Goal: Task Accomplishment & Management: Manage account settings

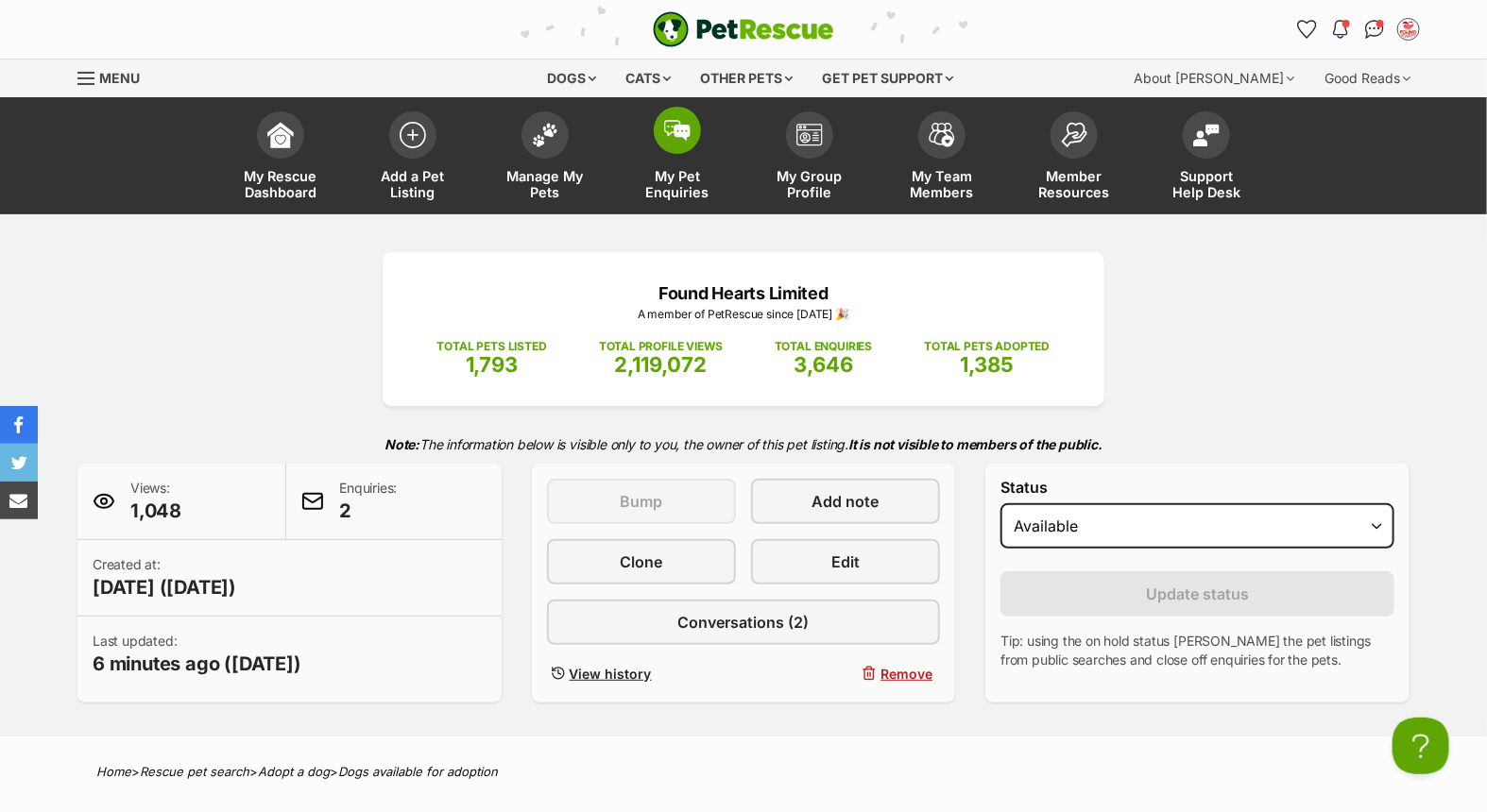
click at [671, 138] on img at bounding box center [677, 130] width 27 height 21
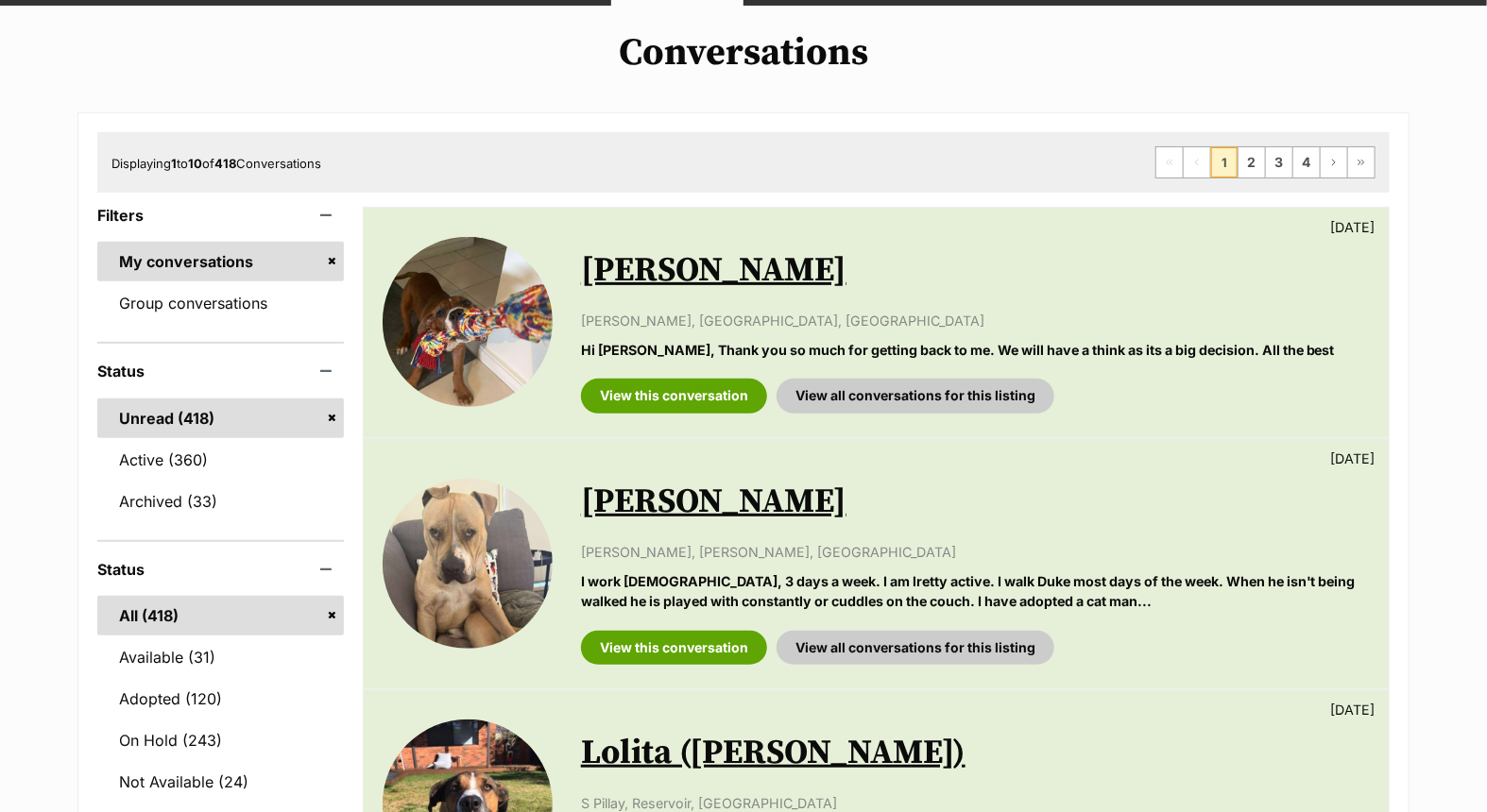
scroll to position [209, 0]
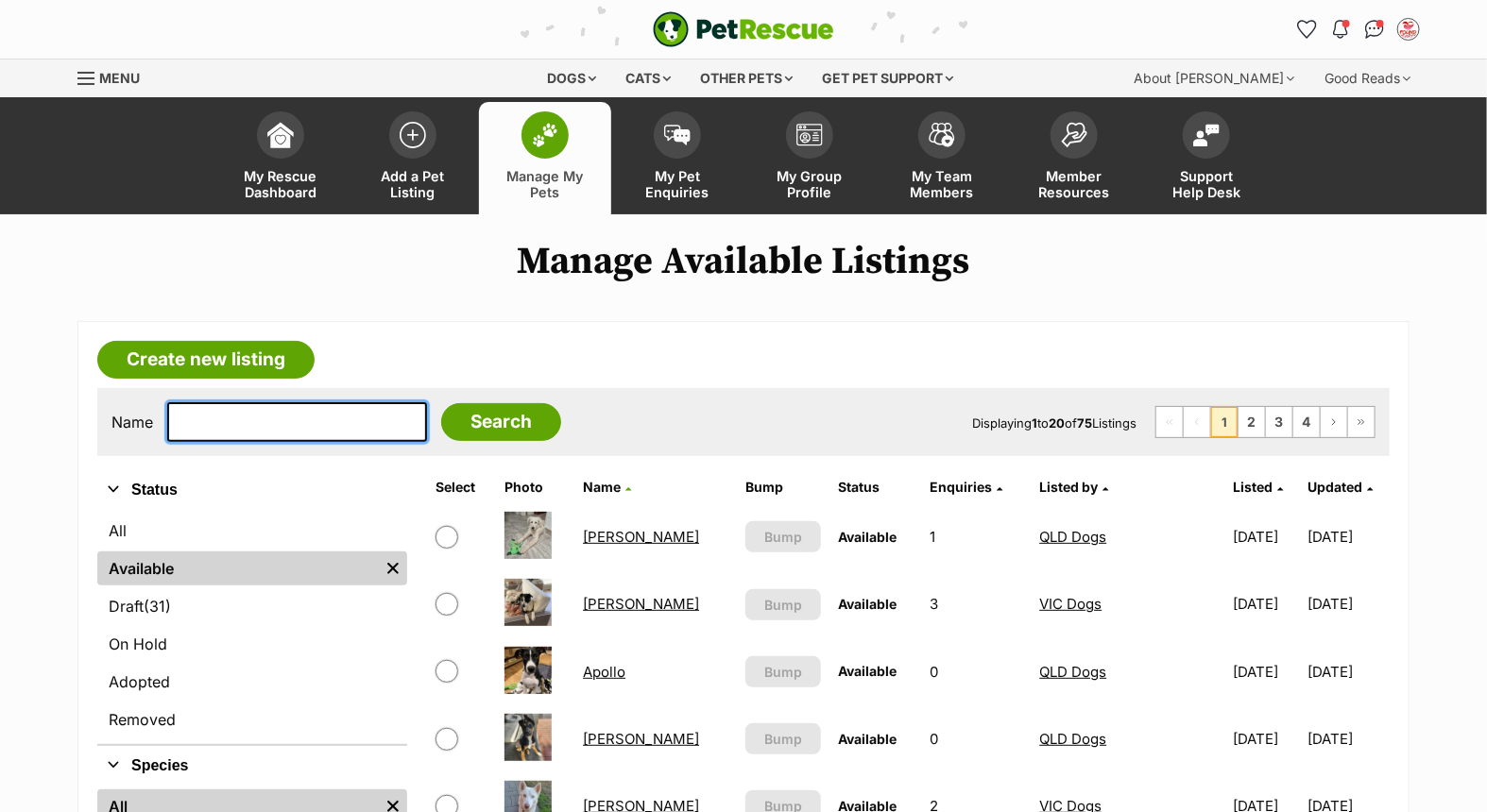
click at [290, 428] on input "text" at bounding box center [298, 422] width 260 height 39
drag, startPoint x: 329, startPoint y: 419, endPoint x: 1398, endPoint y: 400, distance: 1069.2
click at [425, 406] on div "Name Search" at bounding box center [337, 422] width 450 height 39
type input "kuta"
click at [441, 404] on input "Search" at bounding box center [500, 422] width 120 height 37
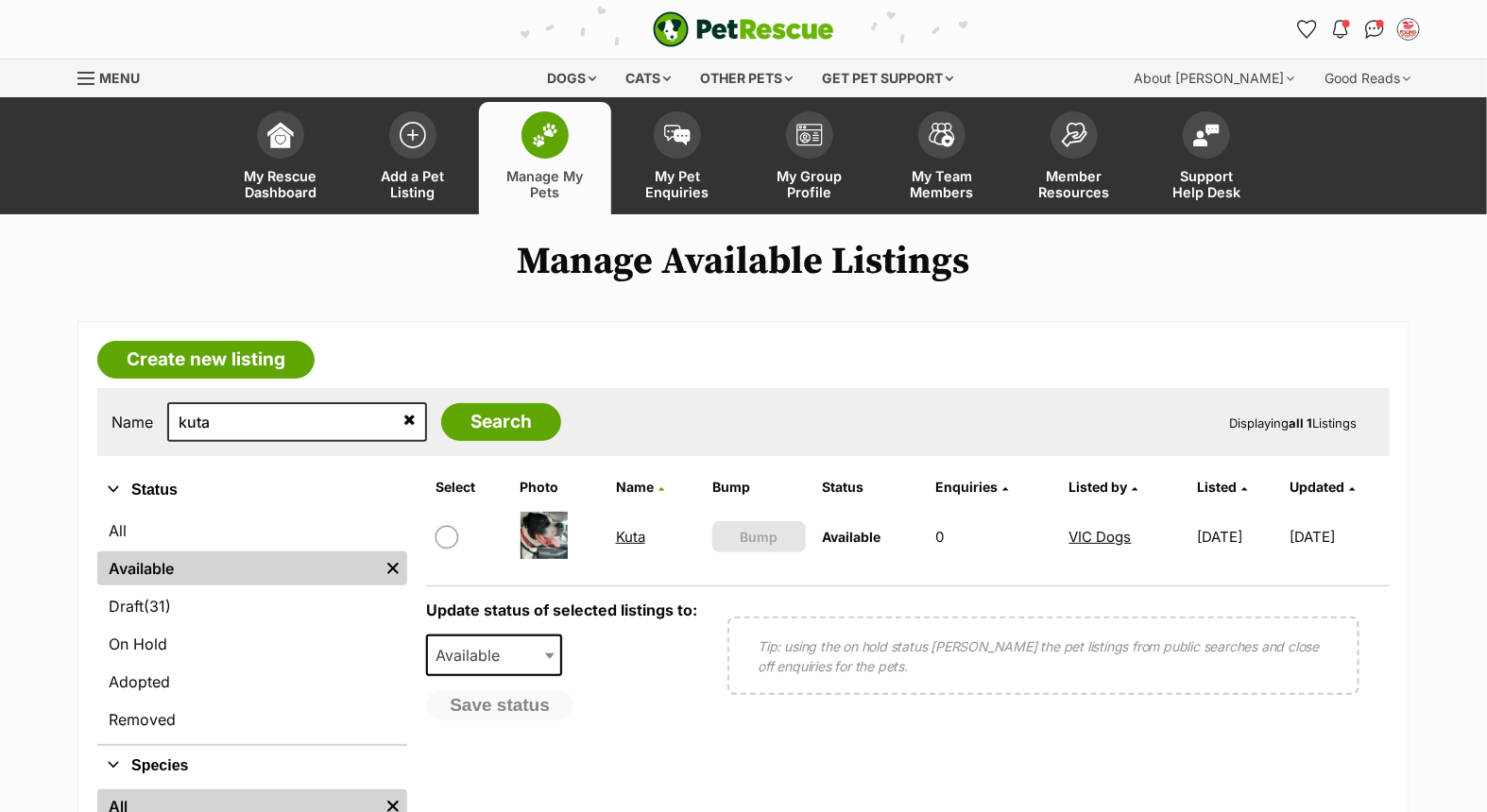
click at [622, 534] on link "Kuta" at bounding box center [631, 537] width 30 height 18
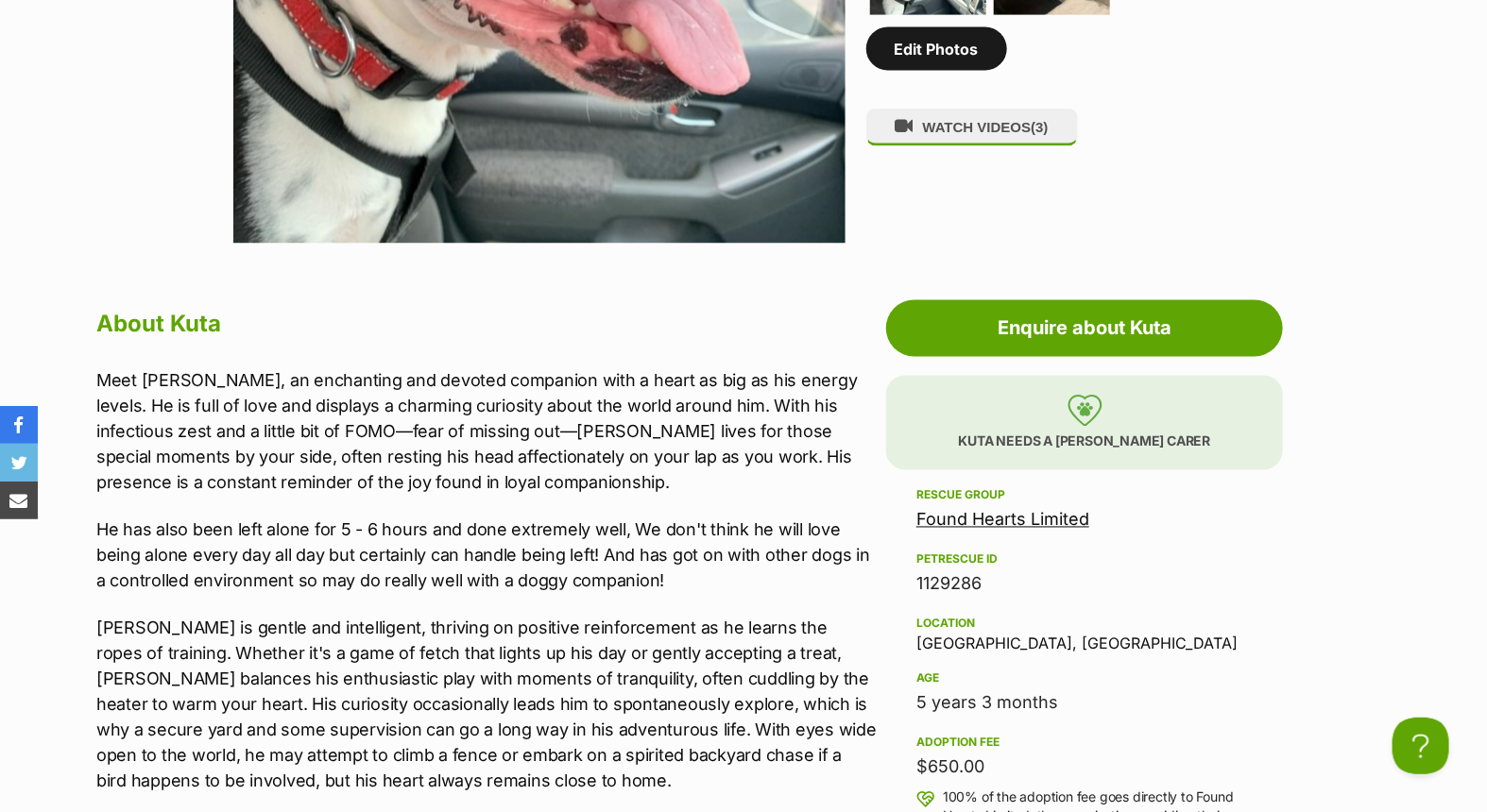
click at [955, 49] on link "Edit Photos" at bounding box center [936, 49] width 141 height 43
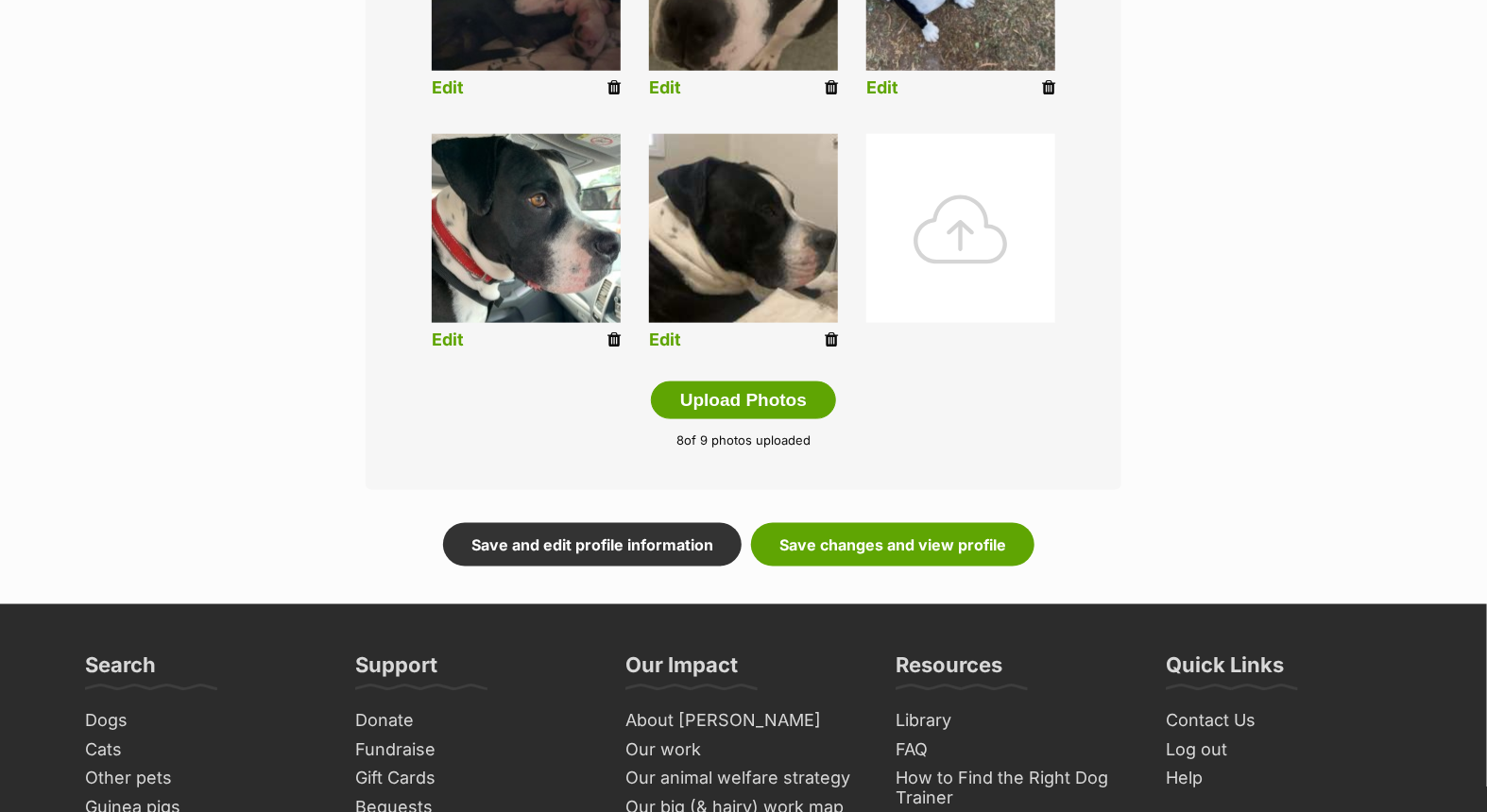
scroll to position [1259, 0]
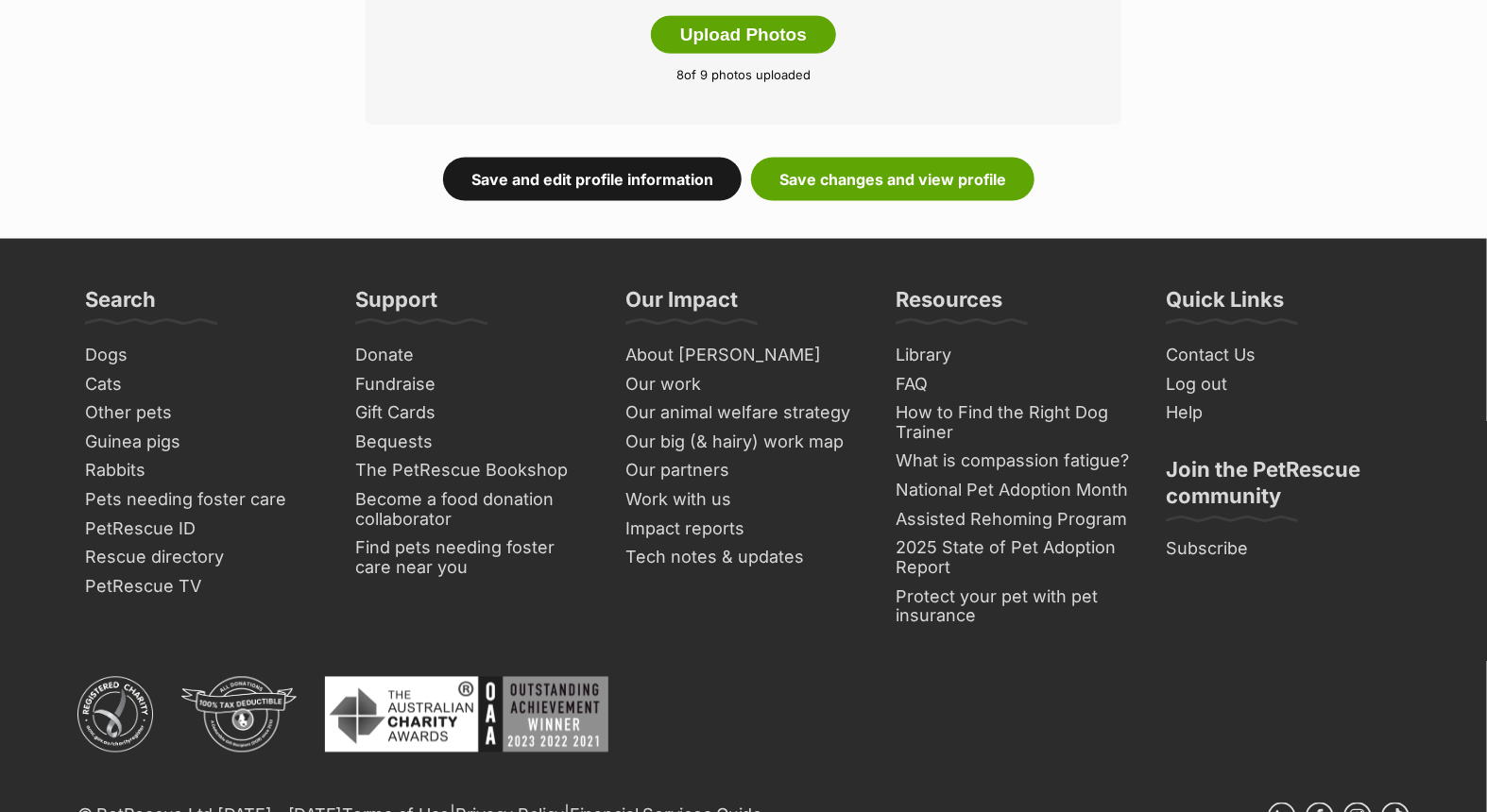
click at [561, 175] on link "Save and edit profile information" at bounding box center [592, 179] width 299 height 43
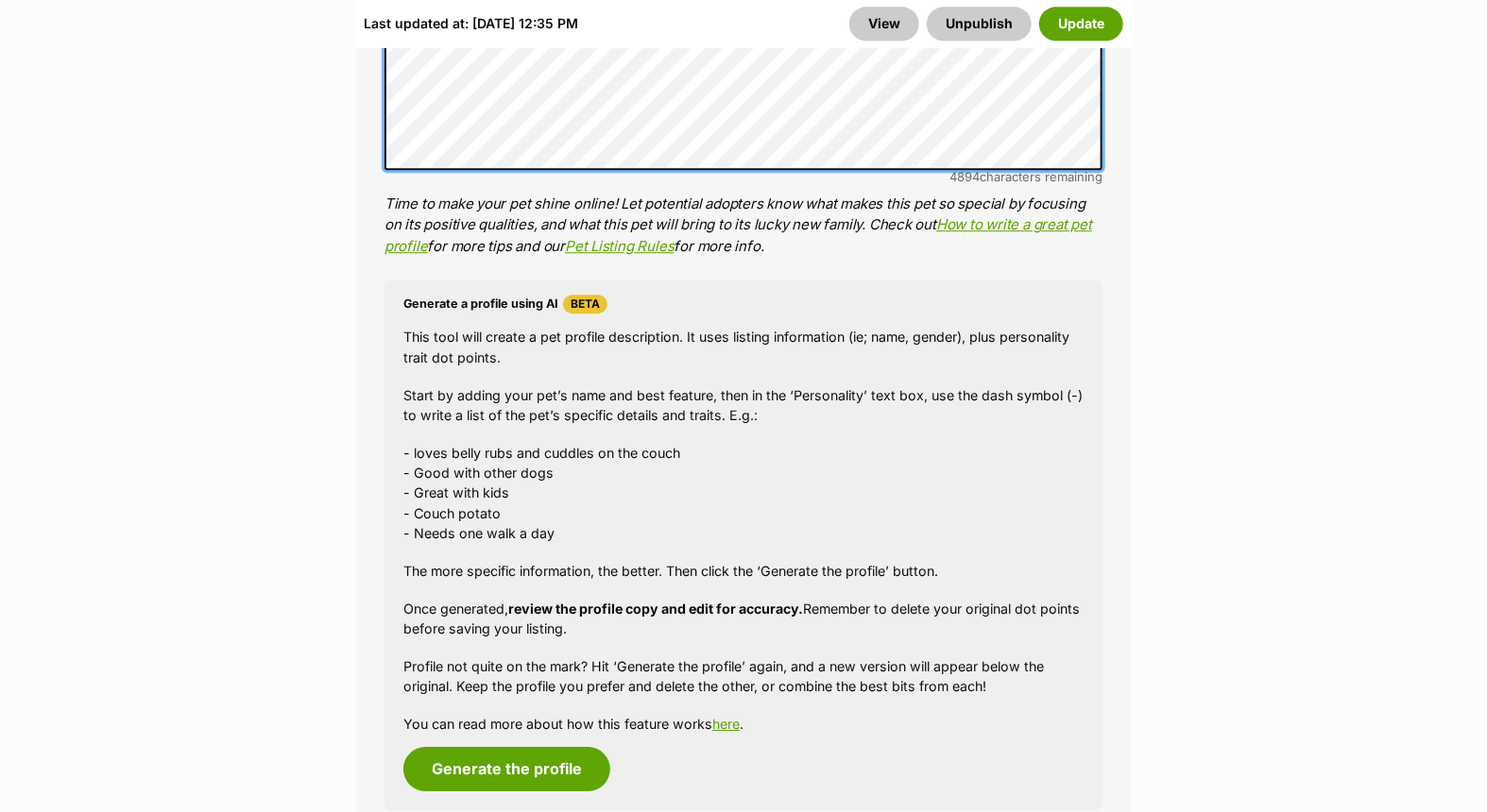
scroll to position [2413, 0]
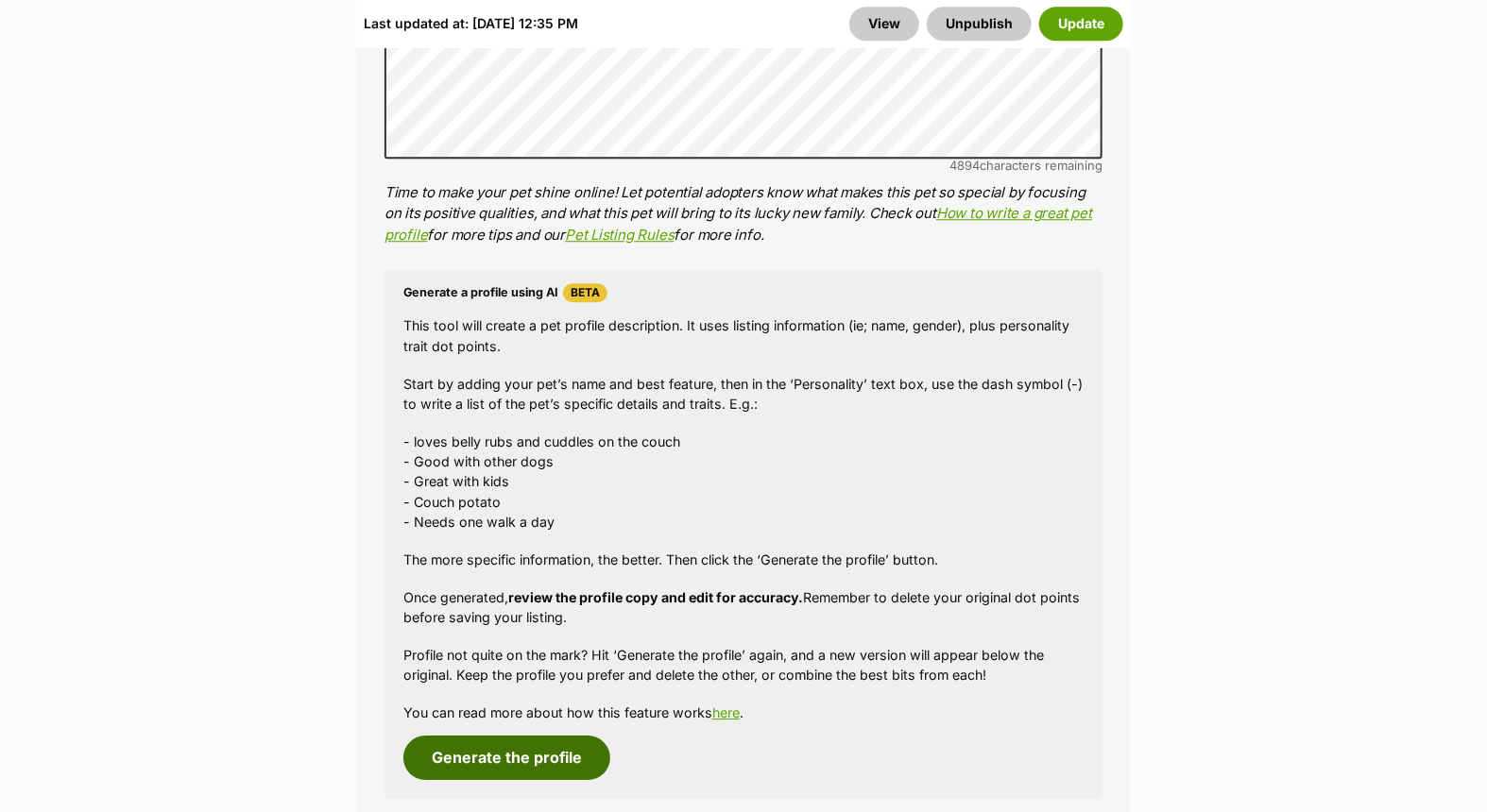
click at [559, 756] on button "Generate the profile" at bounding box center [507, 757] width 207 height 43
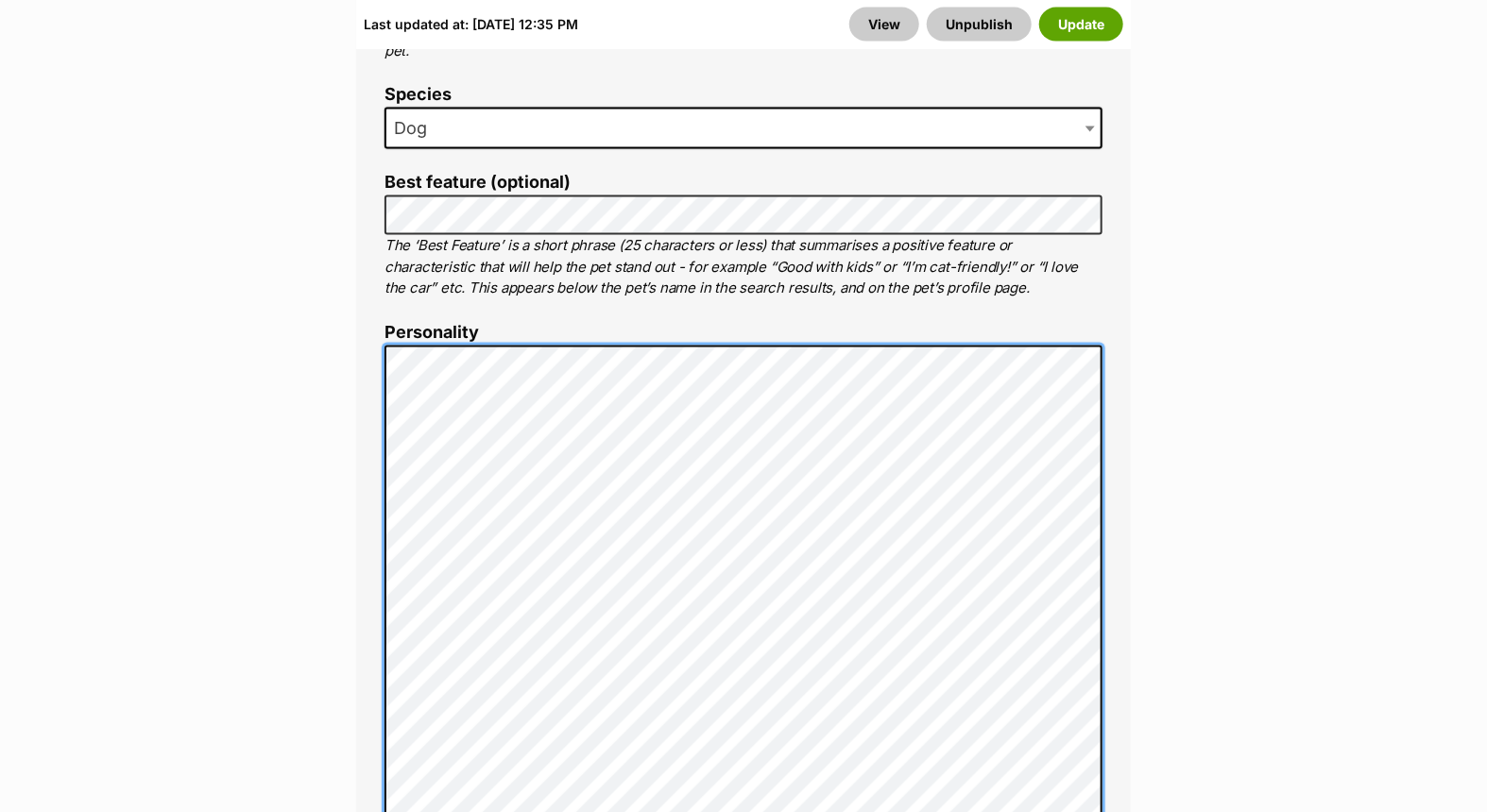
scroll to position [0, 0]
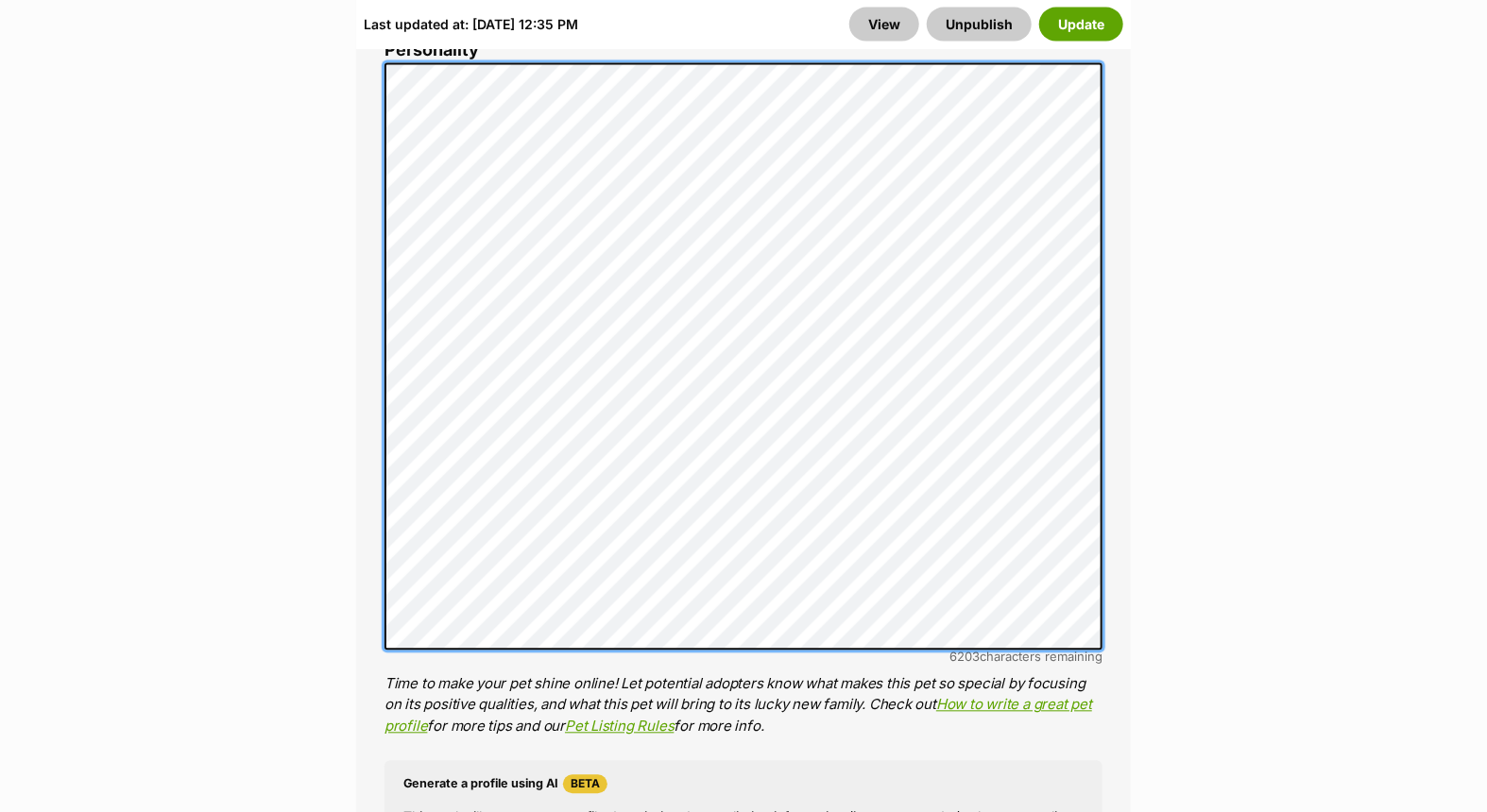
scroll to position [1582, 0]
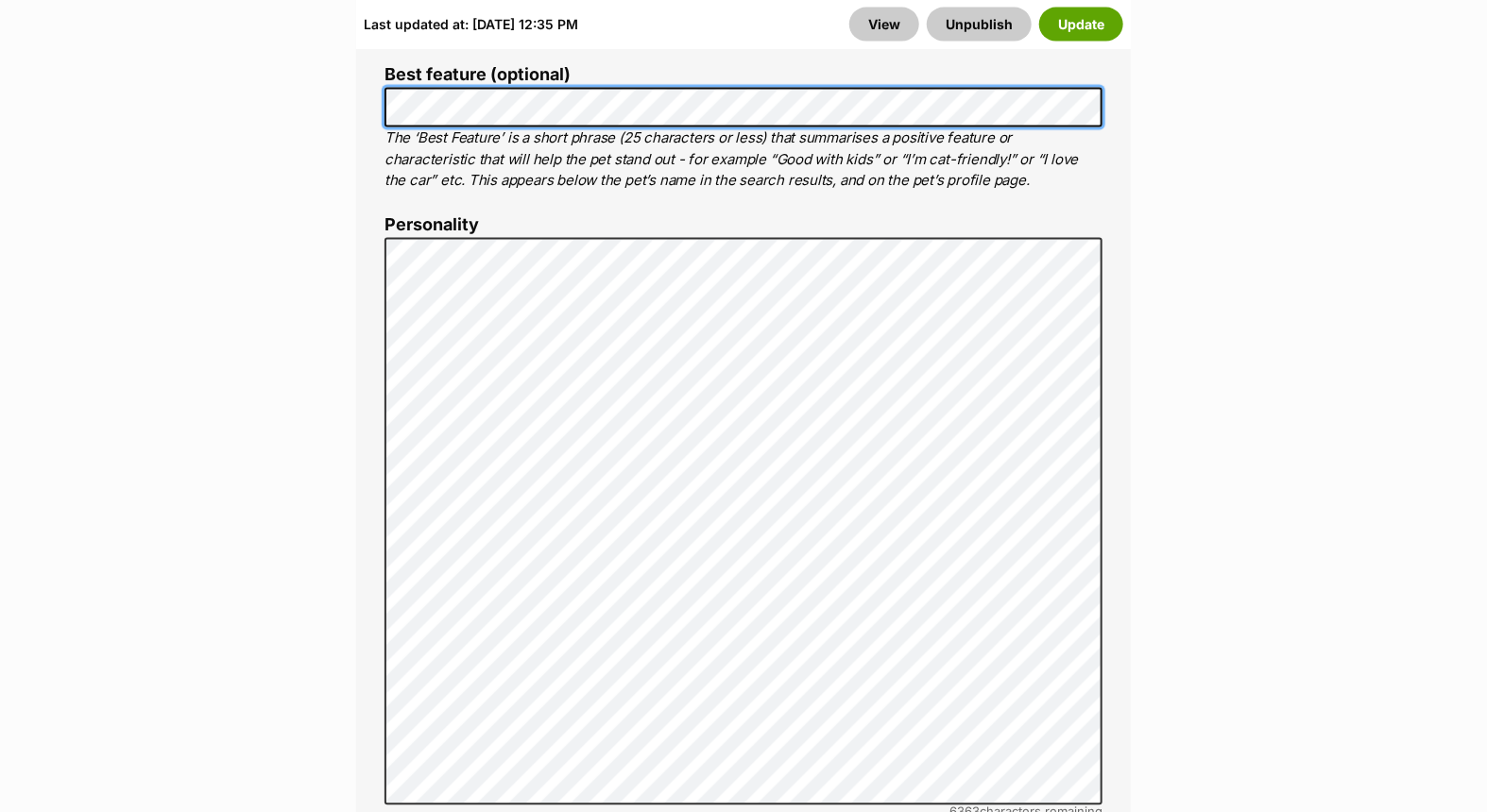
scroll to position [1162, 0]
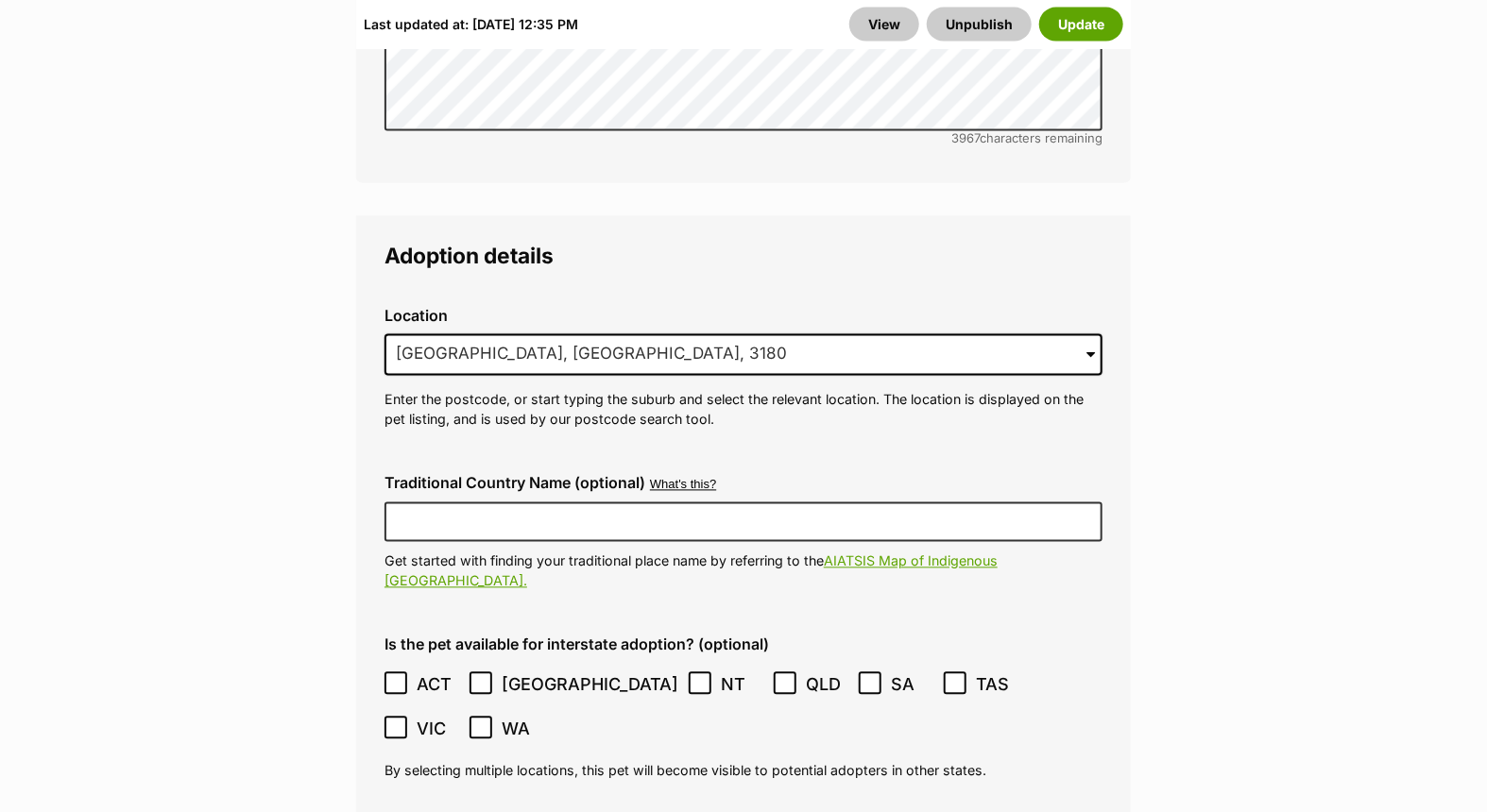
scroll to position [4835, 0]
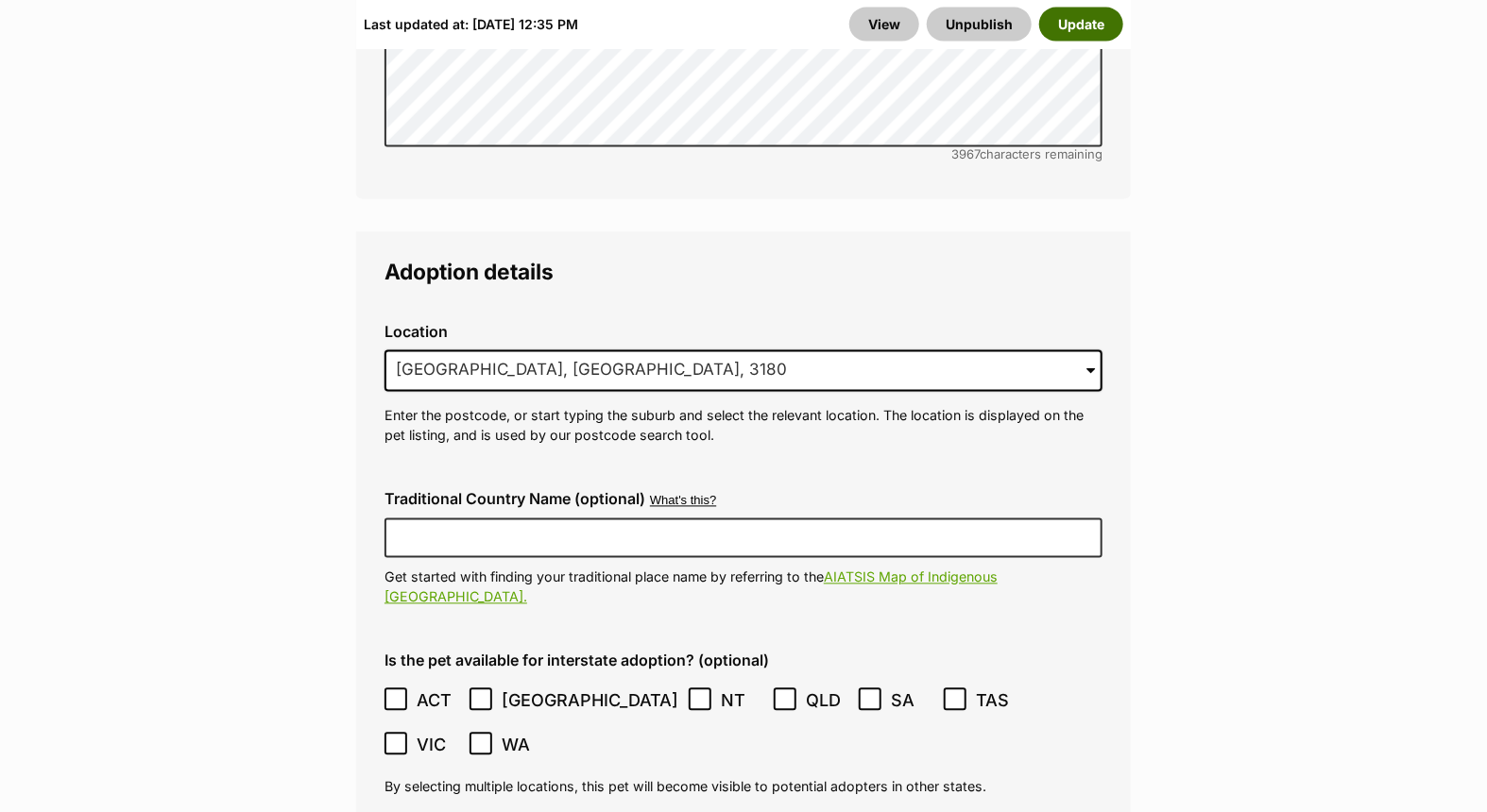
click at [1068, 14] on button "Update" at bounding box center [1081, 24] width 84 height 34
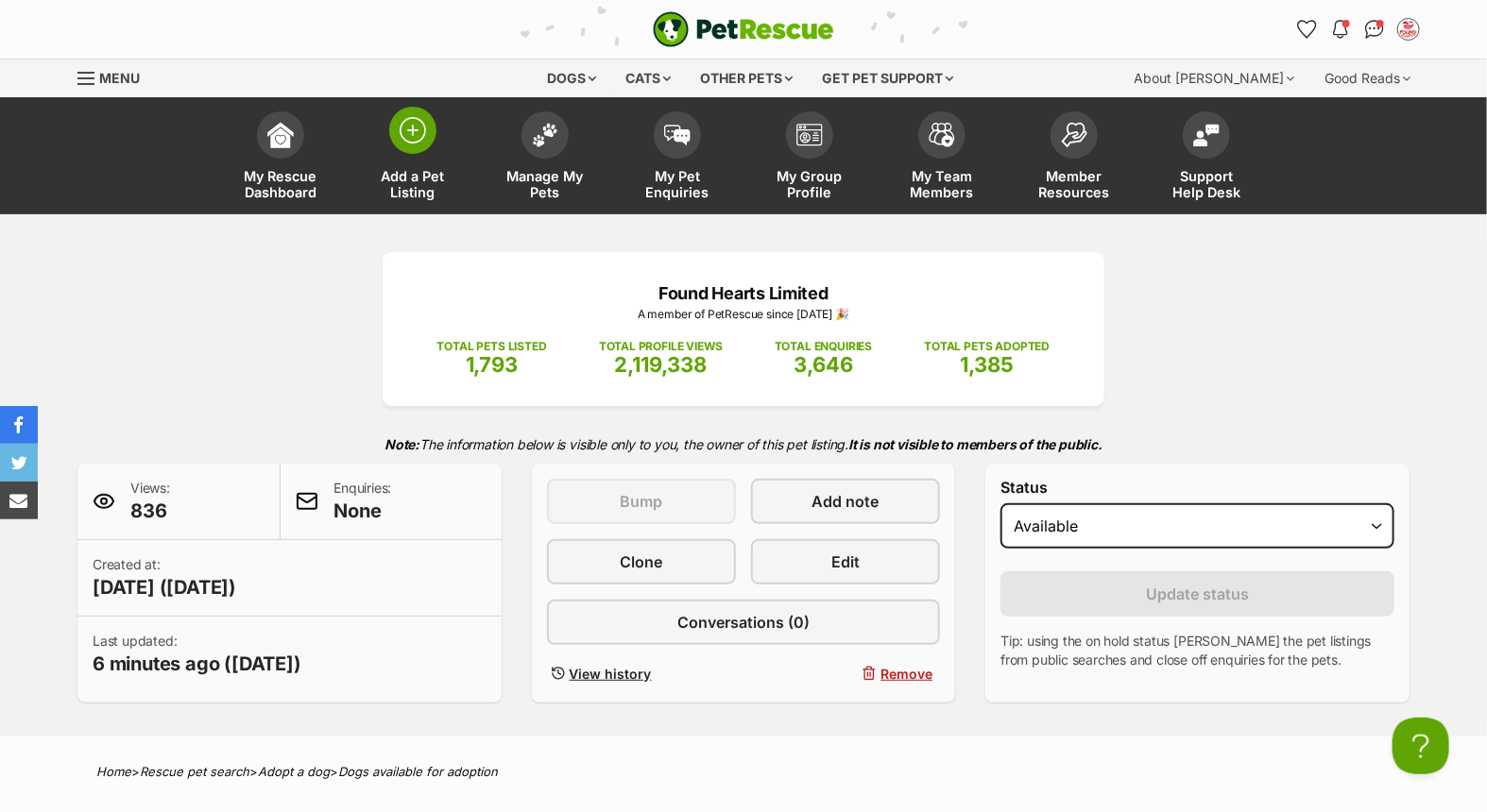
click at [405, 139] on img at bounding box center [413, 130] width 27 height 27
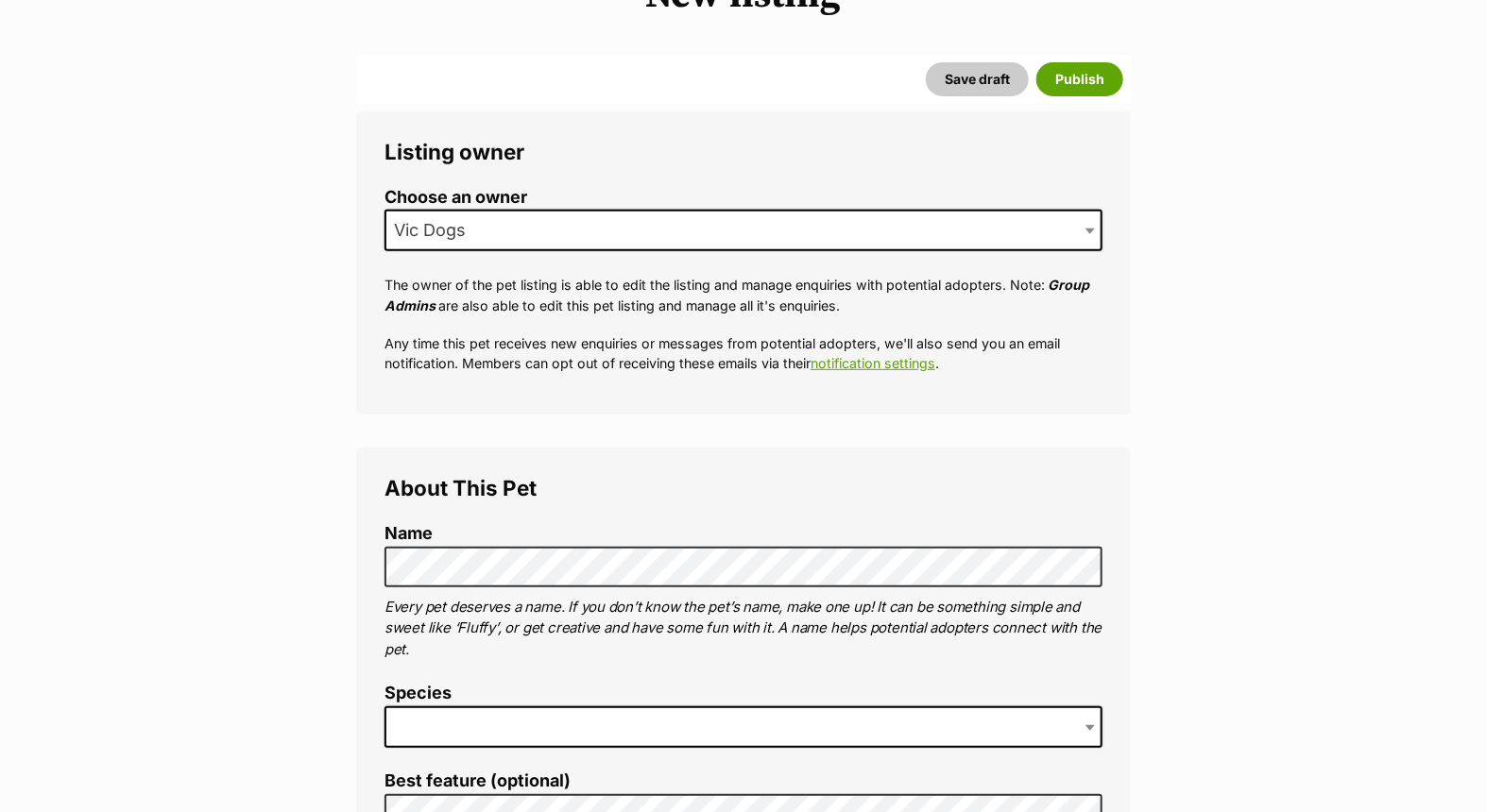
scroll to position [315, 0]
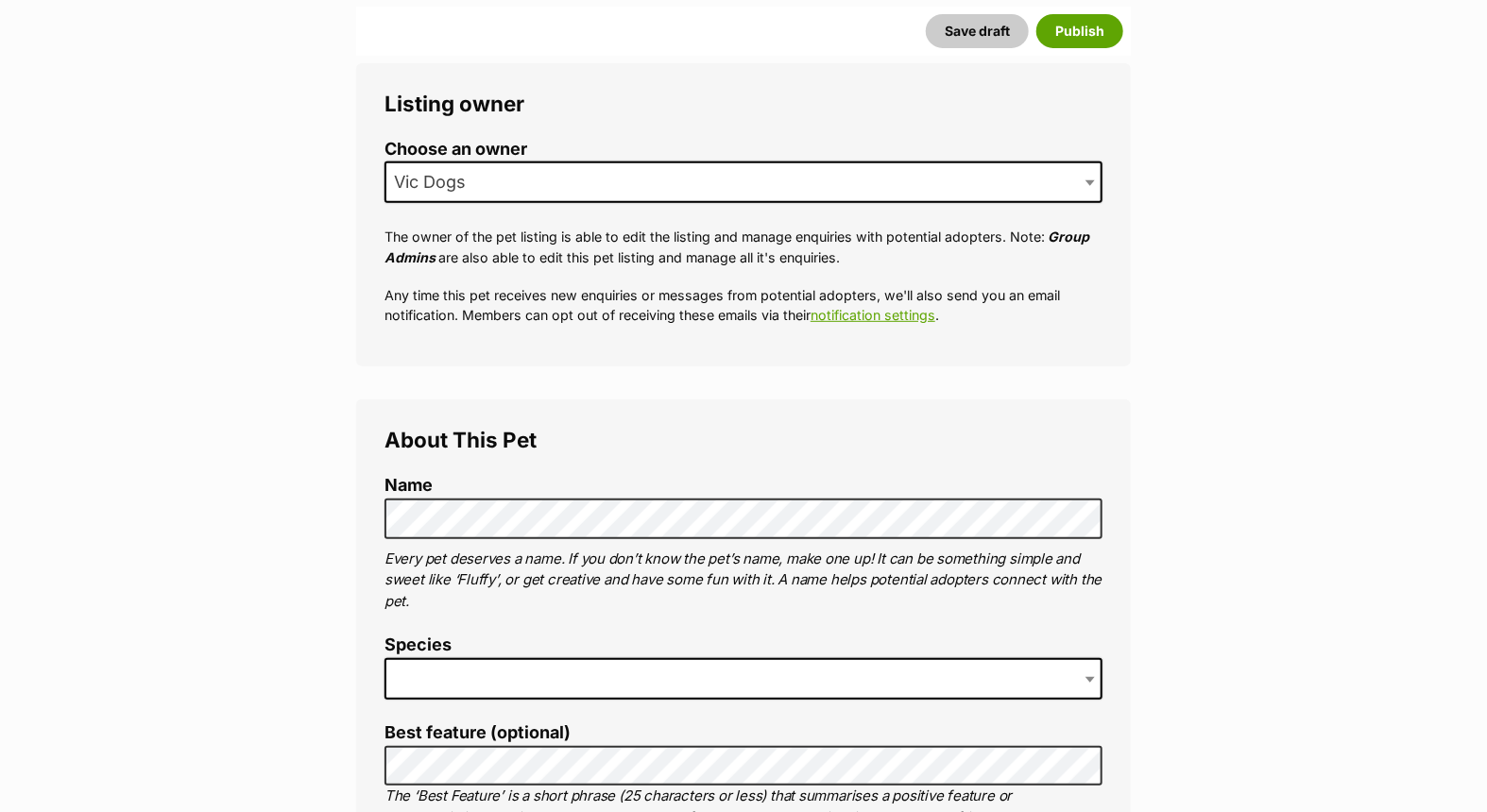
click at [469, 658] on span at bounding box center [744, 678] width 718 height 41
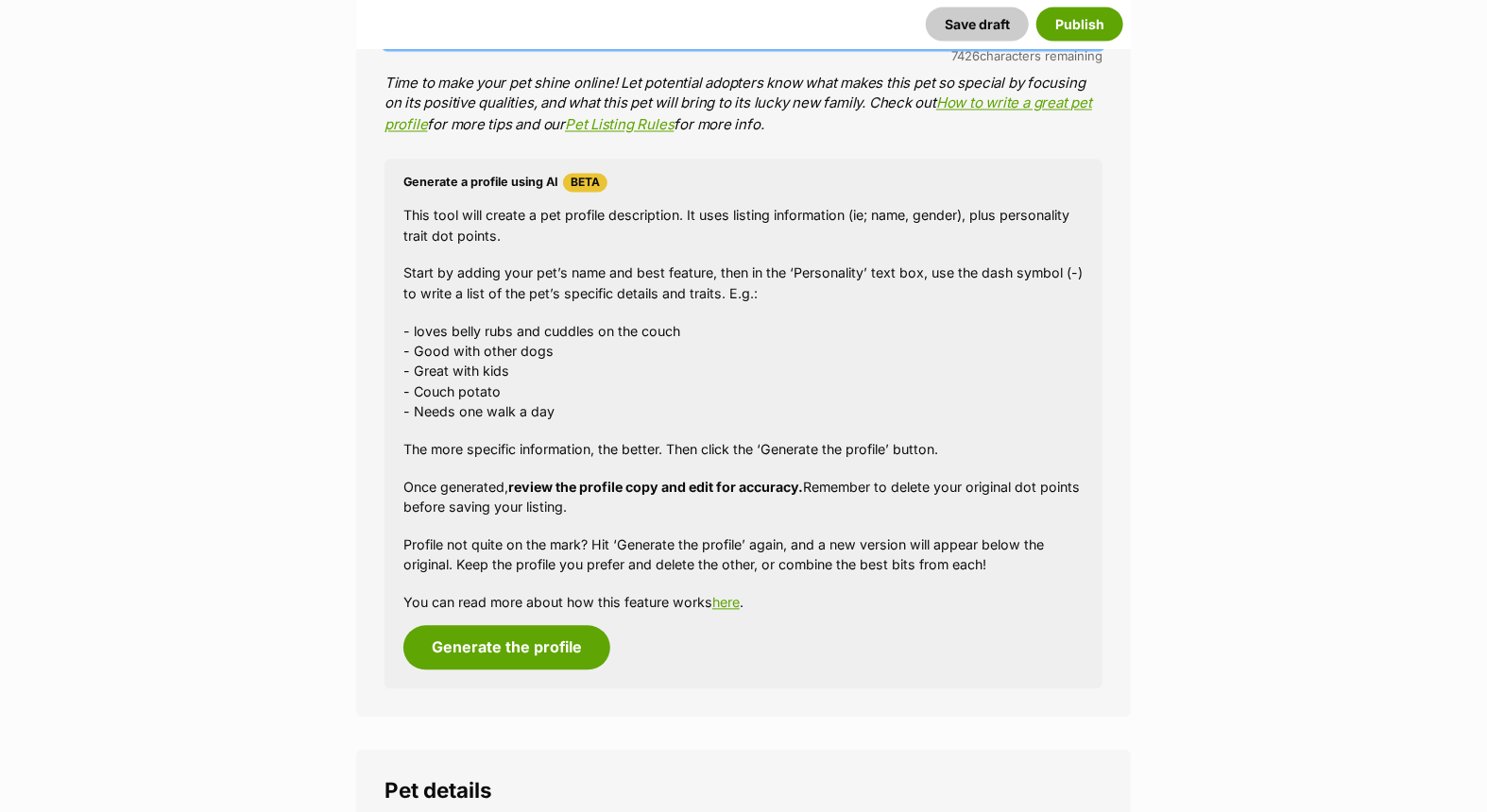
scroll to position [1783, 0]
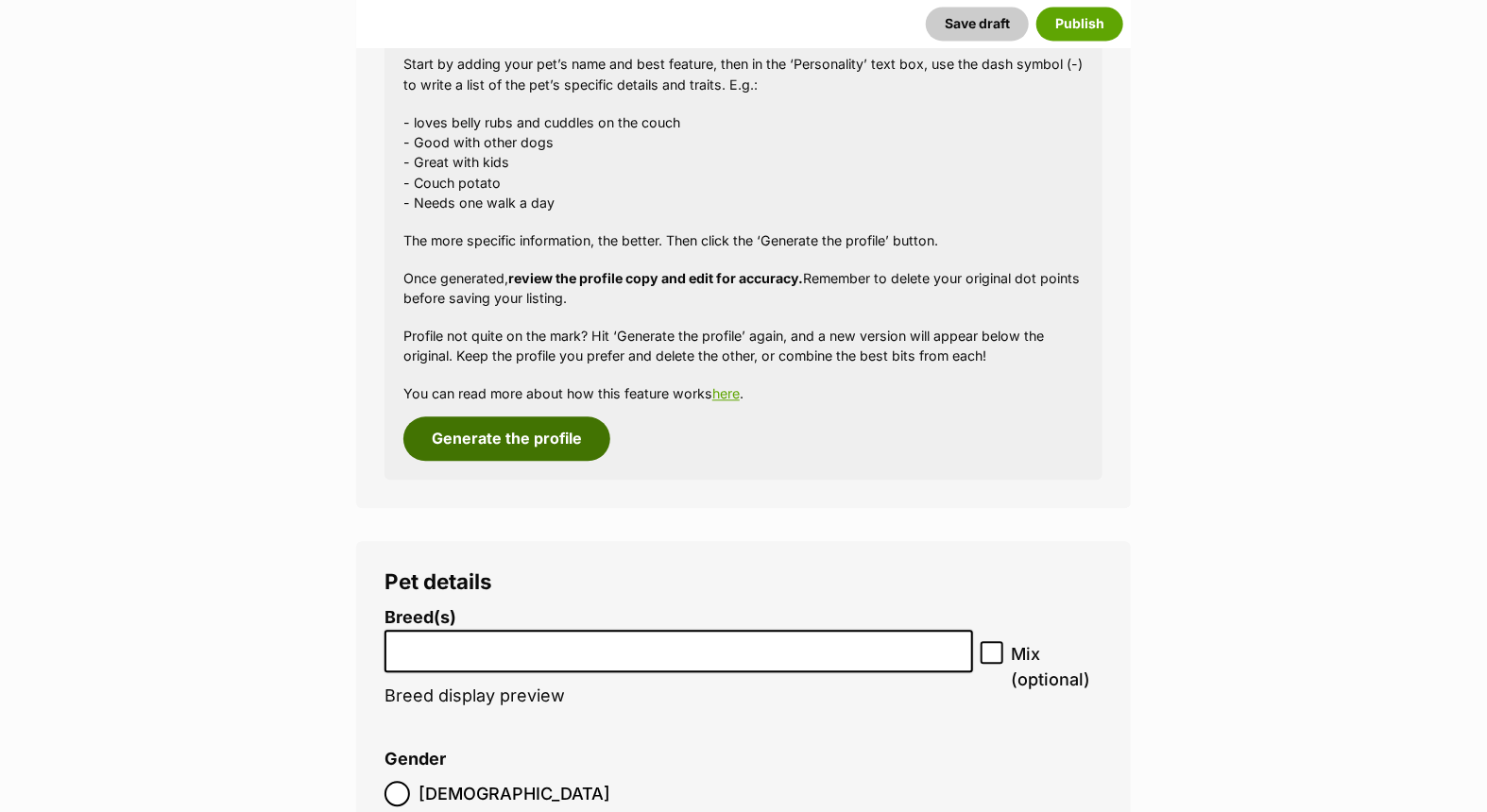
click at [499, 439] on button "Generate the profile" at bounding box center [507, 437] width 207 height 43
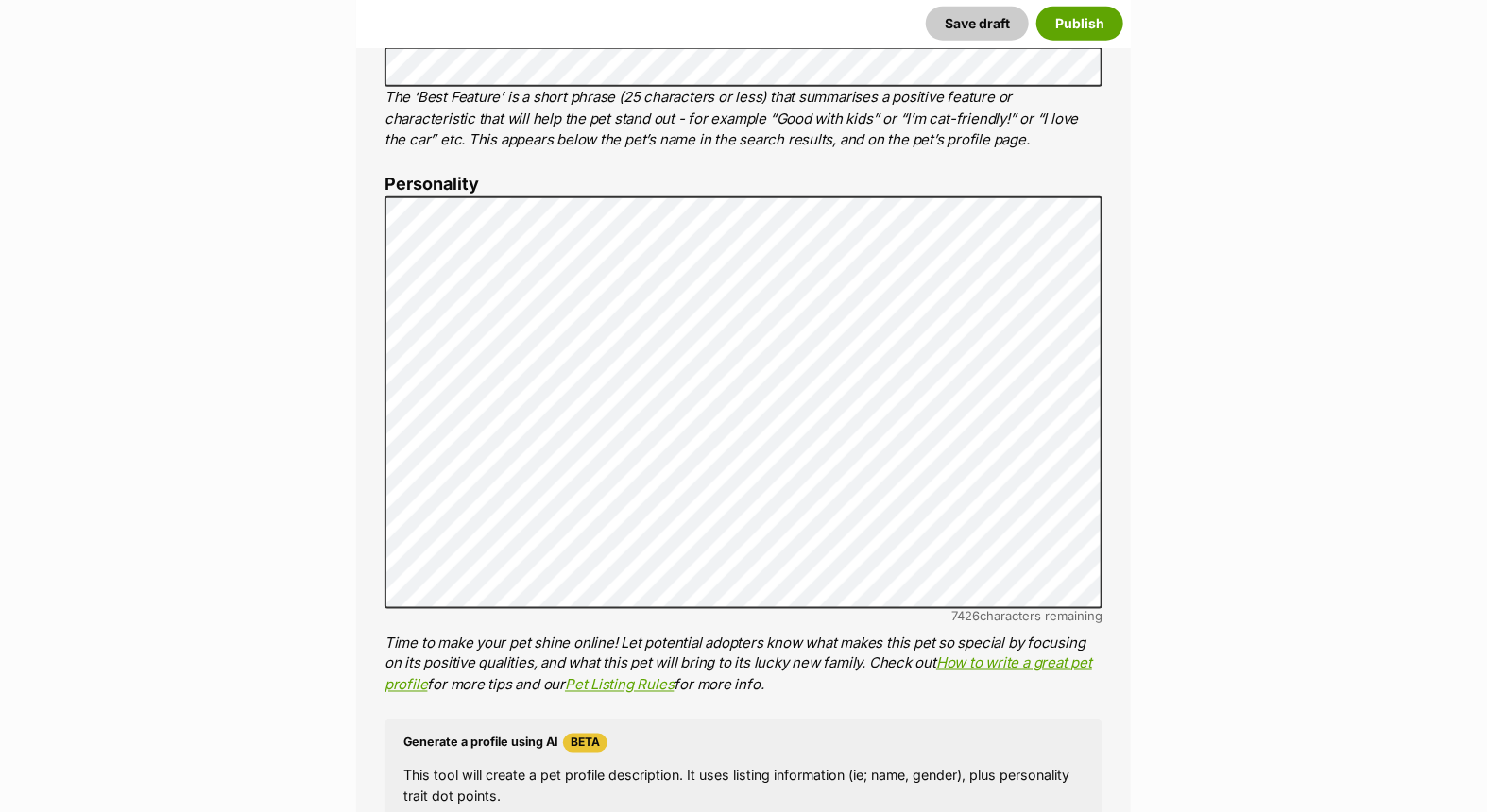
scroll to position [1011, 0]
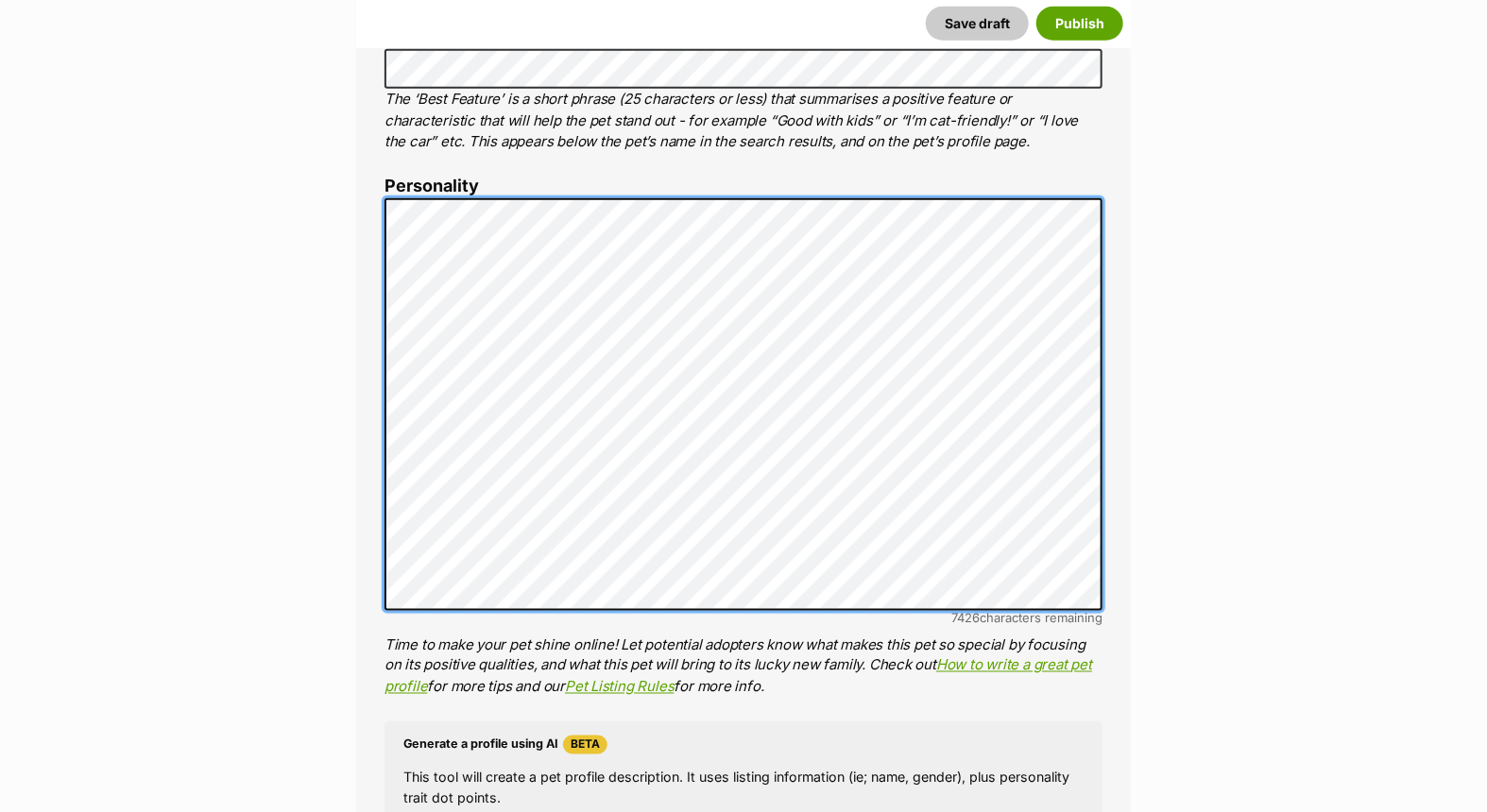
click at [371, 222] on div "About This Pet Name Henlo there, it looks like you might be using the pet name …" at bounding box center [744, 491] width 775 height 1576
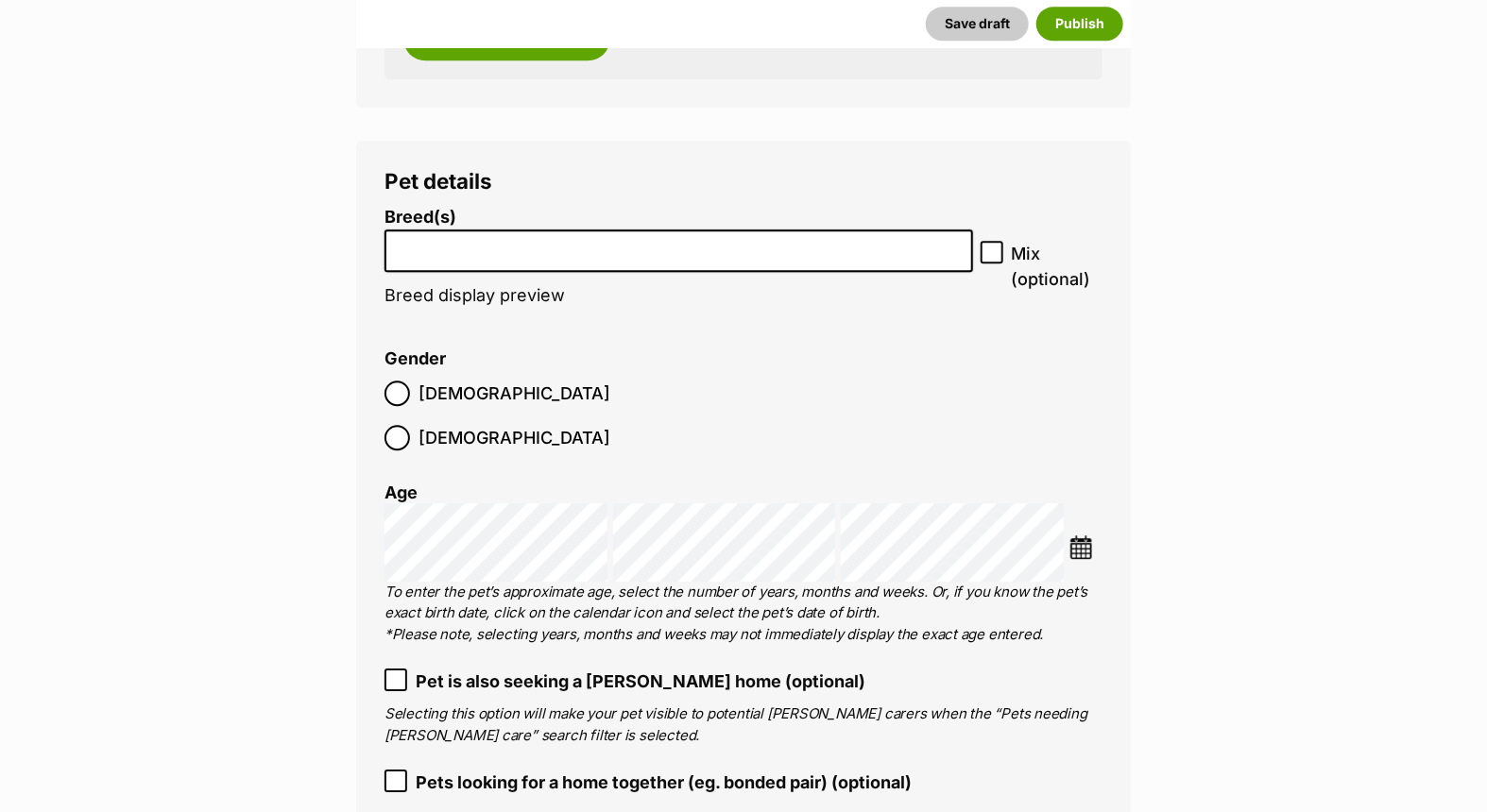
scroll to position [2270, 0]
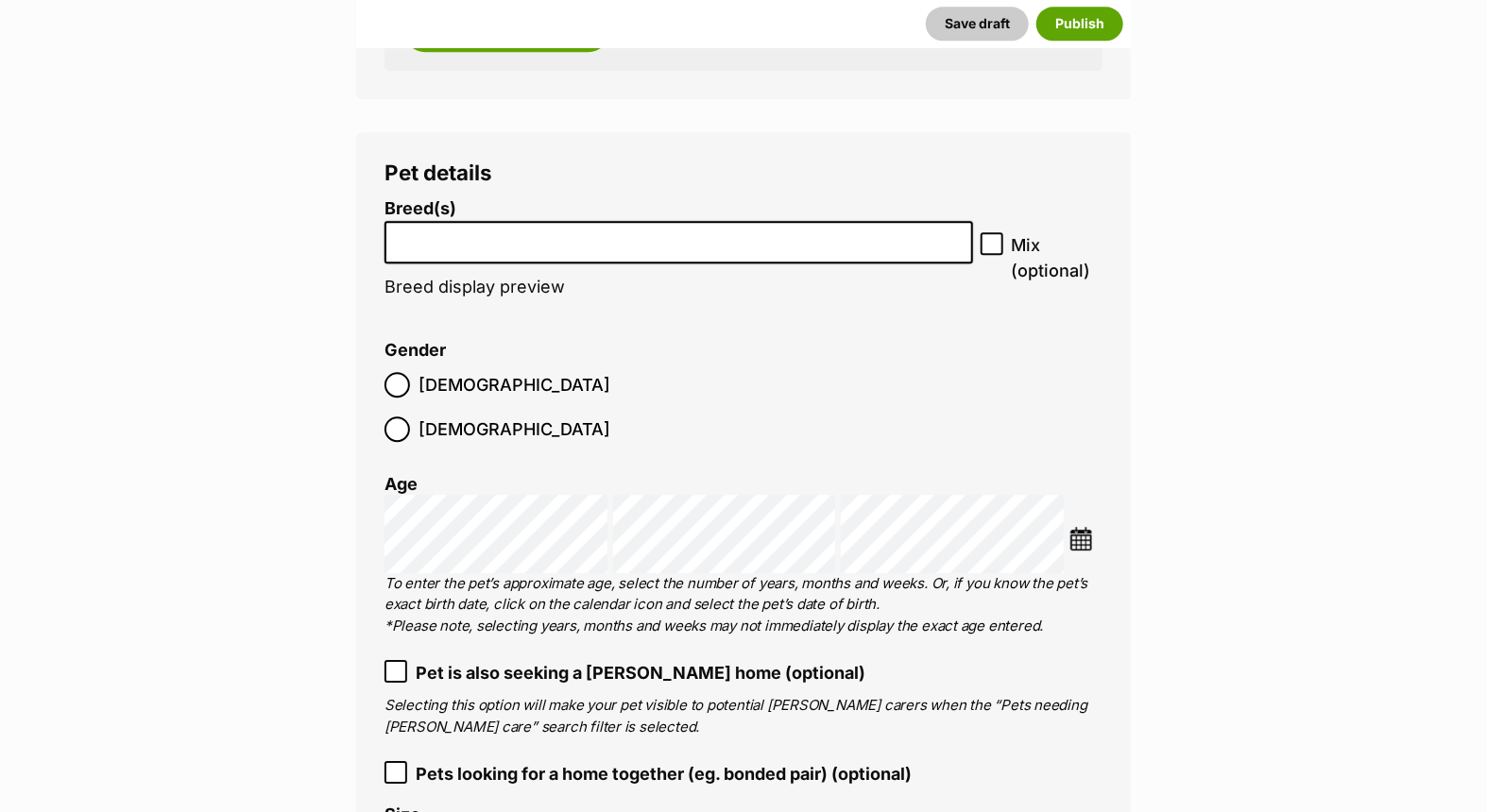
click at [577, 238] on input "search" at bounding box center [678, 237] width 575 height 20
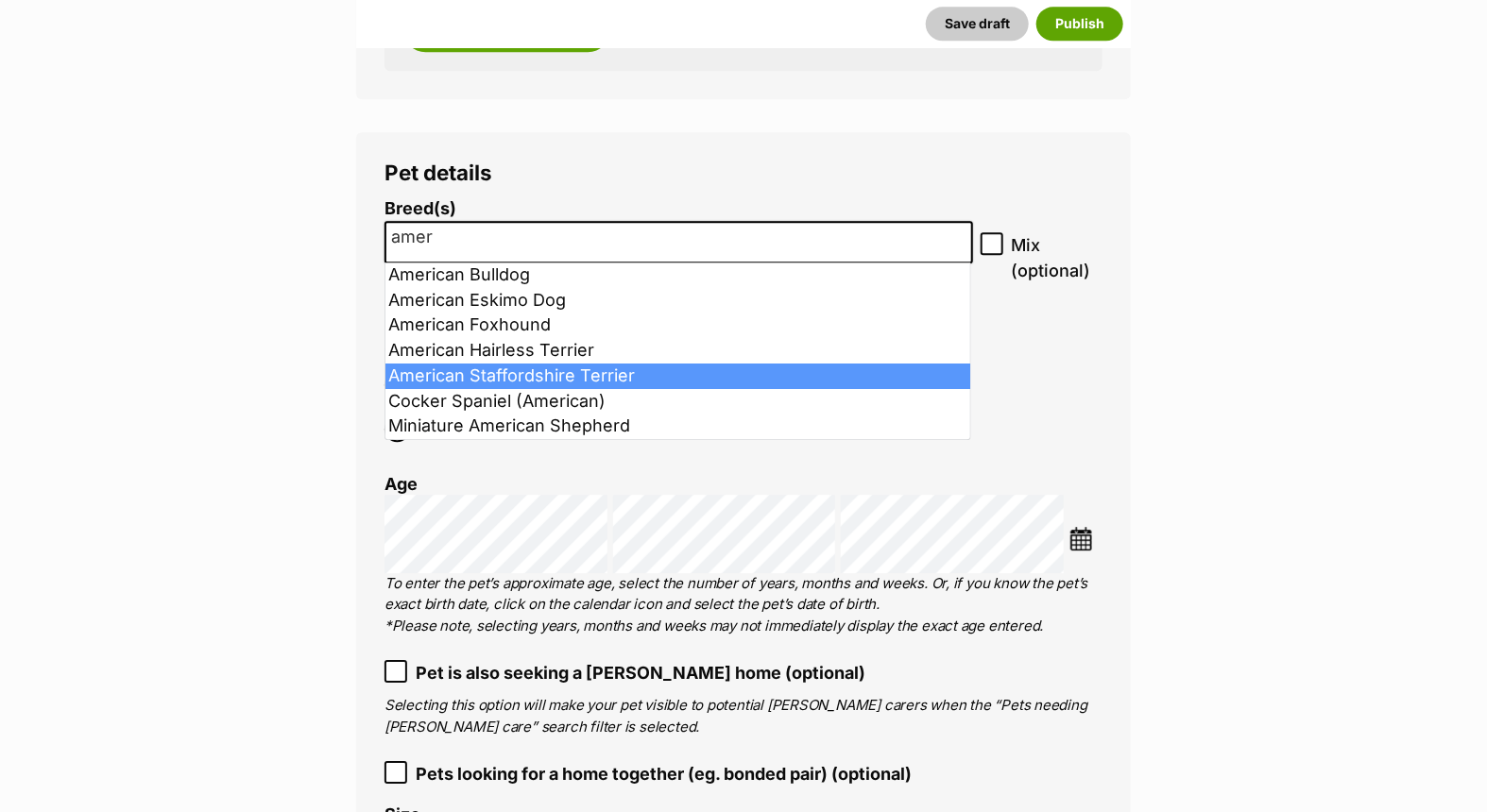
type input "amer"
select select "9"
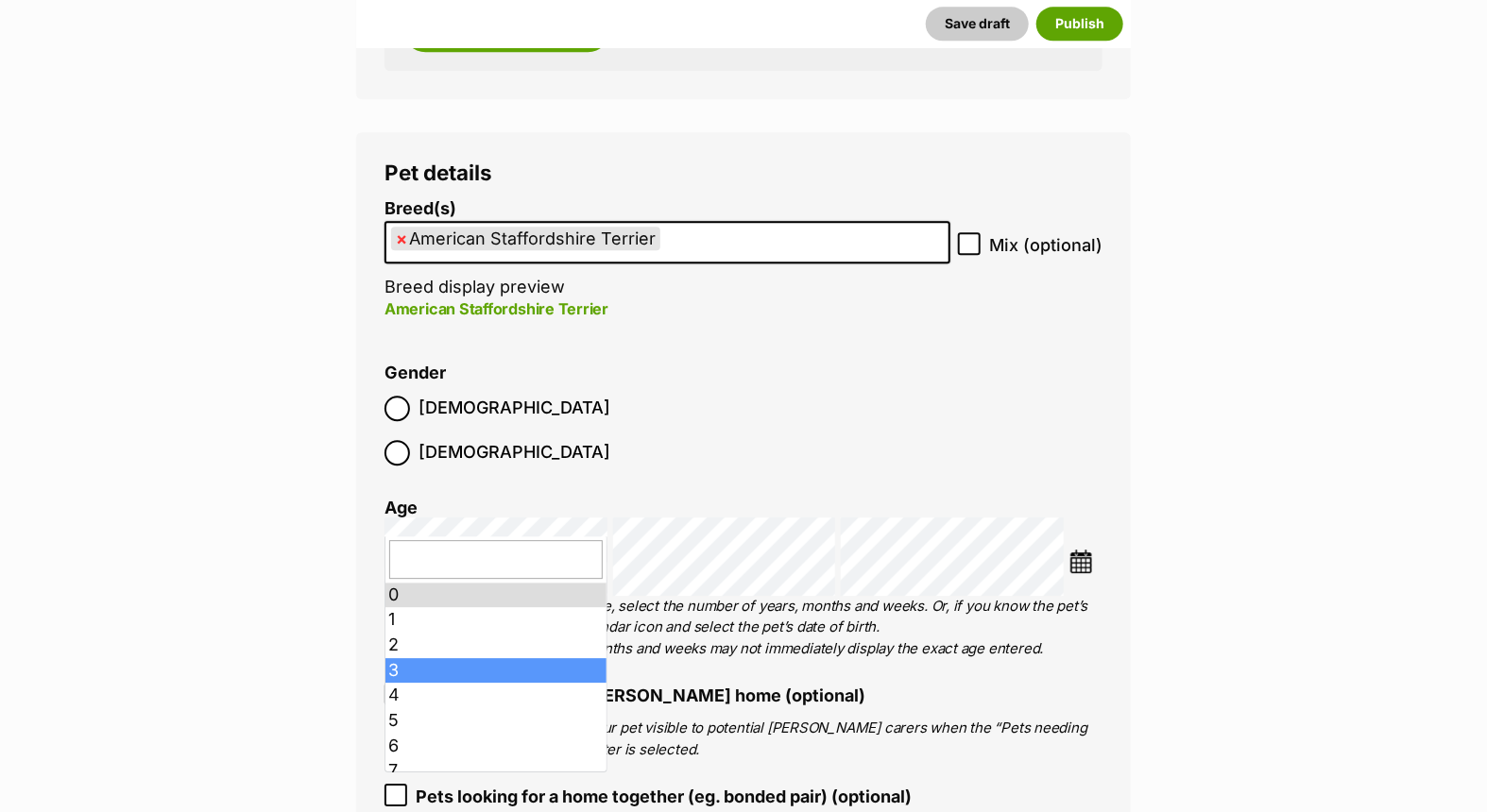
scroll to position [105, 0]
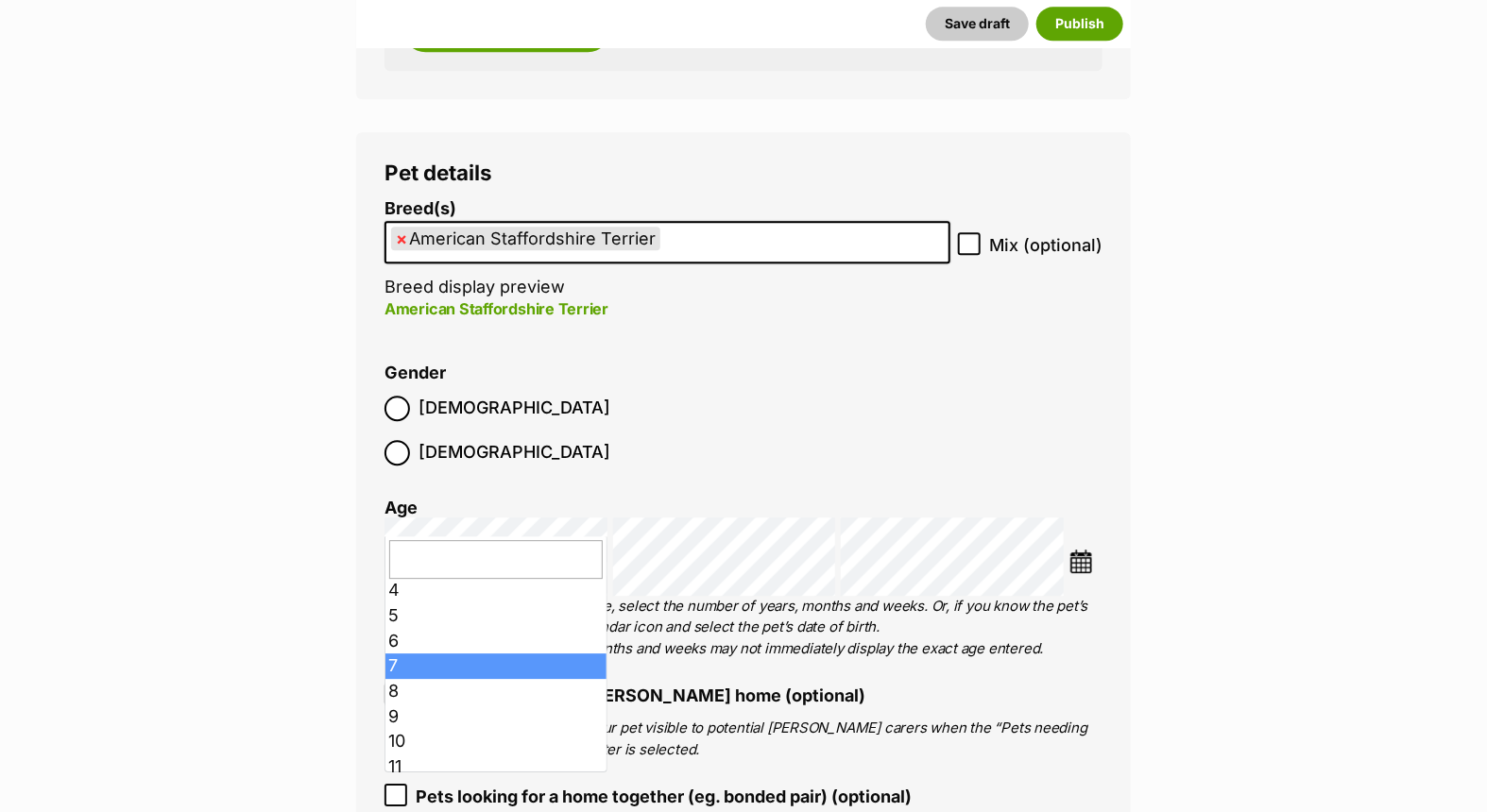
drag, startPoint x: 471, startPoint y: 655, endPoint x: 560, endPoint y: 567, distance: 125.2
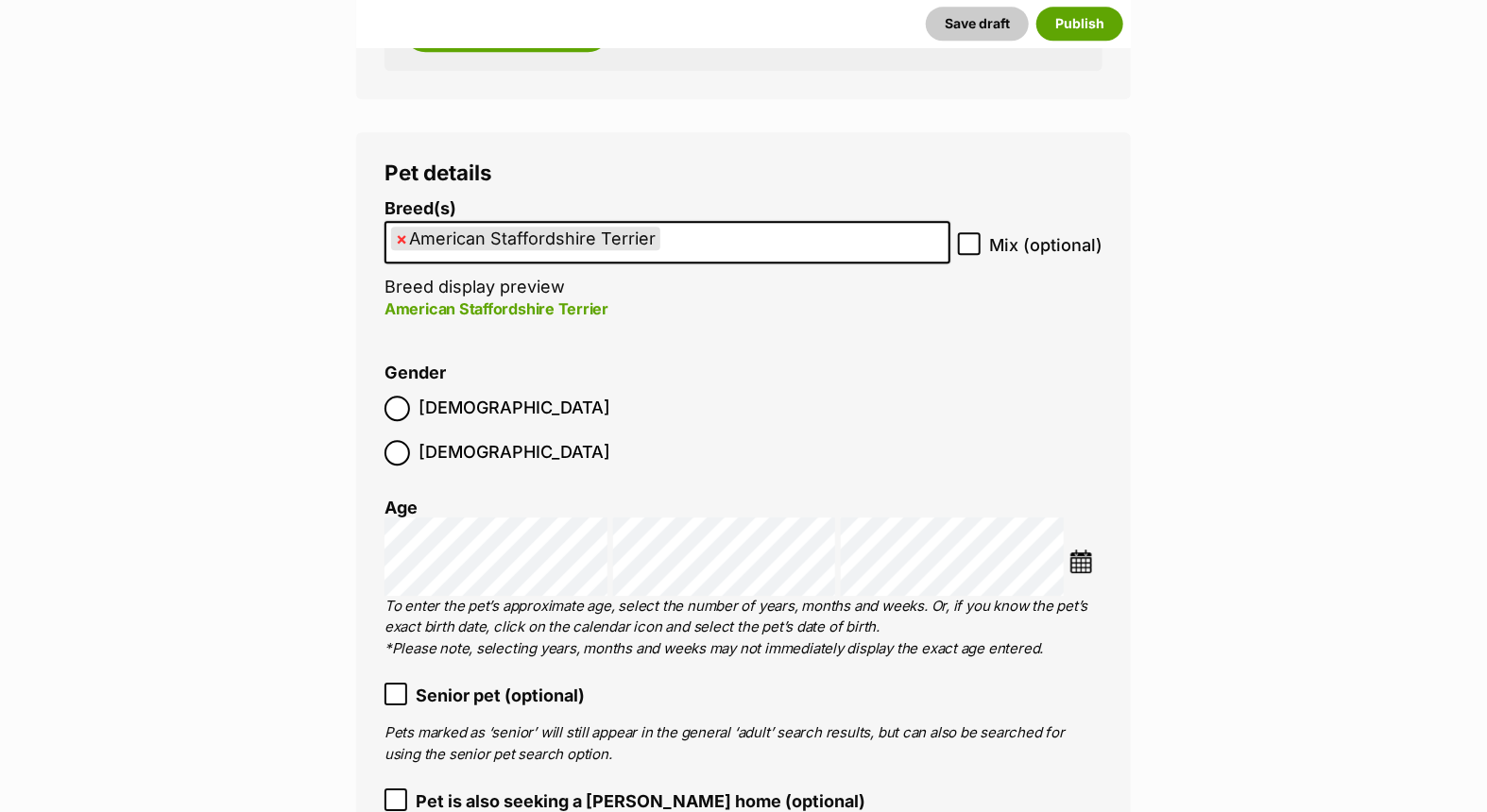
click at [402, 688] on icon at bounding box center [396, 694] width 13 height 13
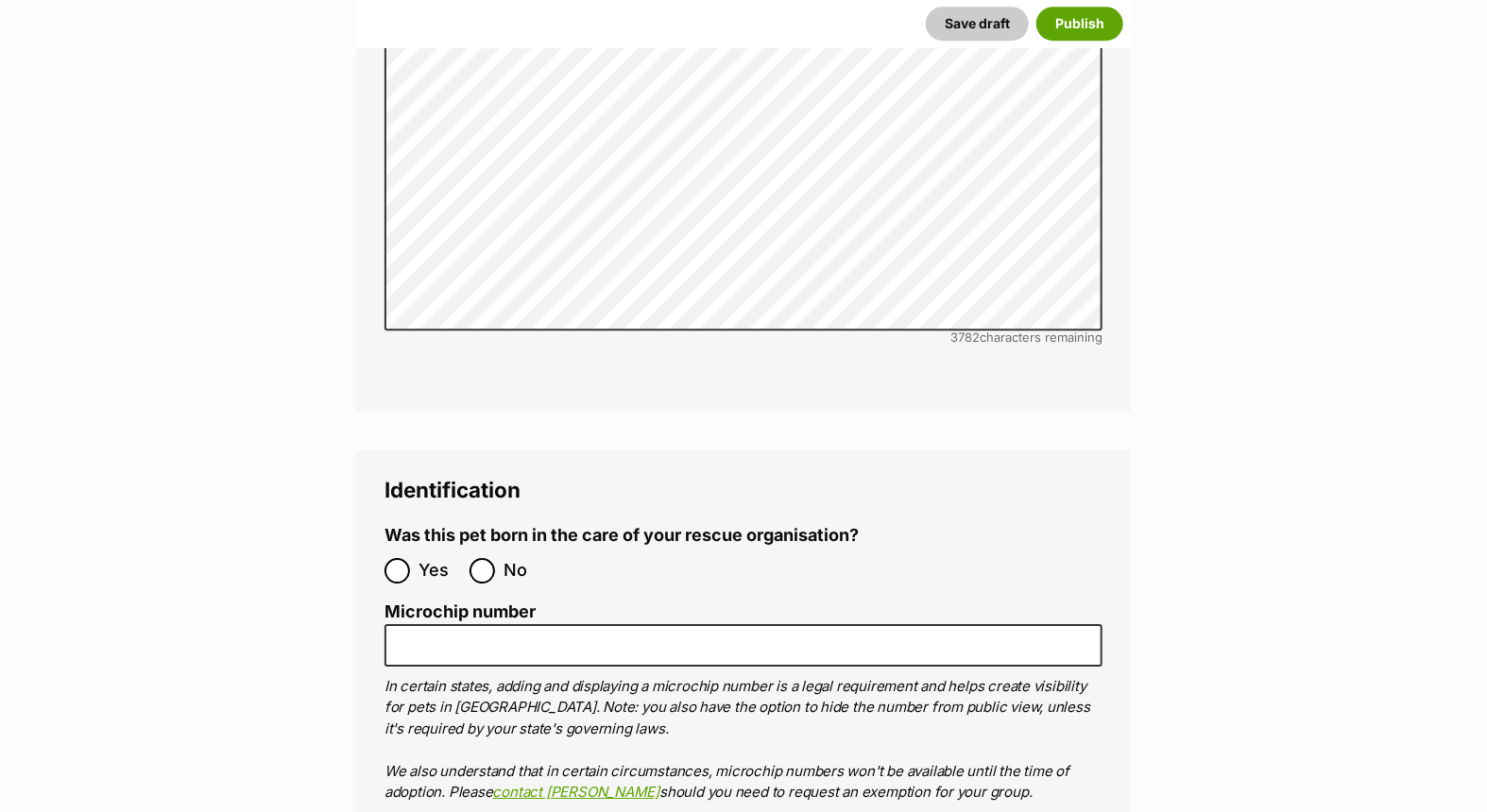
scroll to position [5942, 0]
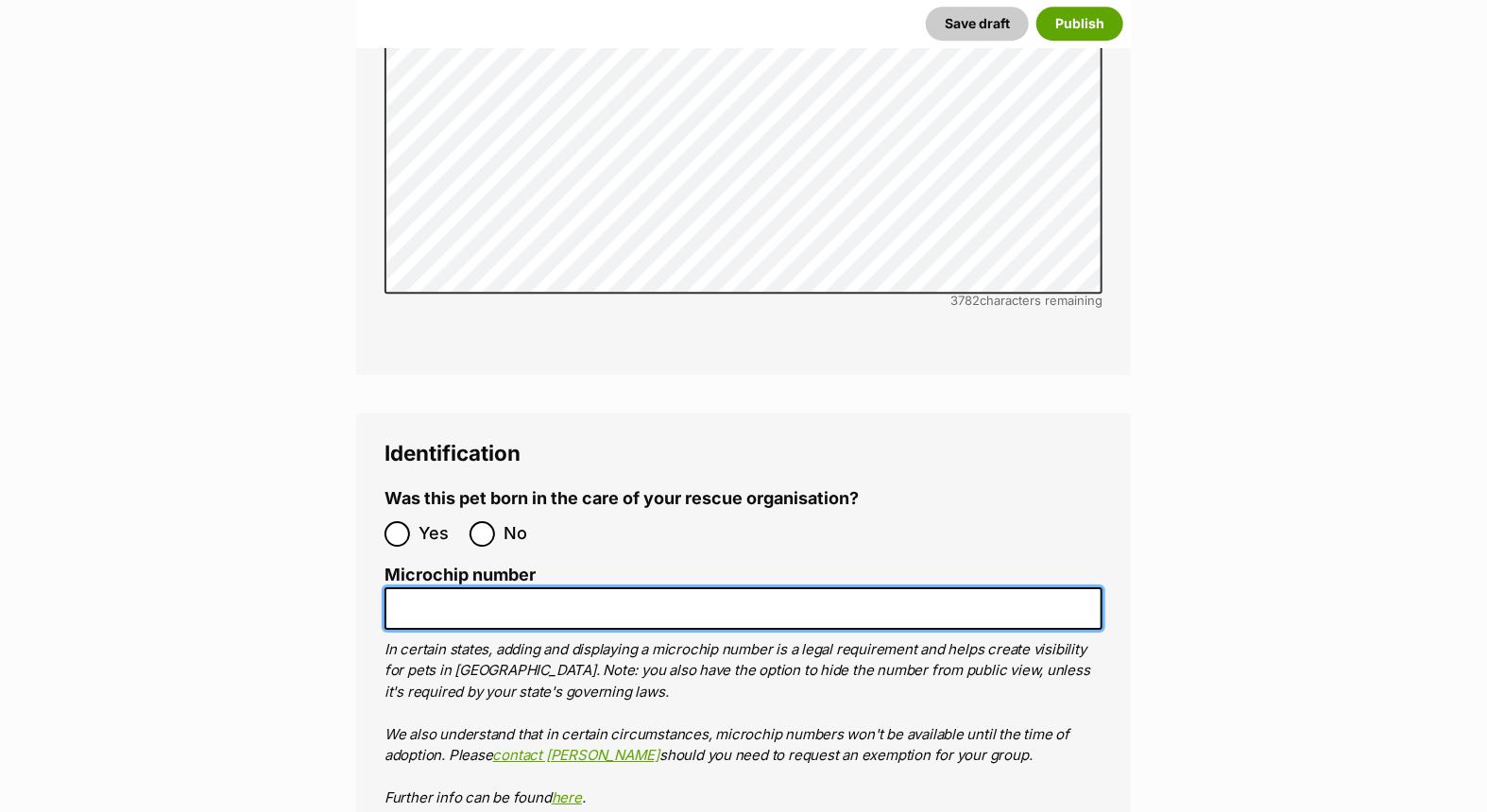
click at [429, 587] on input "Microchip number" at bounding box center [744, 608] width 718 height 42
paste input "953010002020578"
type input "953010002020578"
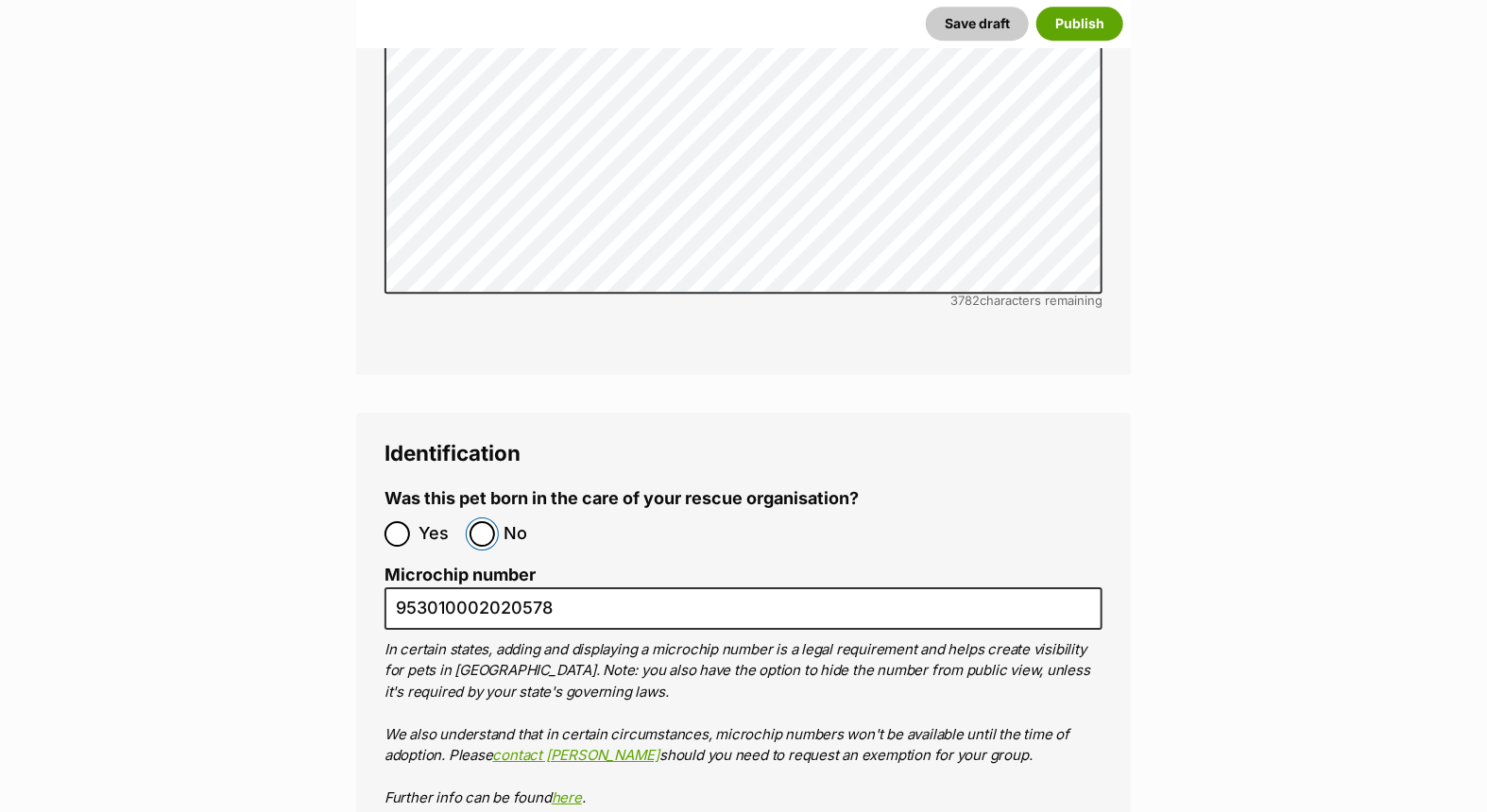
click at [480, 521] on input "No" at bounding box center [482, 534] width 26 height 26
radio input "true"
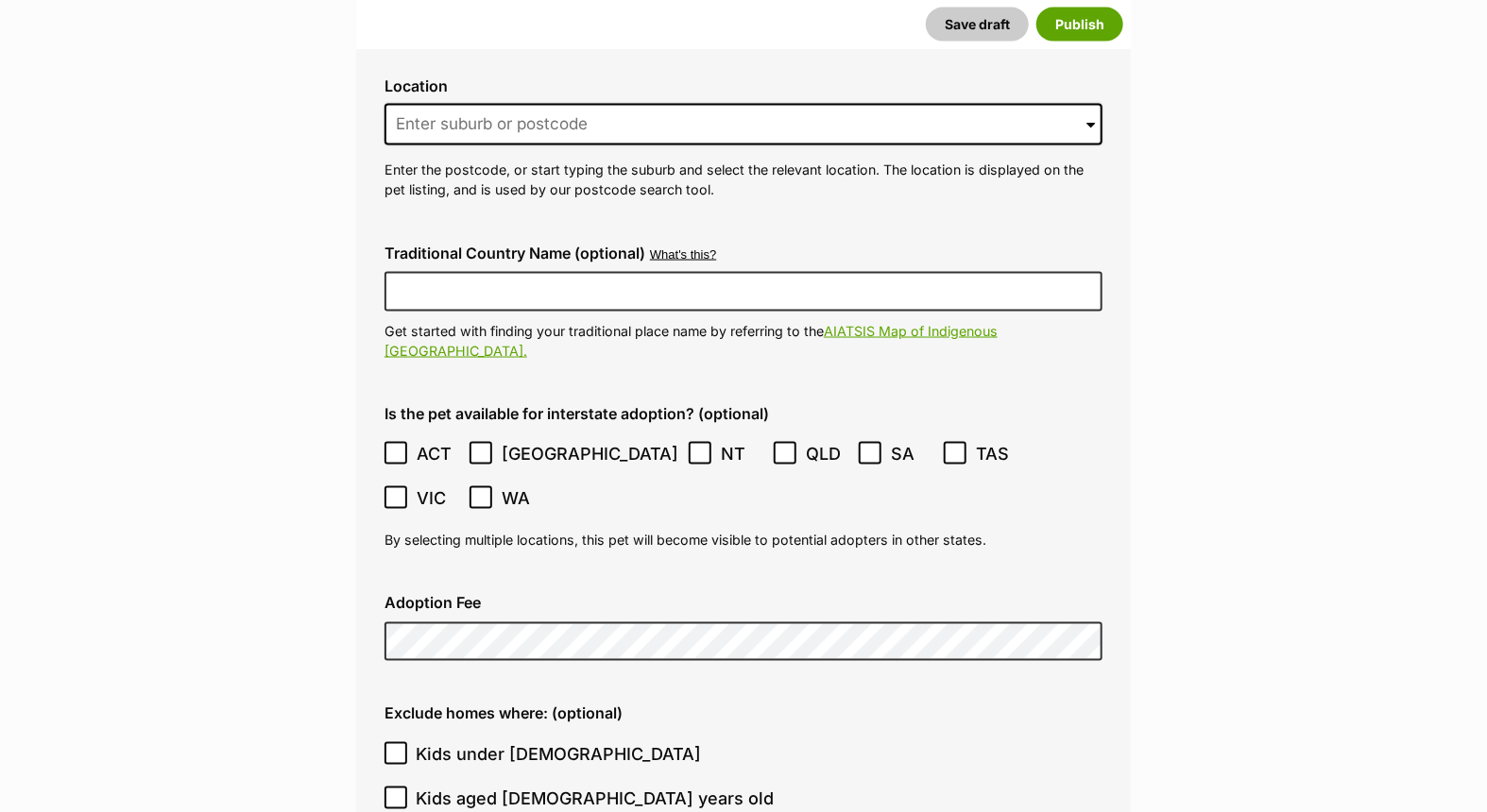
scroll to position [4368, 0]
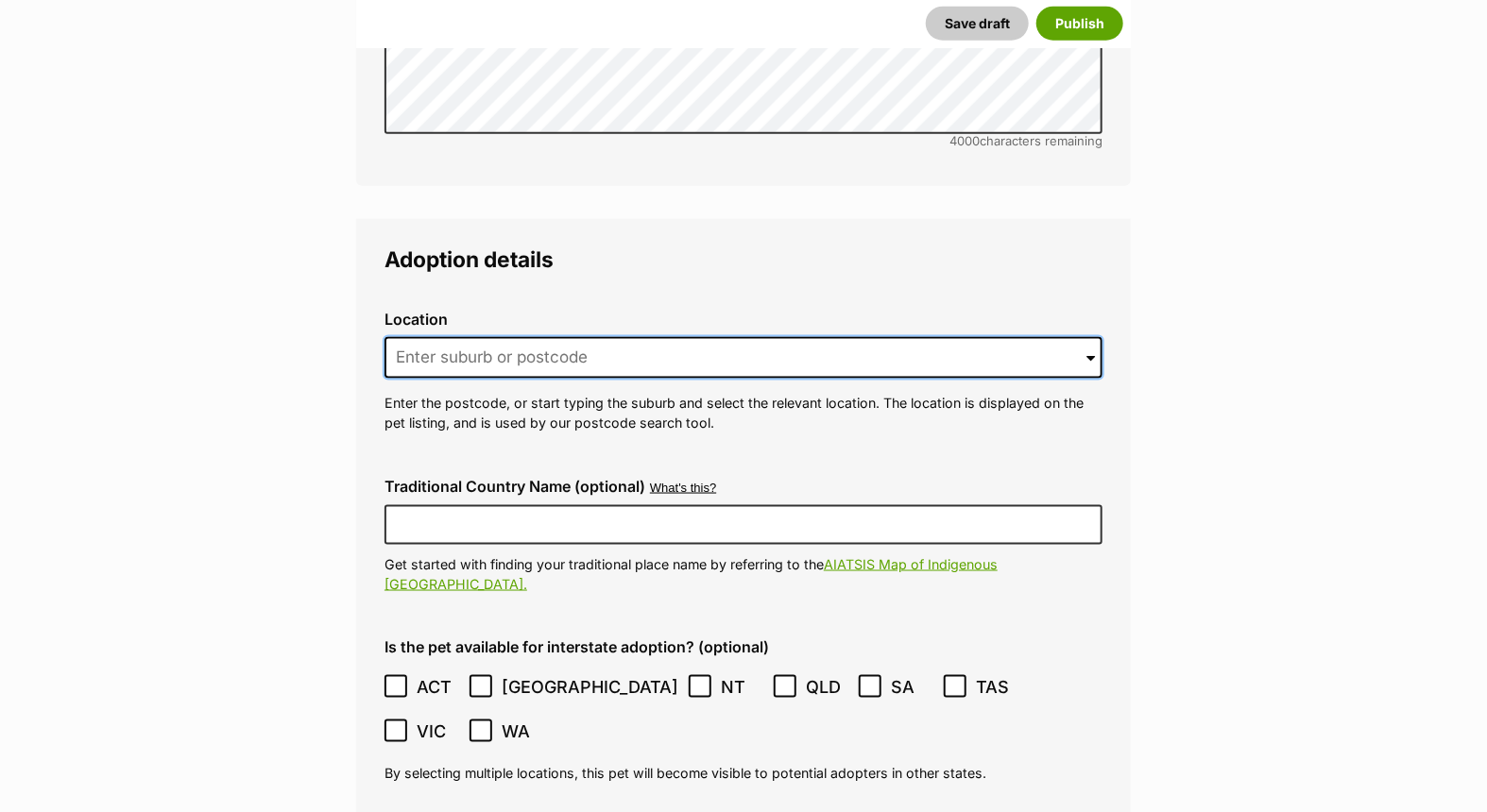
drag, startPoint x: 542, startPoint y: 310, endPoint x: 1222, endPoint y: 347, distance: 681.0
click at [545, 337] on input at bounding box center [744, 357] width 718 height 41
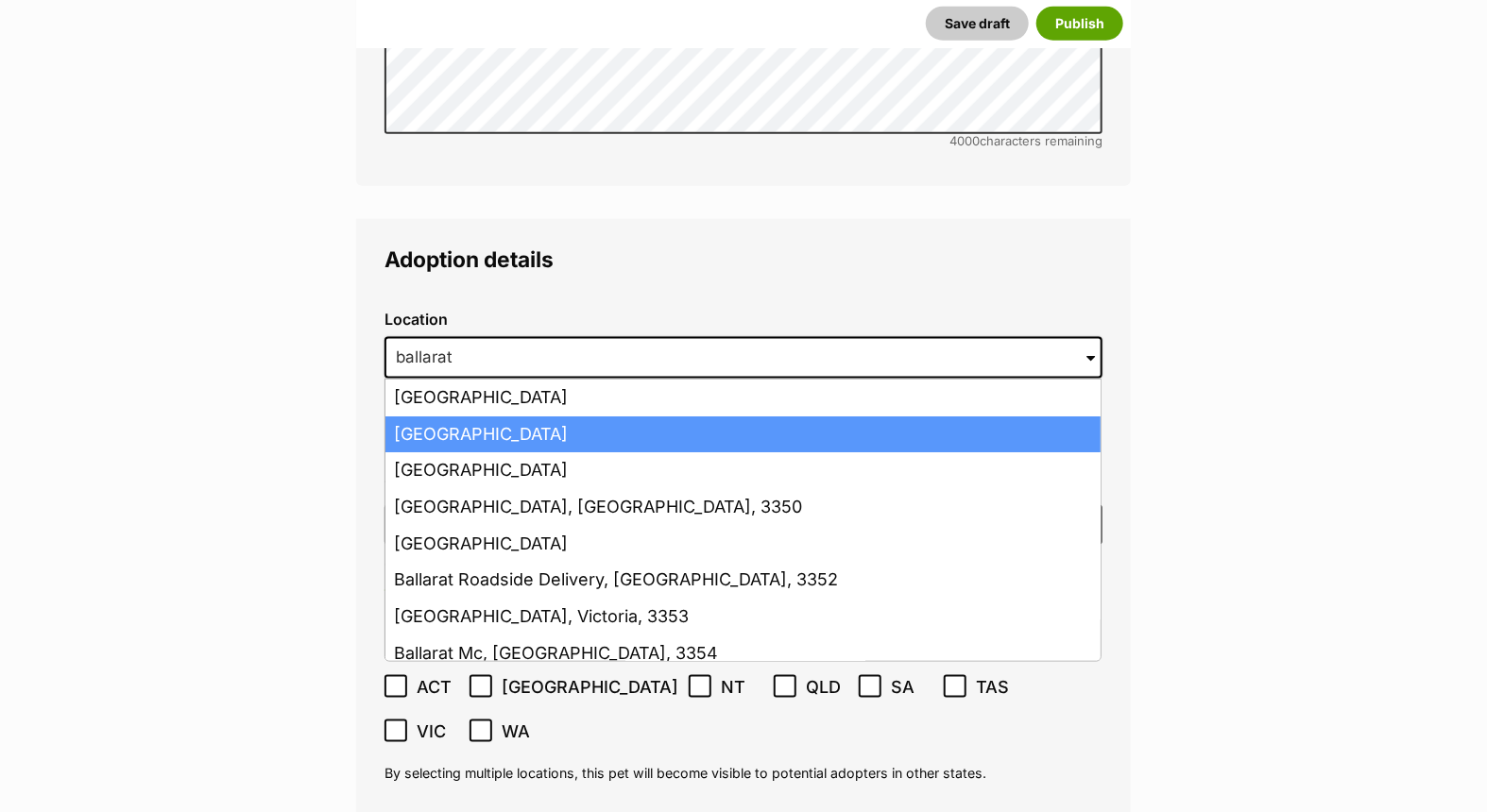
click at [662, 416] on li "Ballarat Central, Victoria, 3350" at bounding box center [743, 434] width 715 height 37
type input "Ballarat Central, Victoria, 3350"
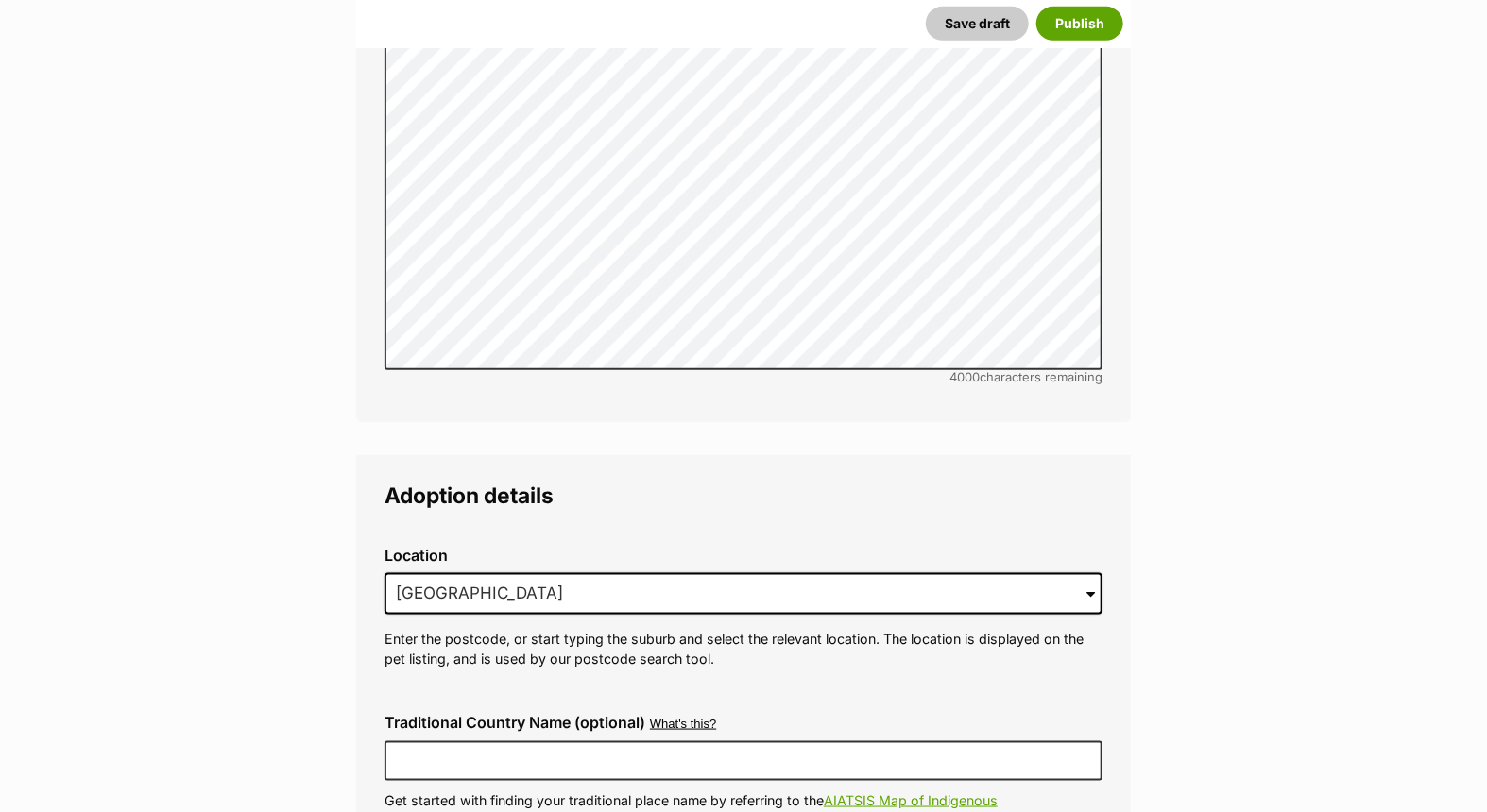
scroll to position [4684, 0]
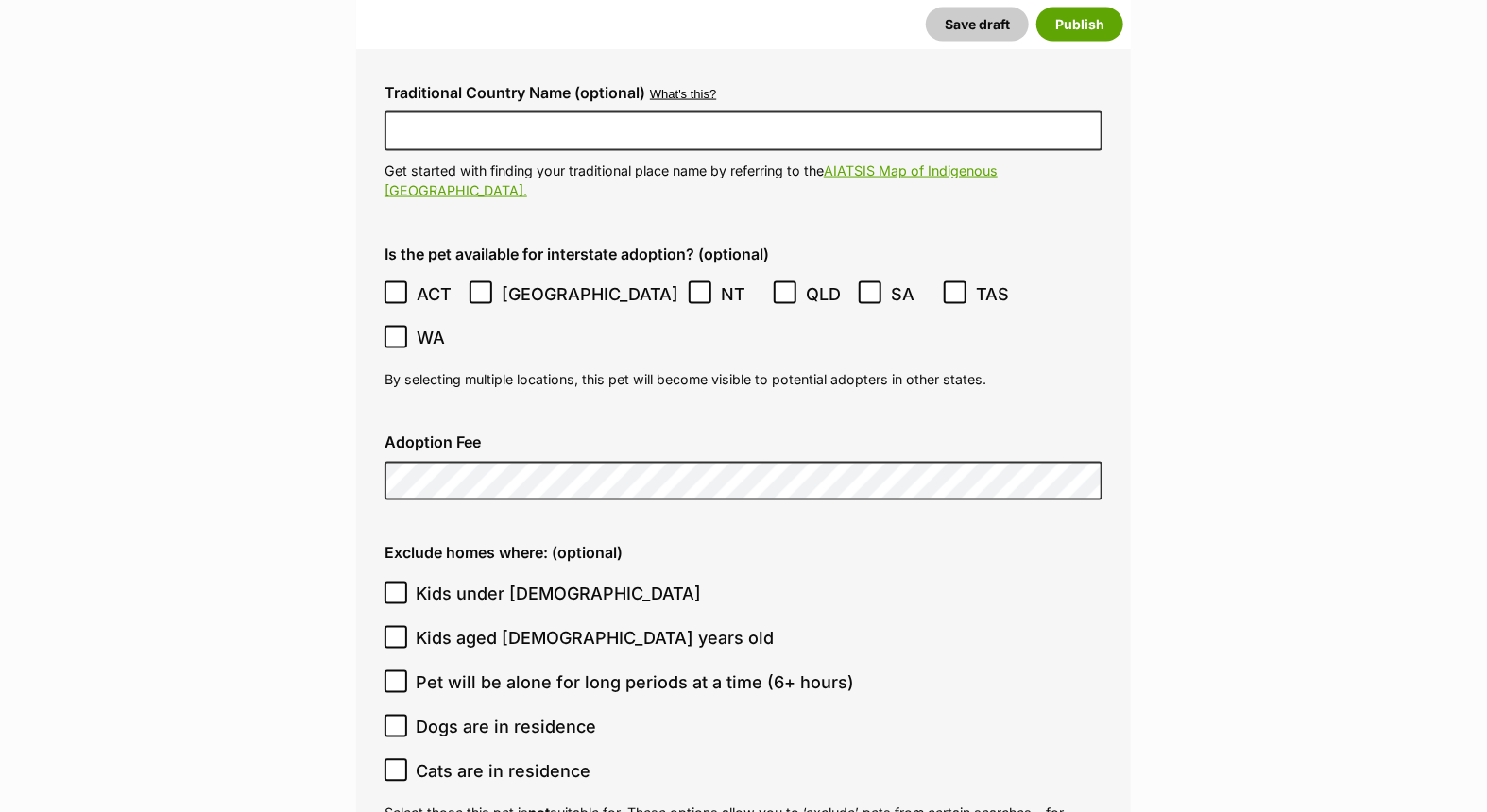
click at [391, 586] on icon at bounding box center [396, 593] width 13 height 13
click at [391, 582] on input "Kids under 5 years old" at bounding box center [396, 593] width 23 height 23
checkbox input "true"
click at [405, 759] on input "Cats are in residence" at bounding box center [396, 771] width 23 height 23
checkbox input "true"
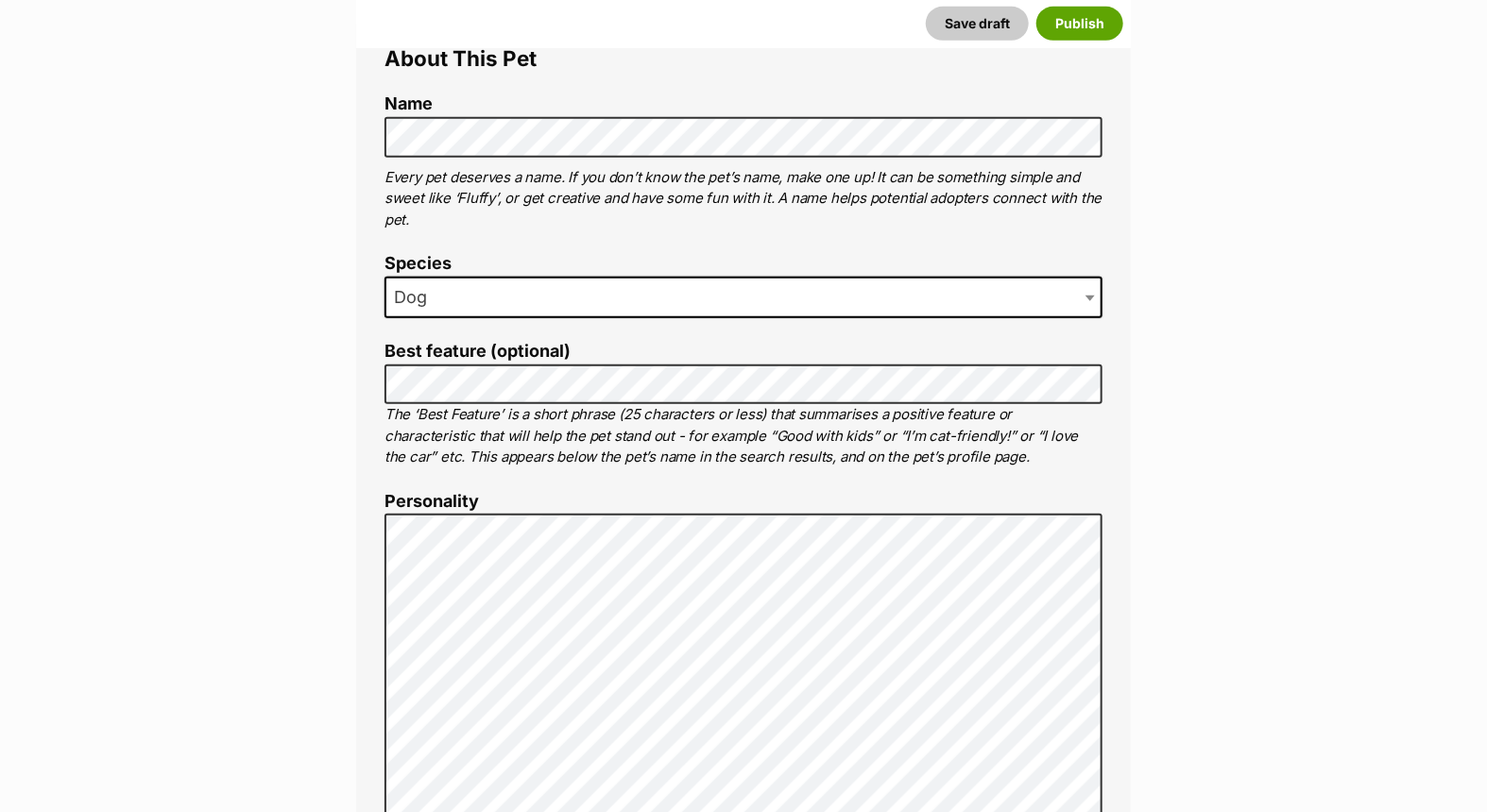
scroll to position [801, 0]
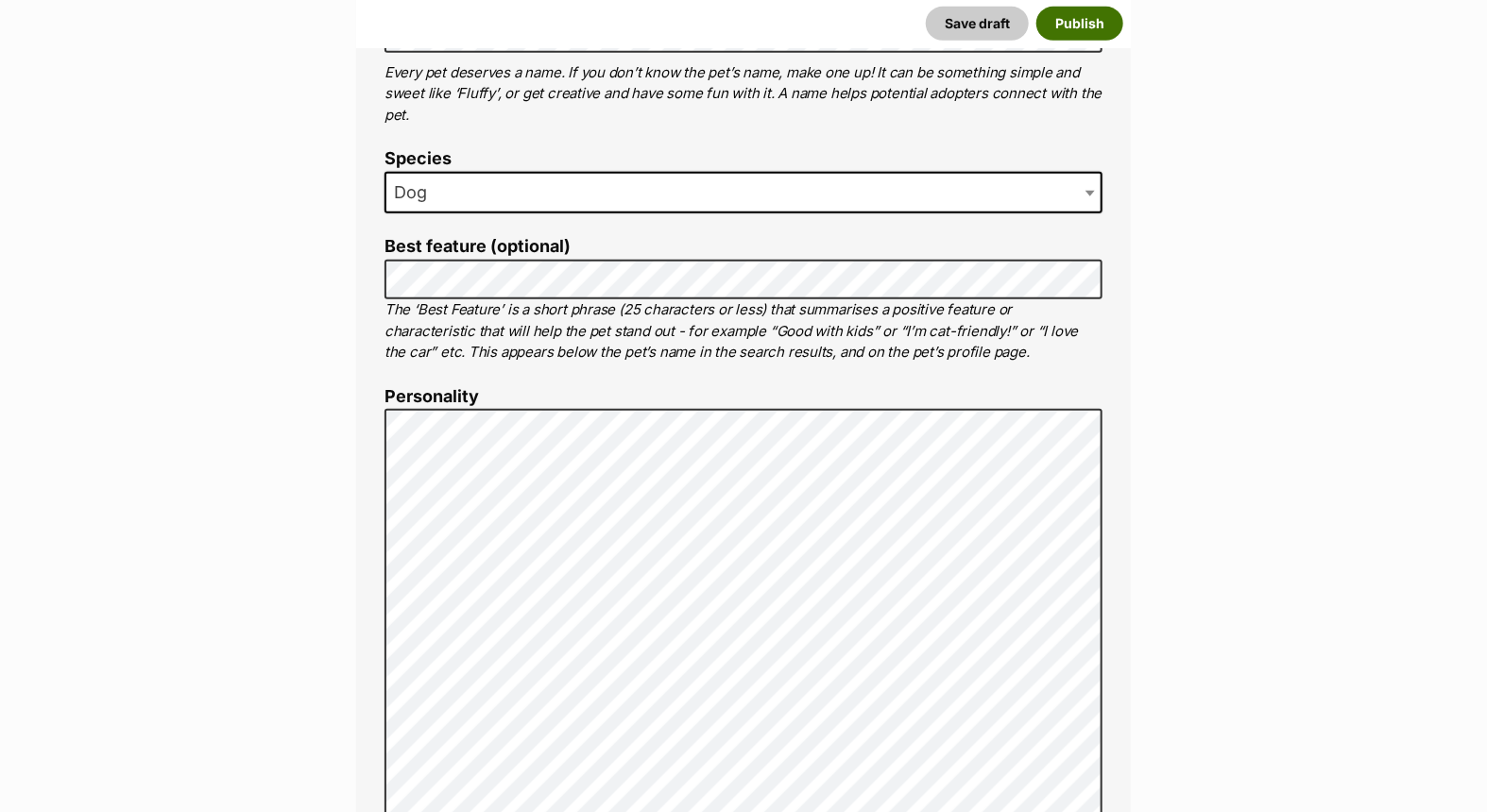
click at [1078, 26] on button "Publish" at bounding box center [1079, 24] width 87 height 34
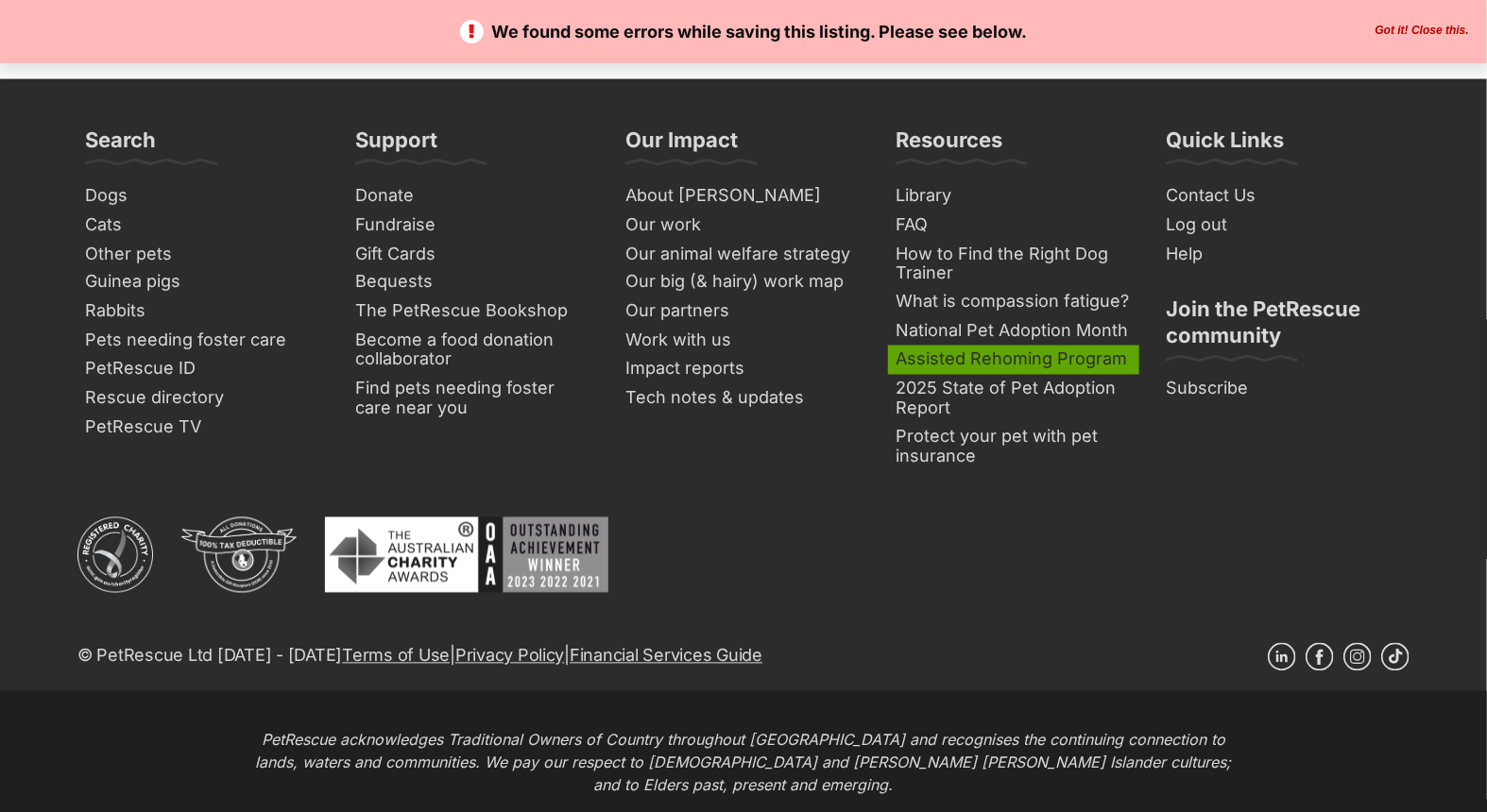
scroll to position [7343, 0]
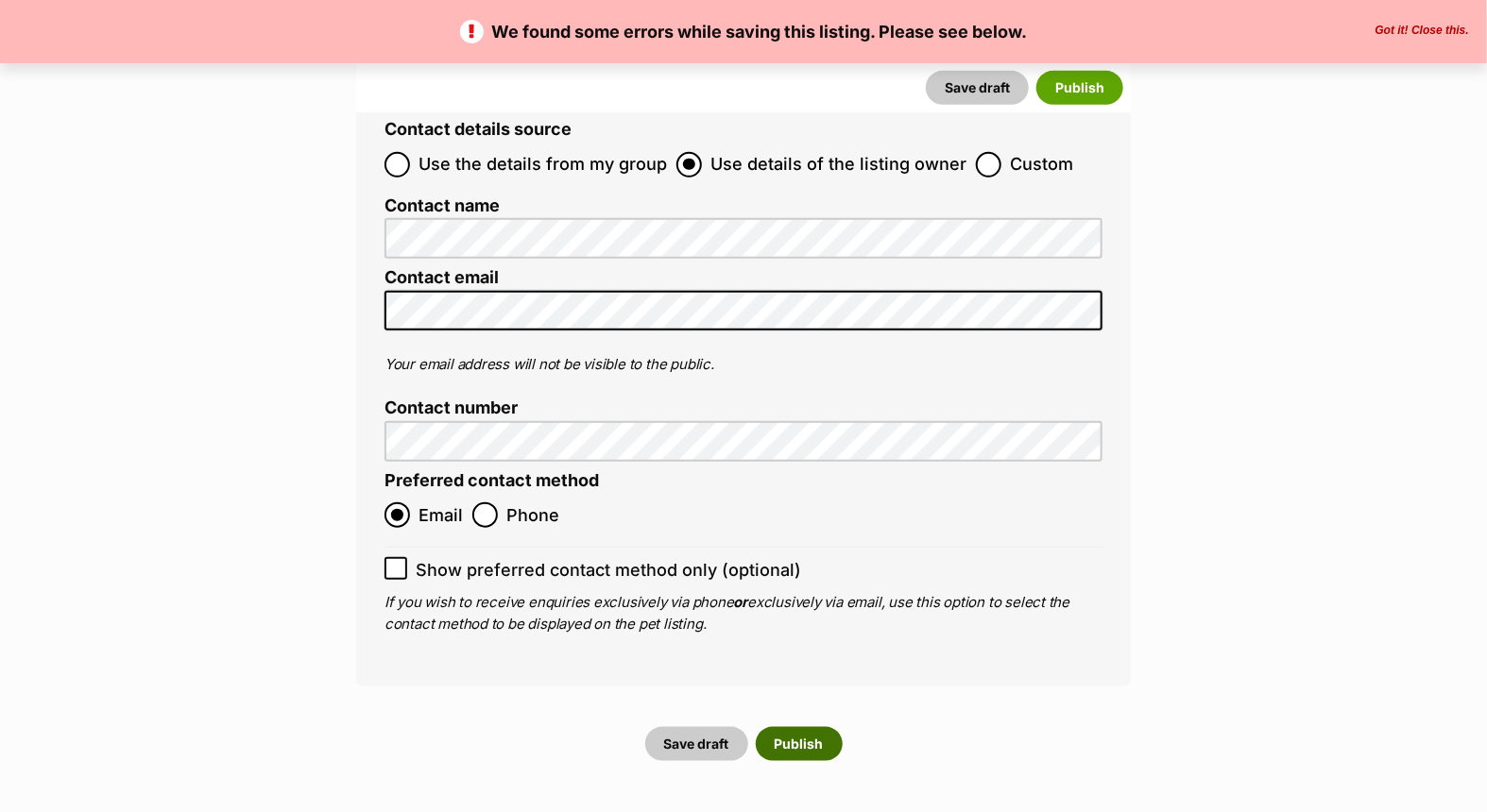
click at [781, 727] on button "Publish" at bounding box center [799, 744] width 87 height 34
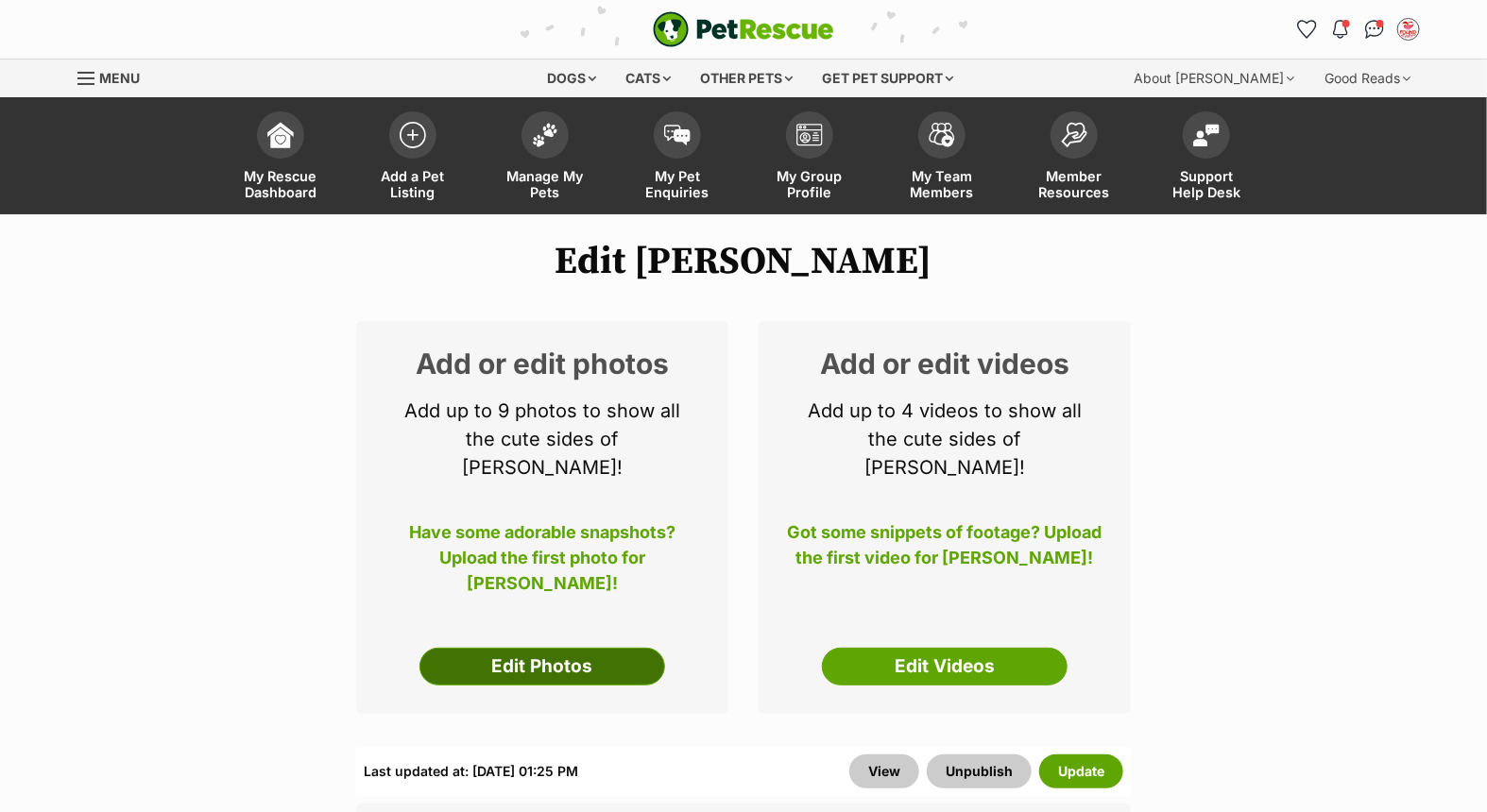
click at [552, 647] on link "Edit Photos" at bounding box center [542, 666] width 246 height 37
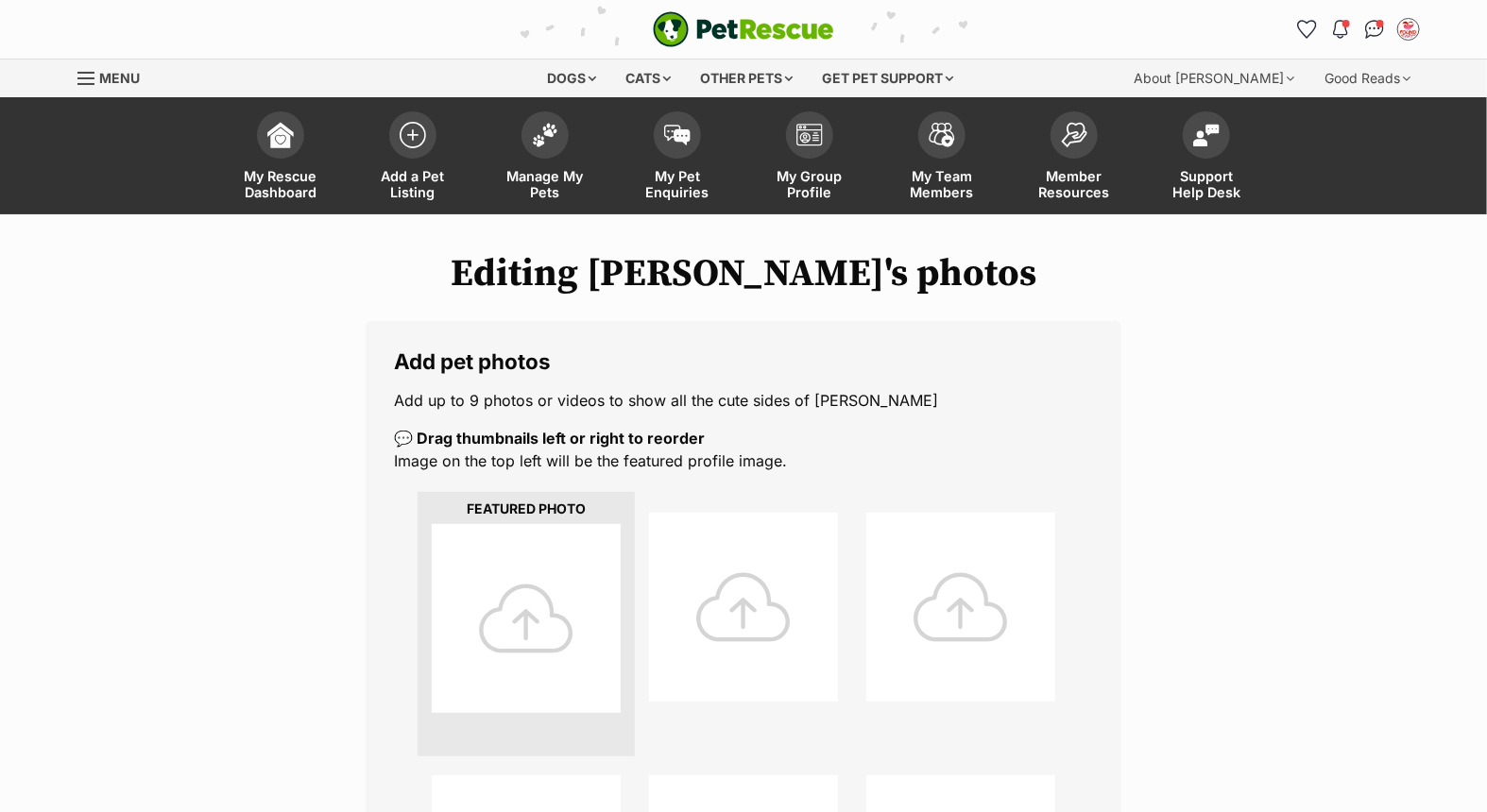
click at [544, 612] on div at bounding box center [525, 618] width 189 height 188
click at [541, 614] on div at bounding box center [525, 618] width 189 height 188
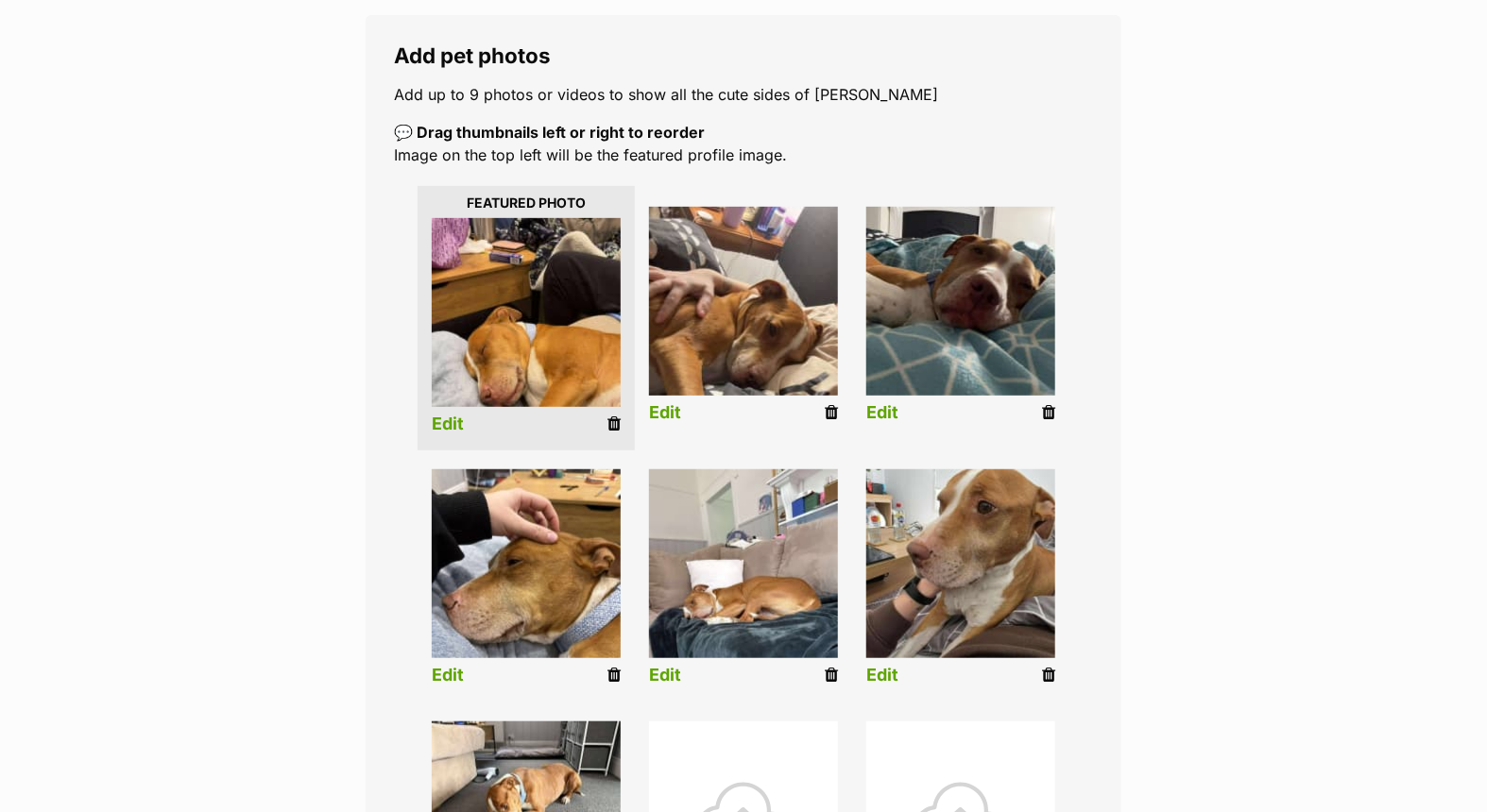
scroll to position [315, 0]
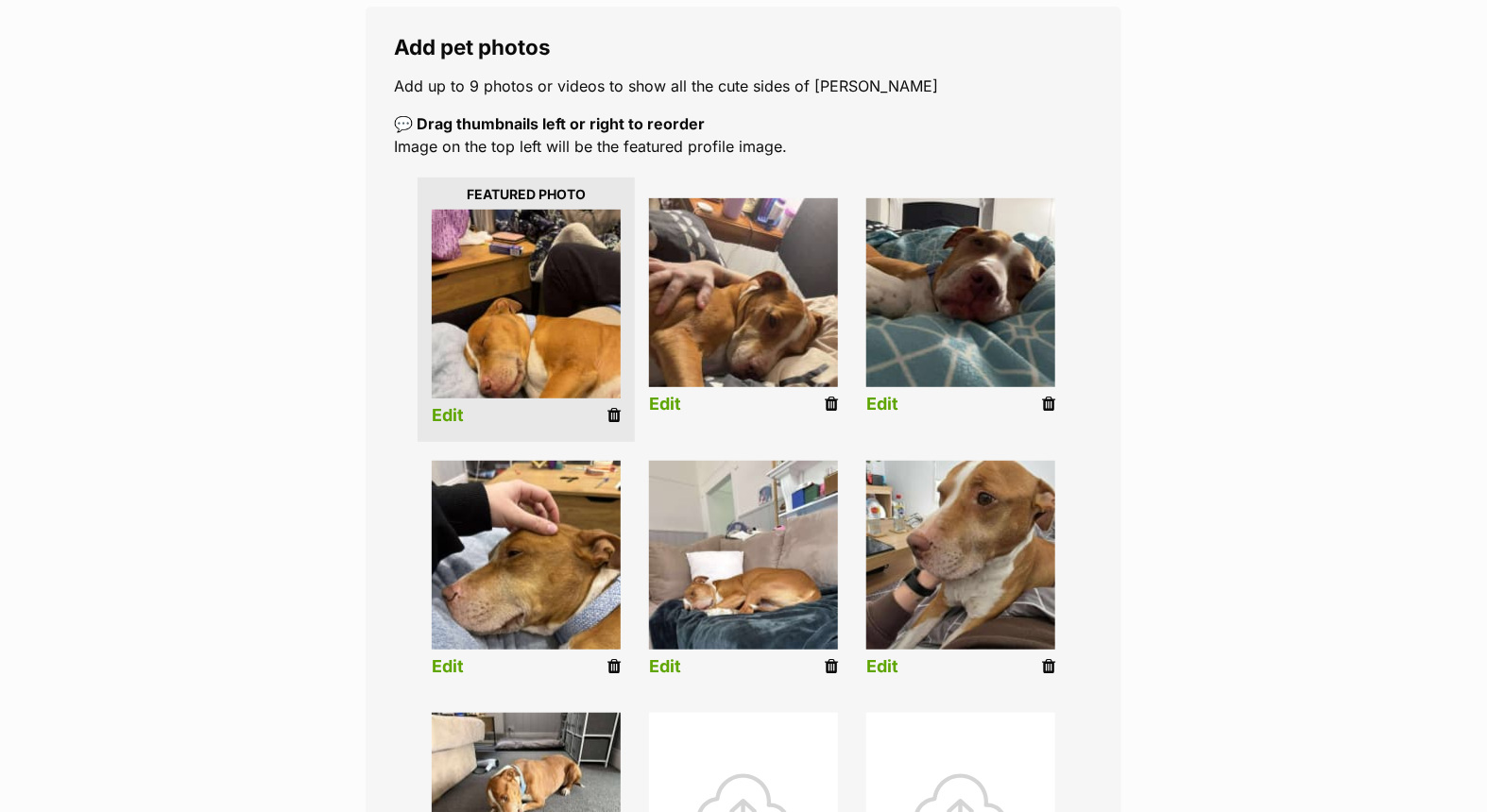
click at [445, 416] on link "Edit" at bounding box center [448, 416] width 33 height 20
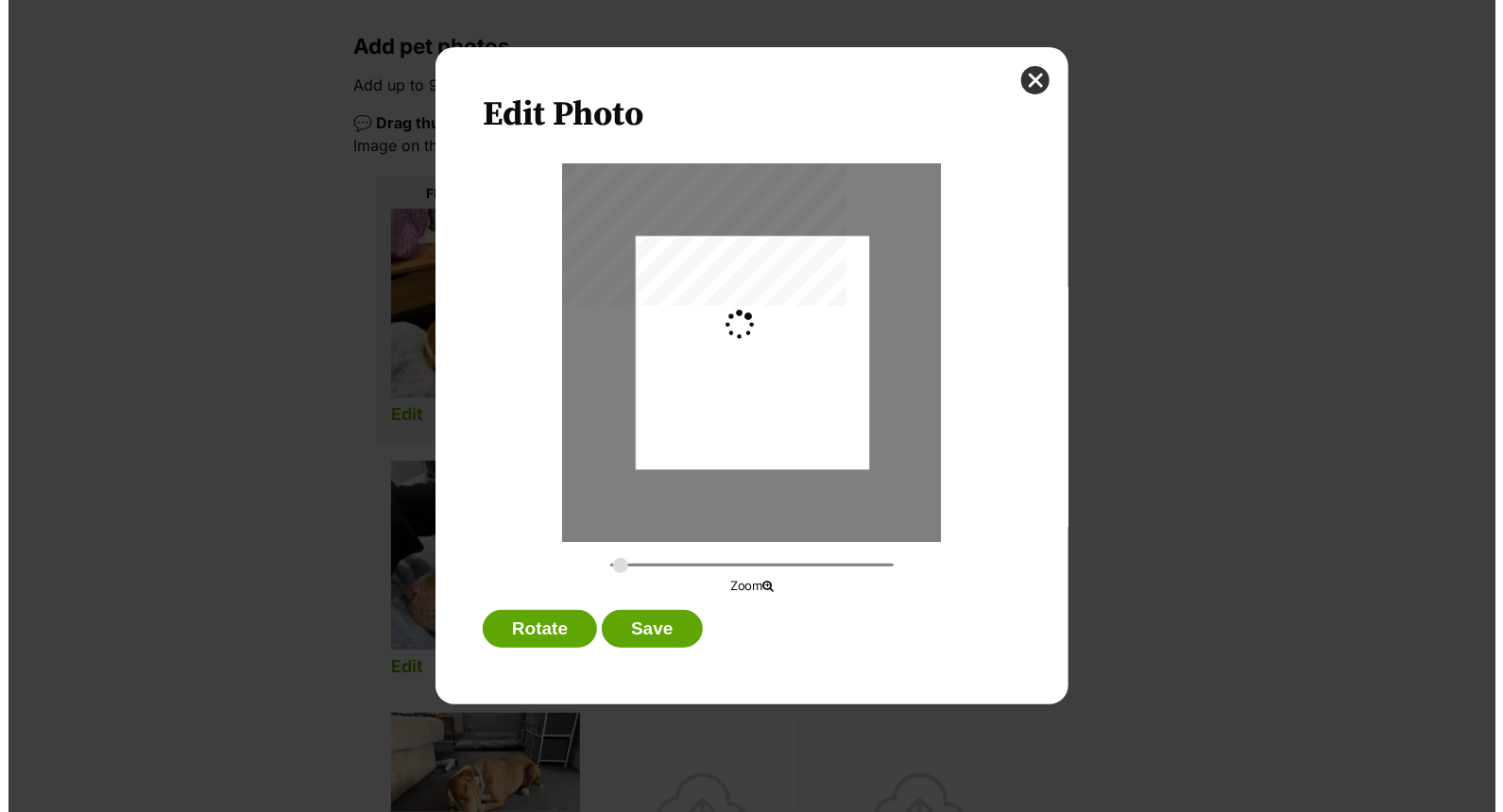
scroll to position [0, 0]
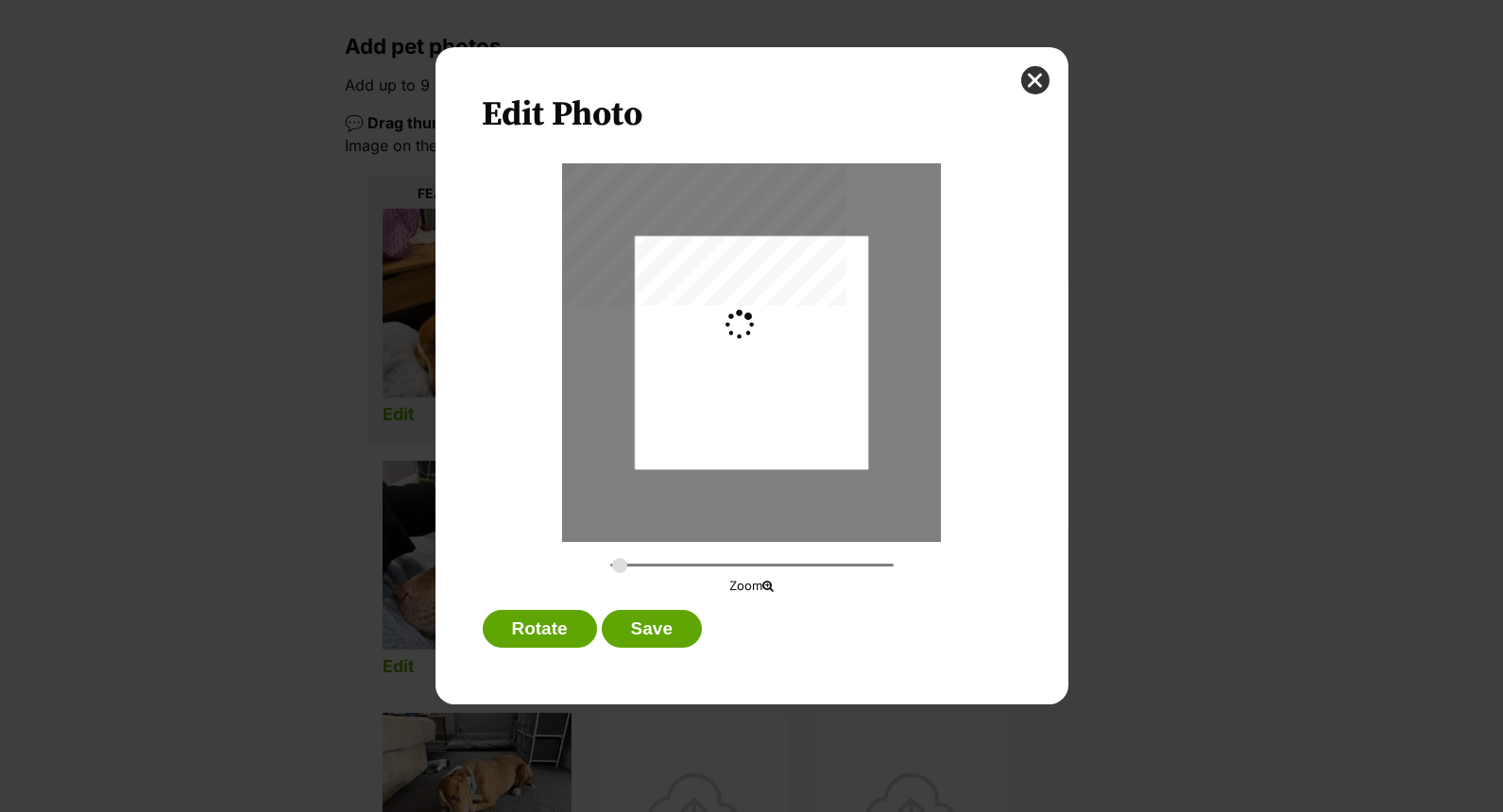
type input "0.2744"
drag, startPoint x: 733, startPoint y: 393, endPoint x: 777, endPoint y: 375, distance: 47.5
click at [777, 375] on div "Dialog Window - Close (Press escape to close)" at bounding box center [751, 334] width 233 height 414
click at [657, 615] on button "Save" at bounding box center [652, 628] width 100 height 37
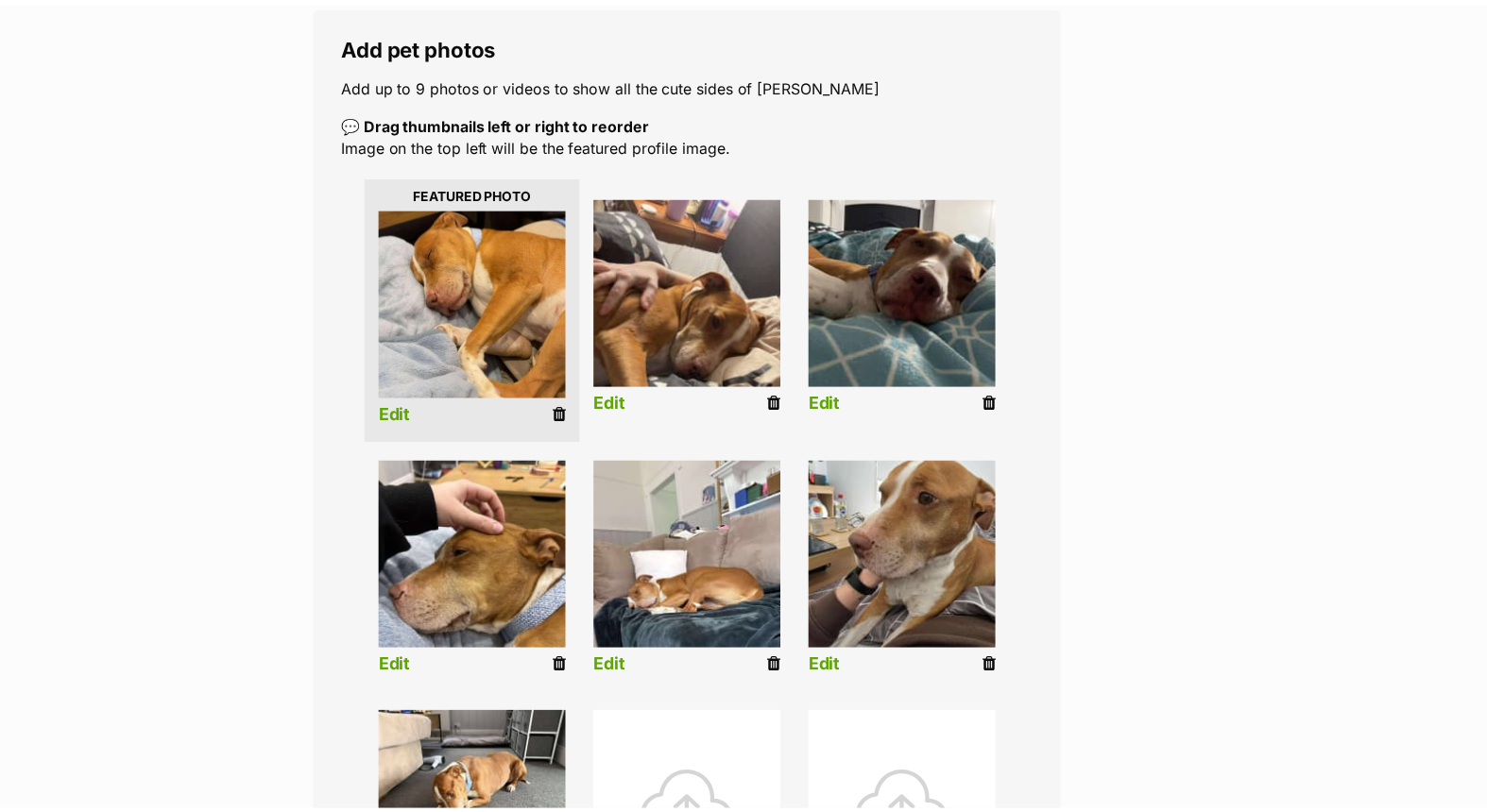
scroll to position [315, 0]
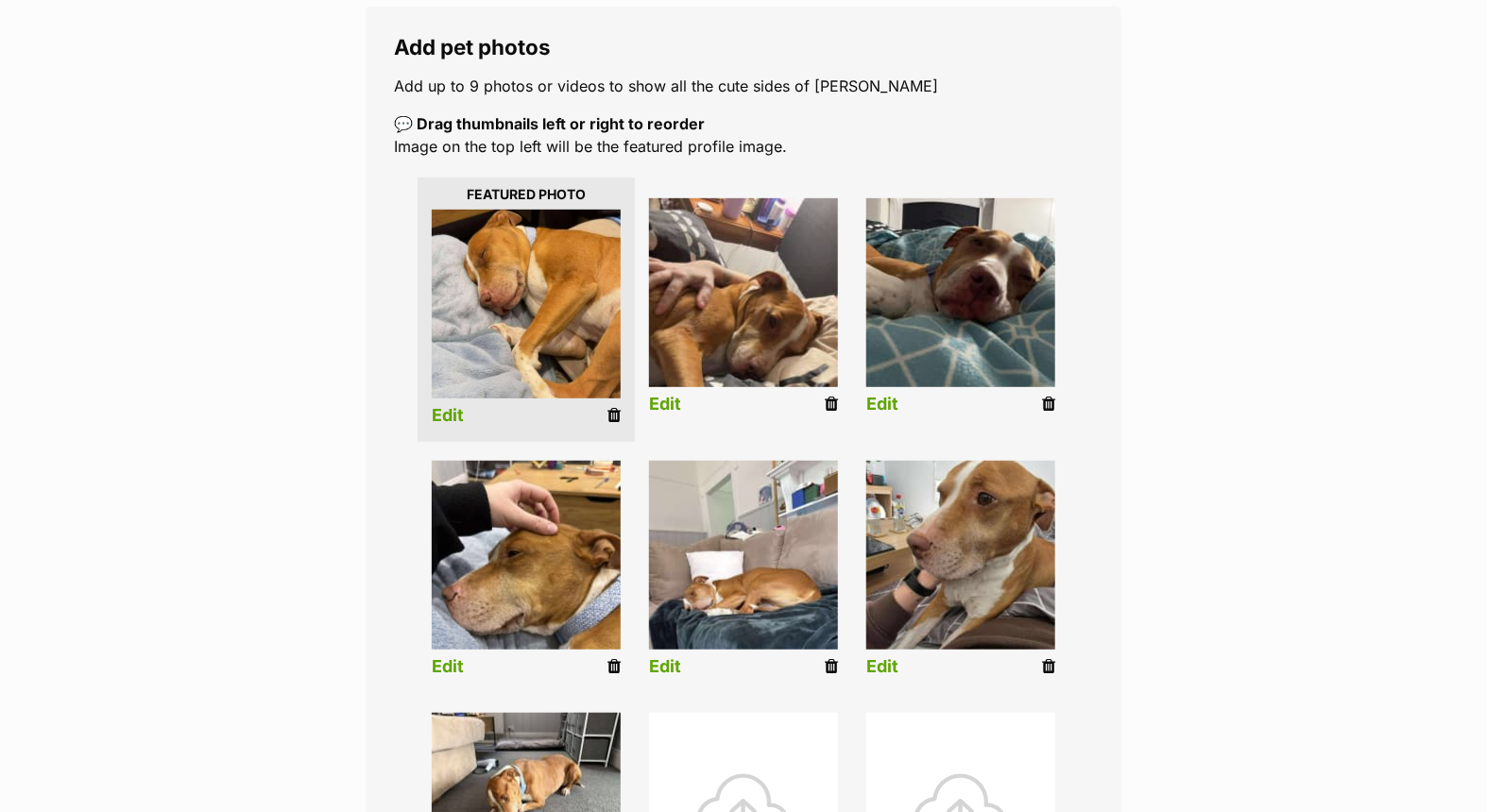
click at [664, 400] on link "Edit" at bounding box center [665, 405] width 33 height 20
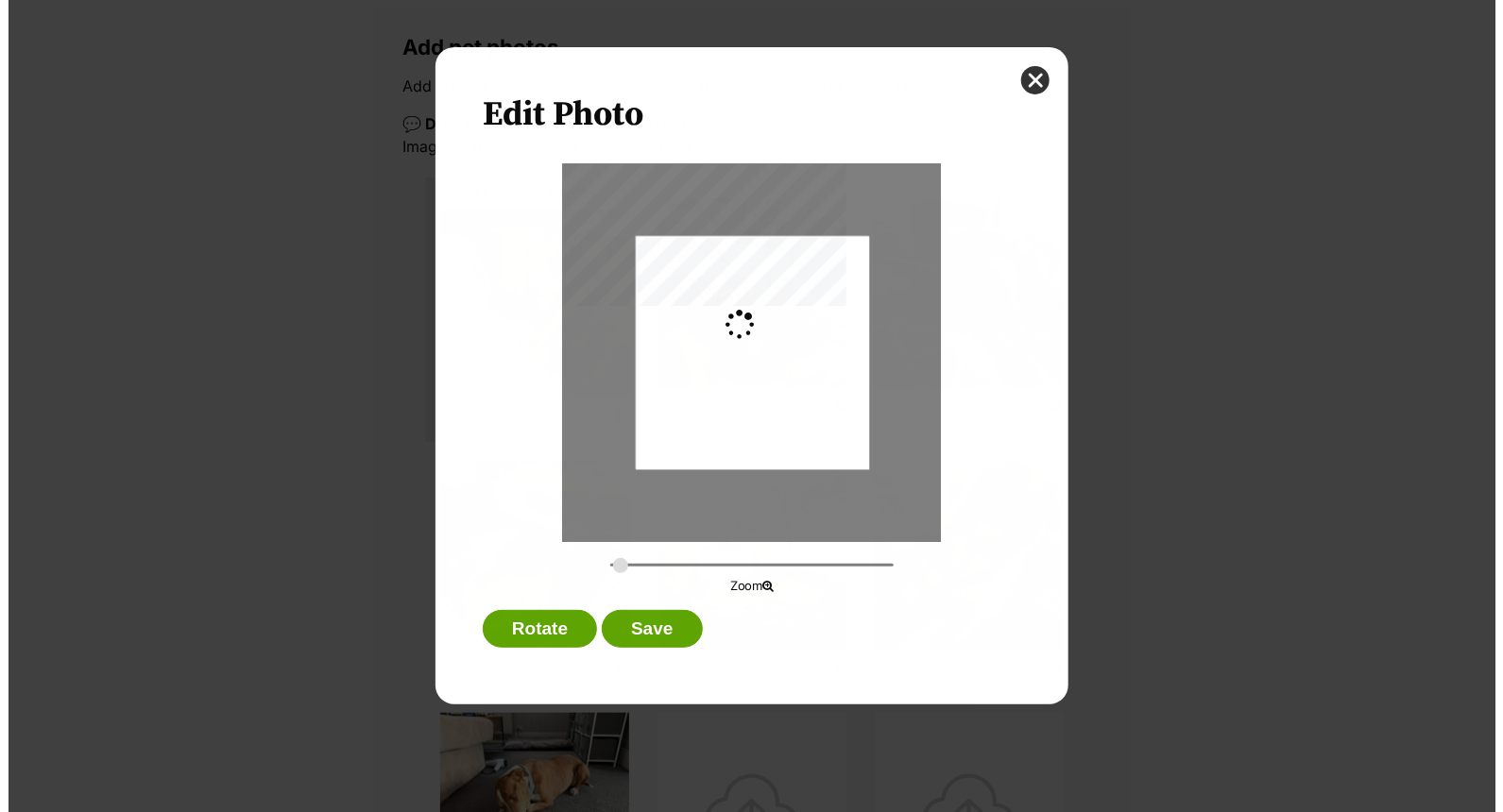
scroll to position [0, 0]
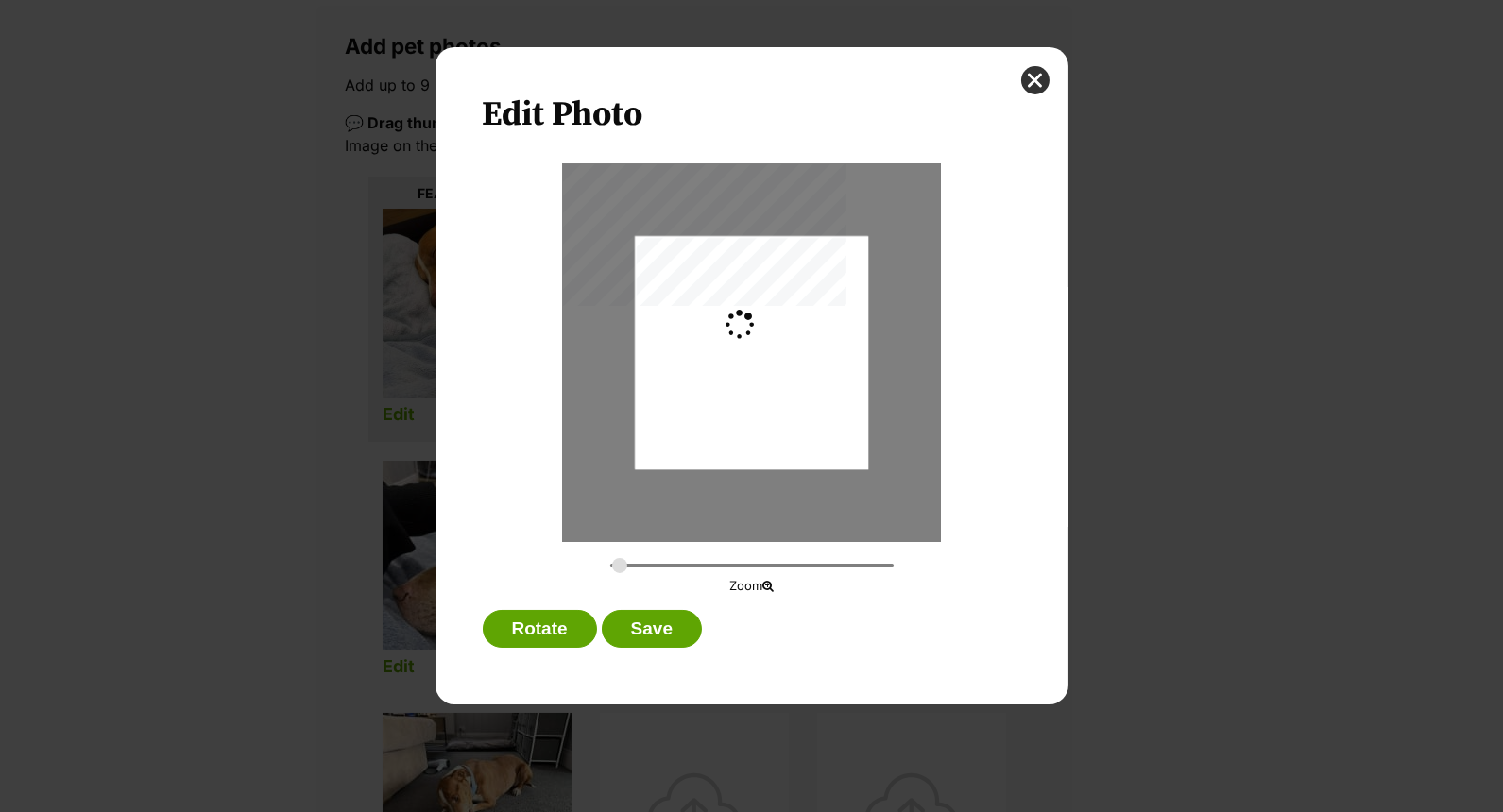
type input "0.2744"
click at [753, 384] on div "Dialog Window - Close (Press escape to close)" at bounding box center [751, 358] width 233 height 414
click at [648, 622] on button "Save" at bounding box center [652, 628] width 100 height 37
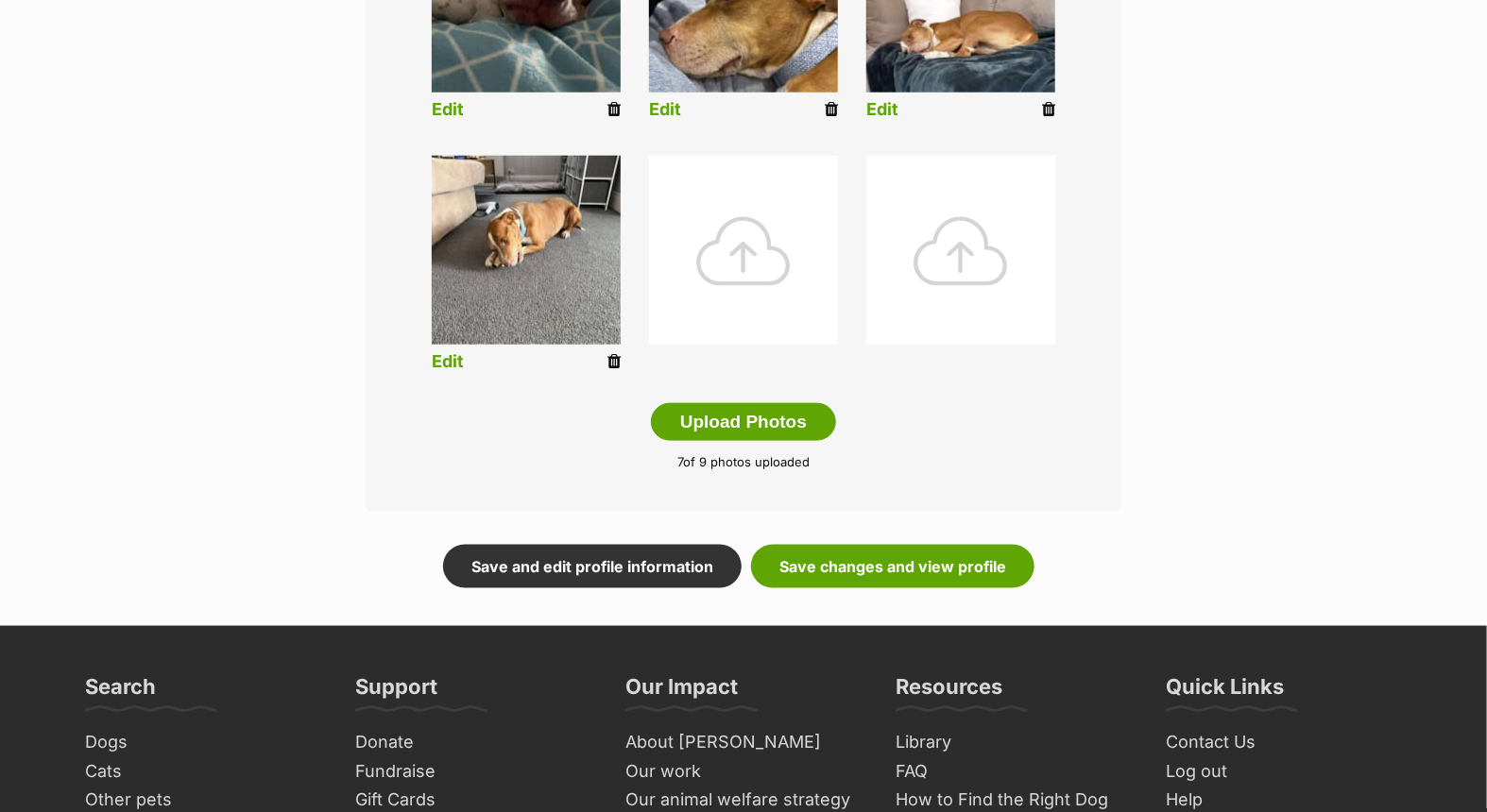
scroll to position [839, 0]
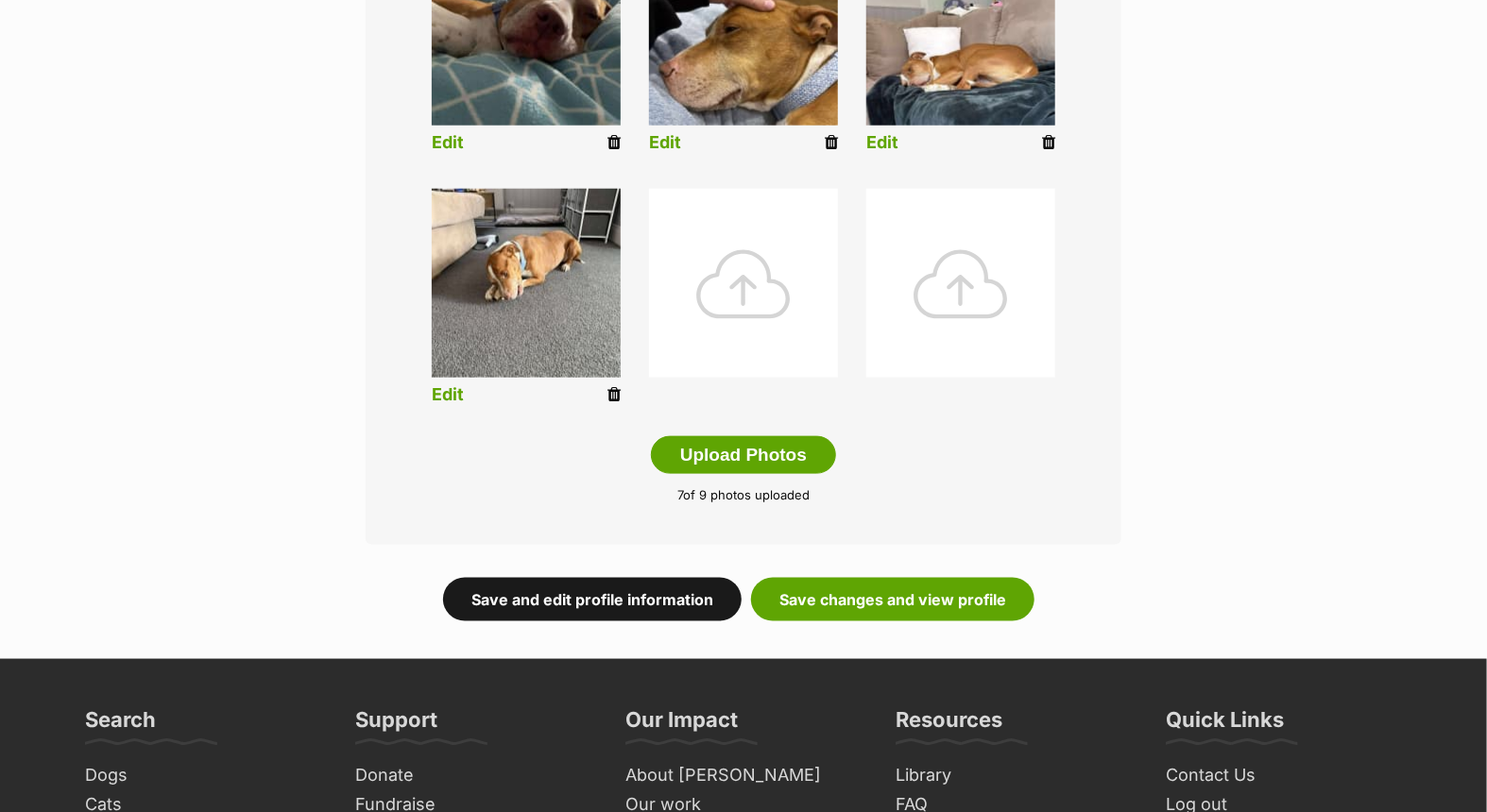
click at [624, 597] on link "Save and edit profile information" at bounding box center [592, 599] width 299 height 43
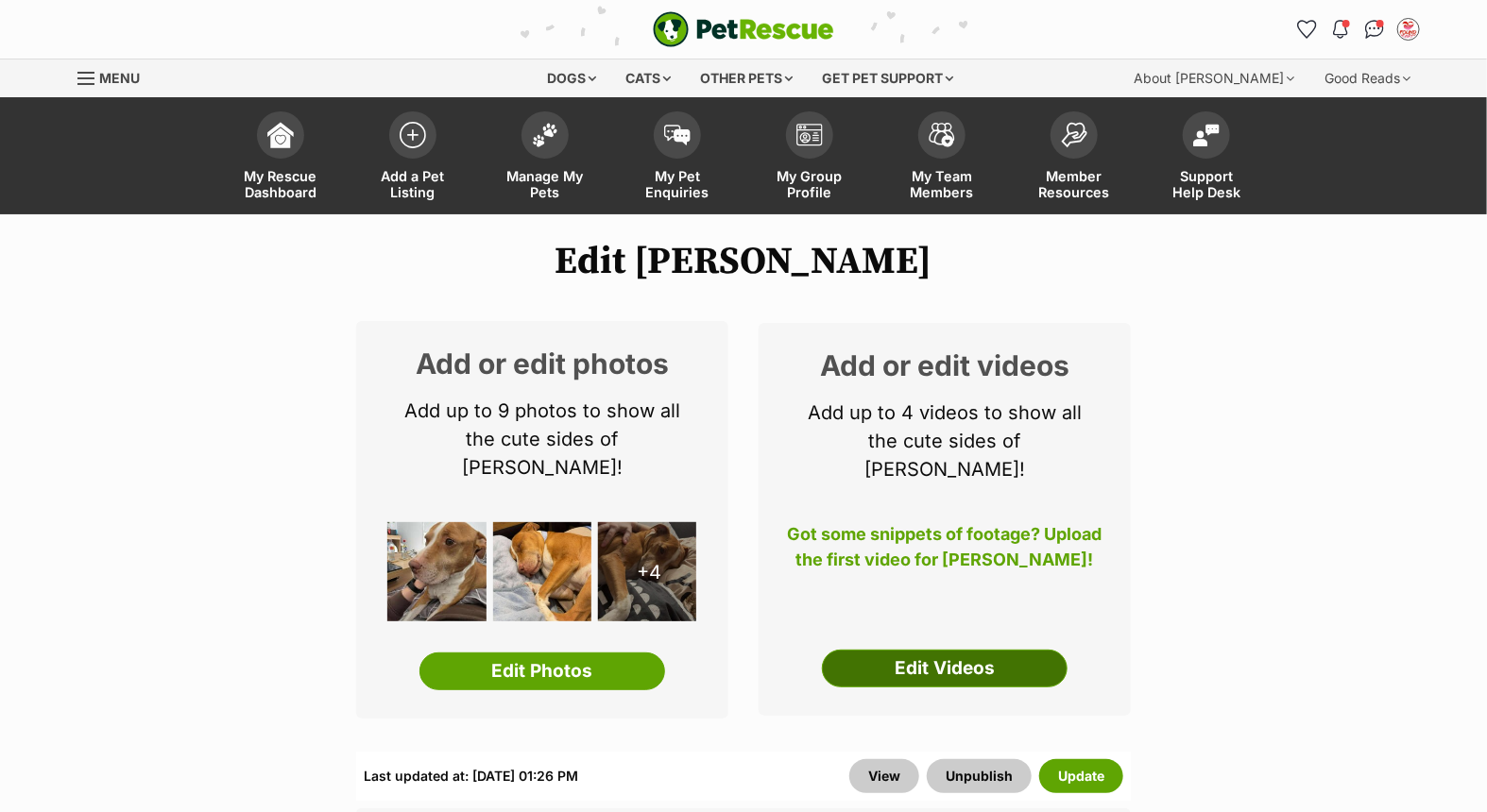
click at [895, 649] on link "Edit Videos" at bounding box center [944, 668] width 246 height 37
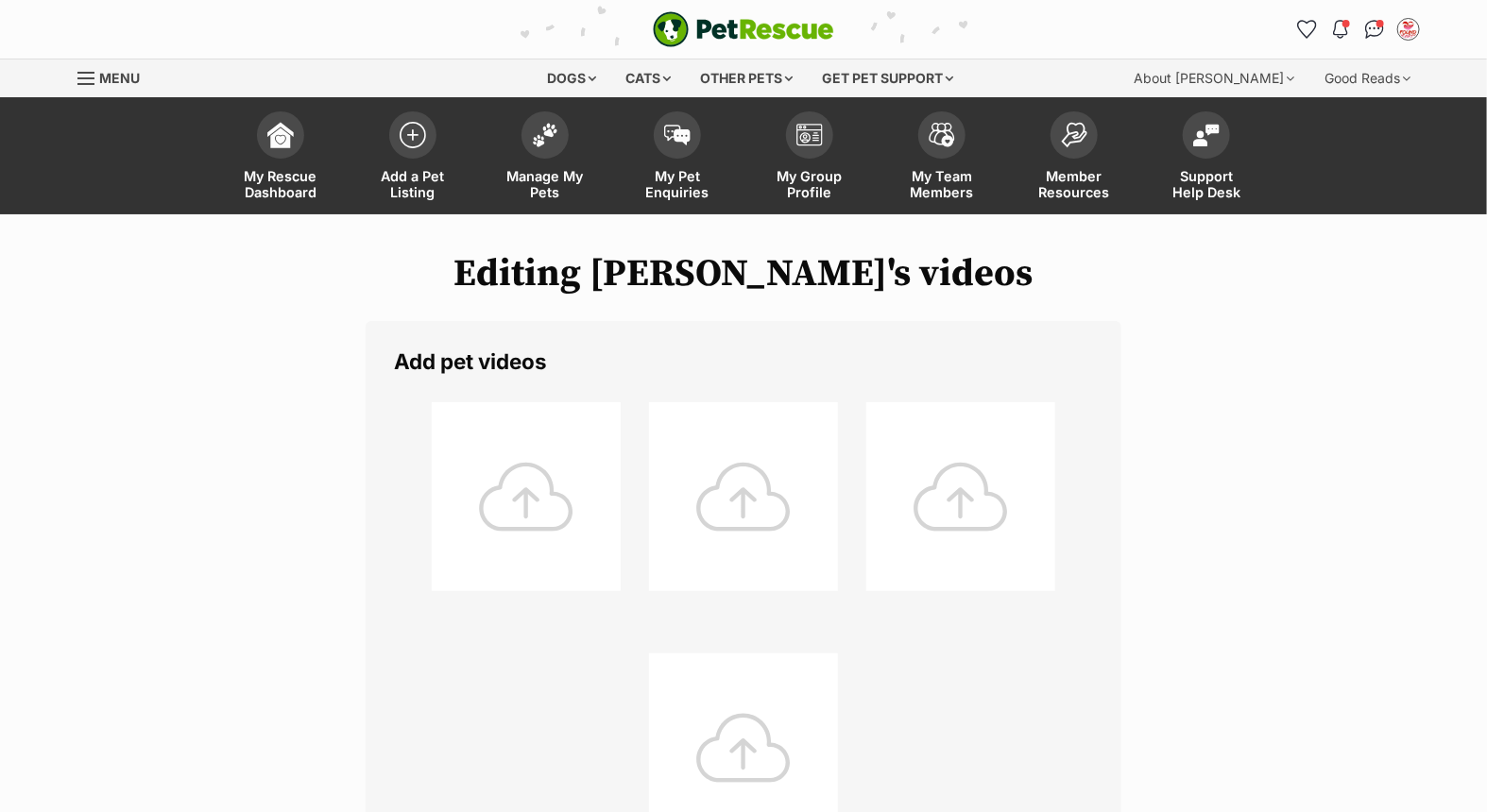
click at [539, 488] on div at bounding box center [525, 496] width 189 height 188
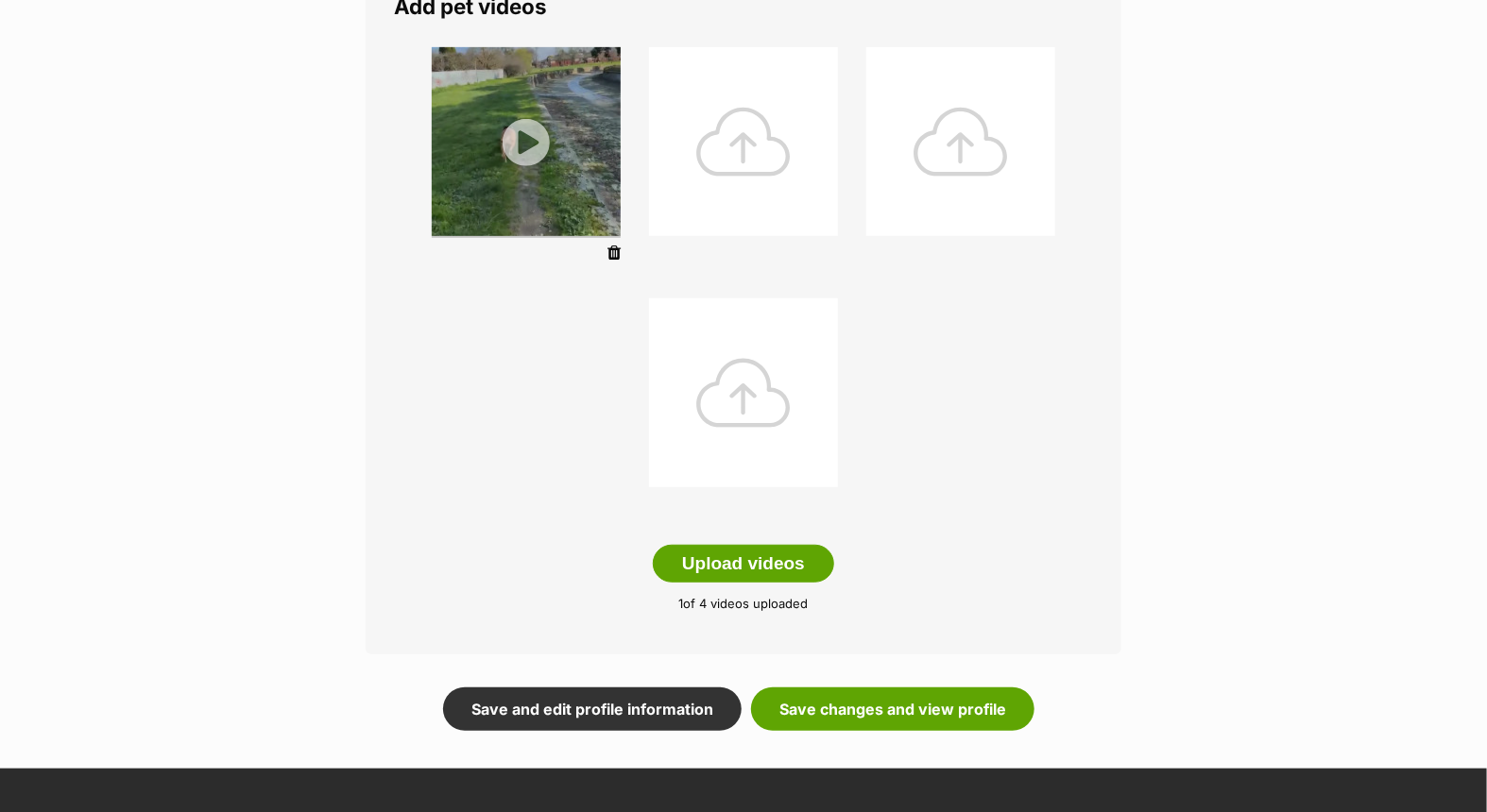
scroll to position [629, 0]
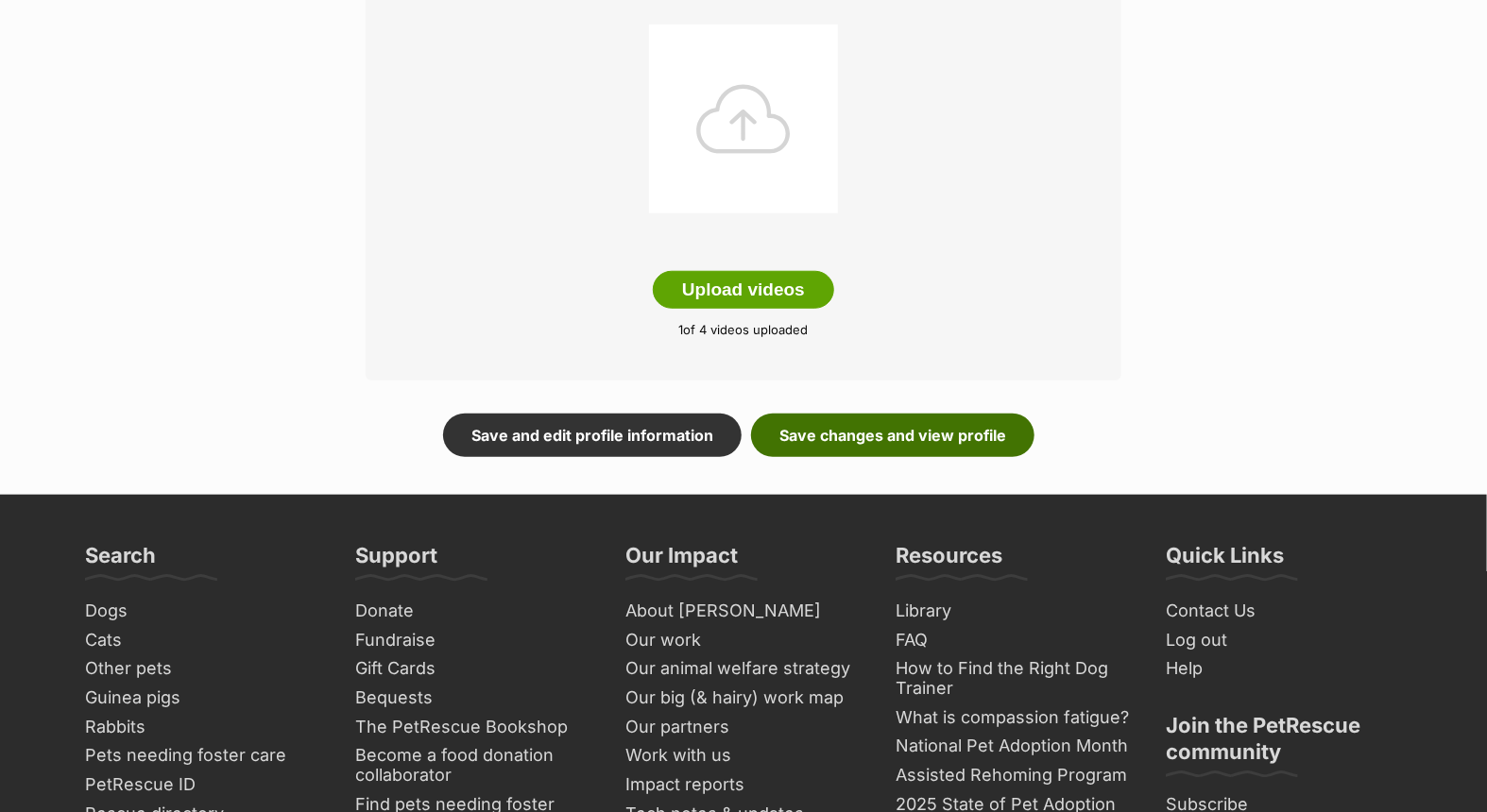
click at [899, 432] on link "Save changes and view profile" at bounding box center [893, 434] width 283 height 43
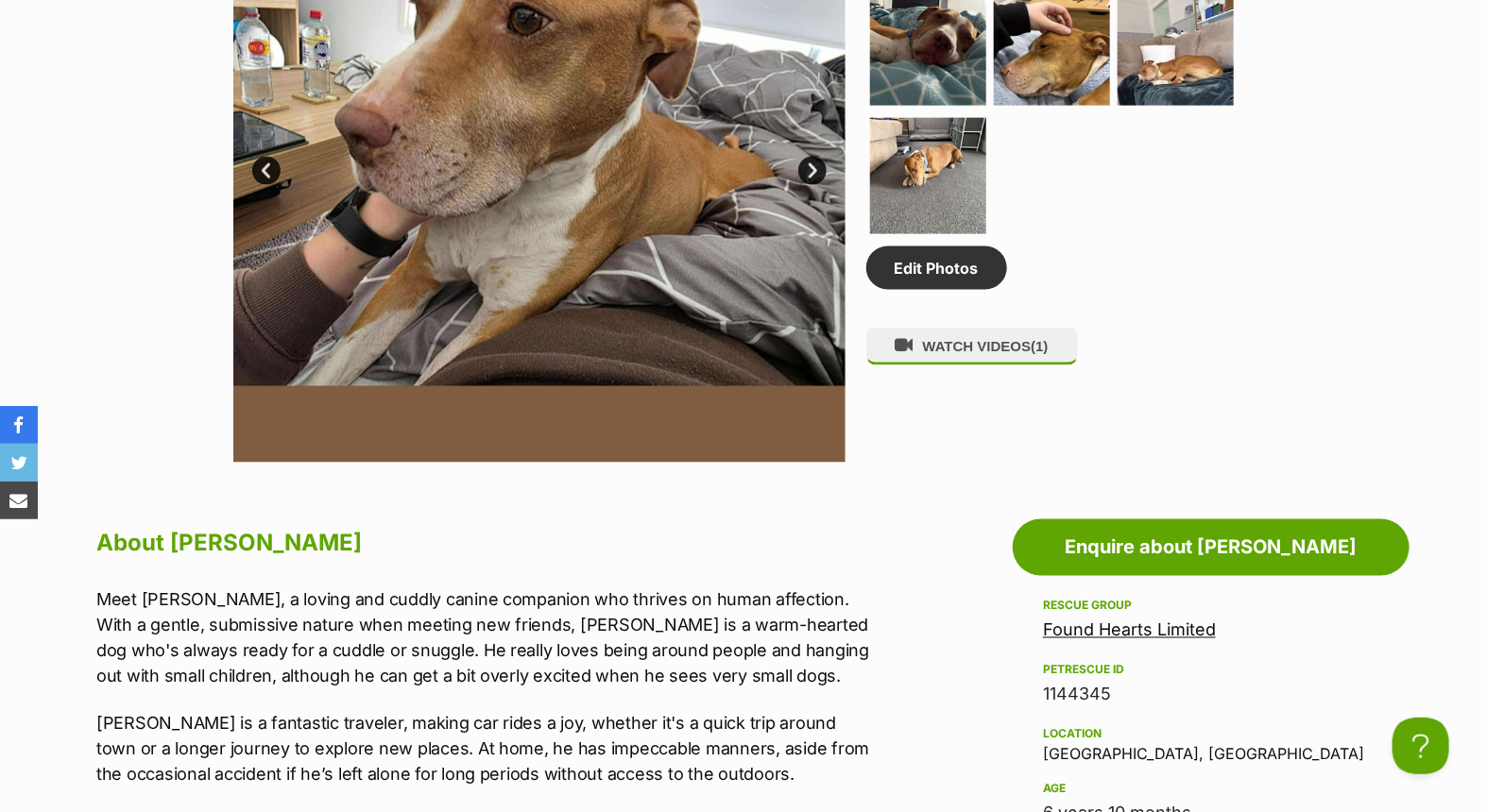
scroll to position [1153, 0]
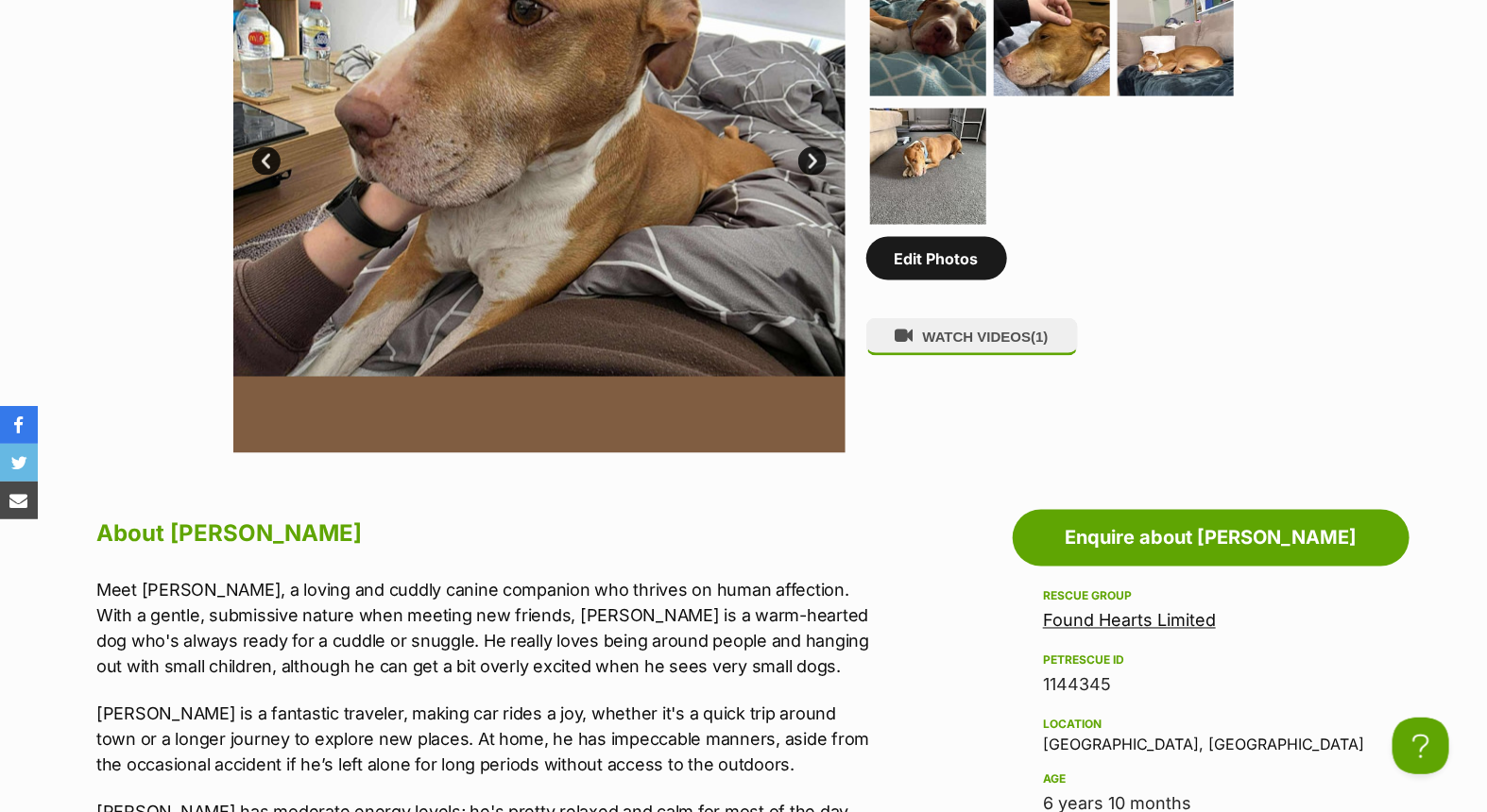
click at [938, 251] on link "Edit Photos" at bounding box center [936, 258] width 141 height 43
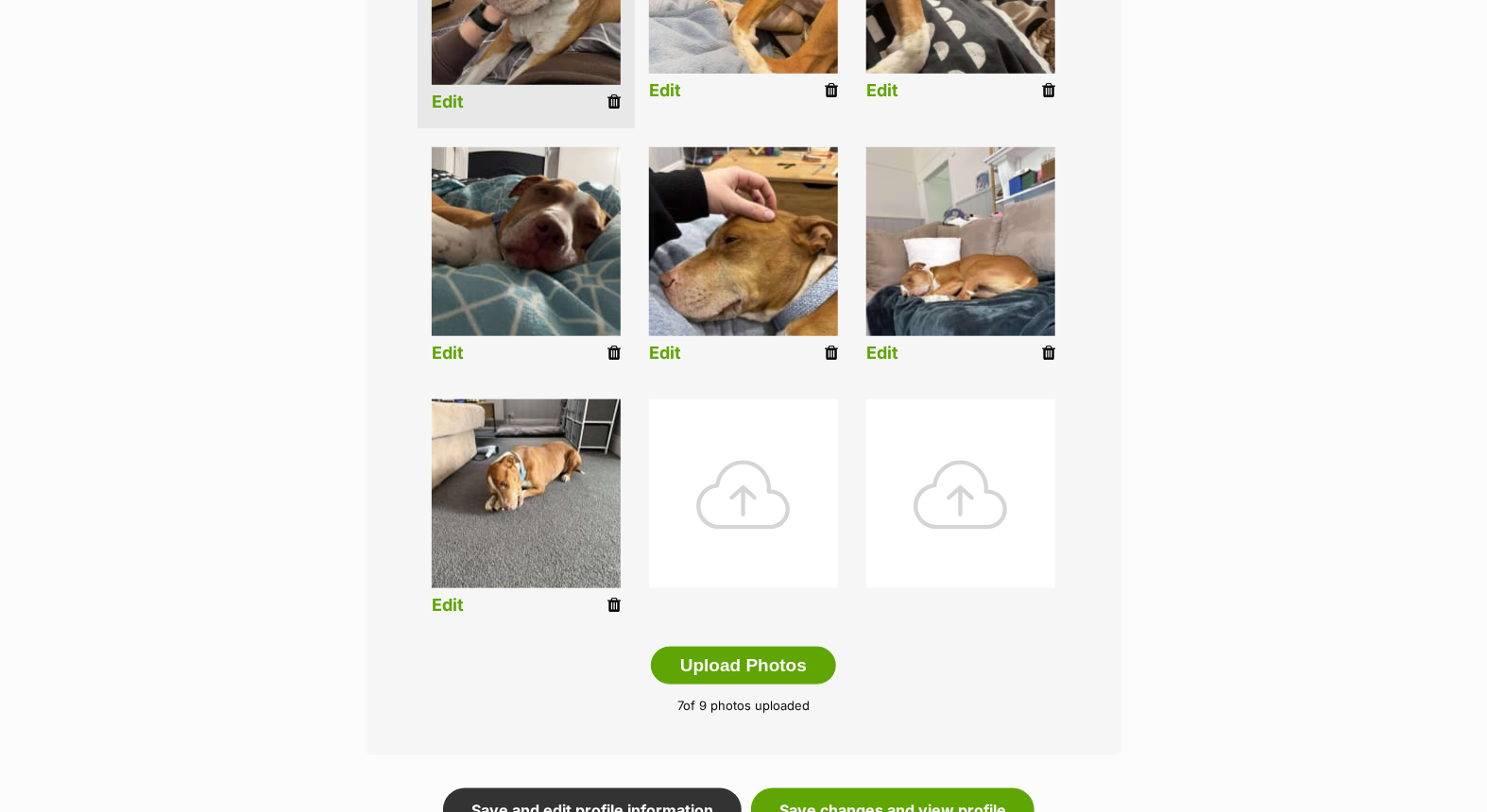
scroll to position [629, 0]
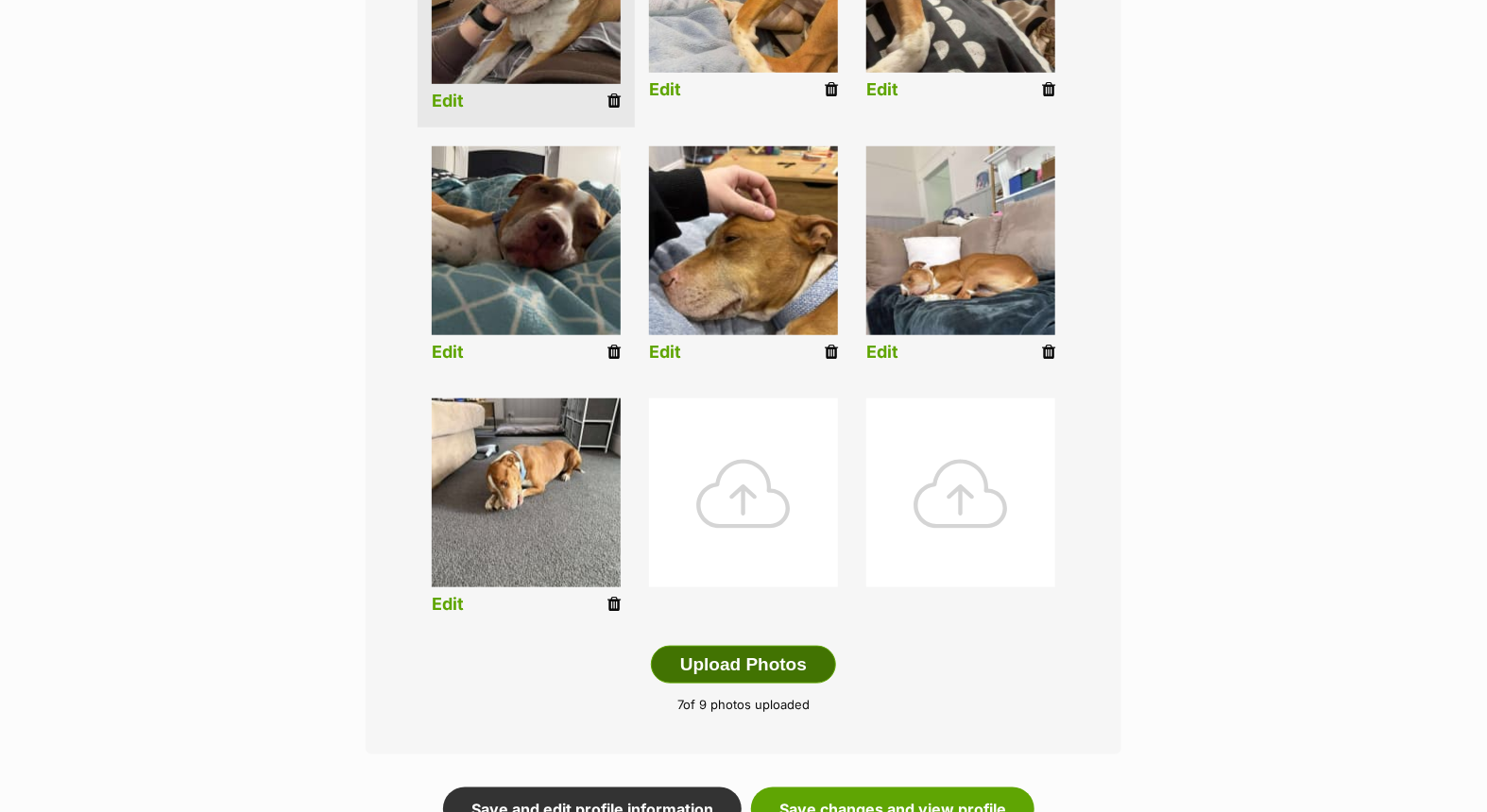
click at [733, 656] on button "Upload Photos" at bounding box center [744, 664] width 186 height 37
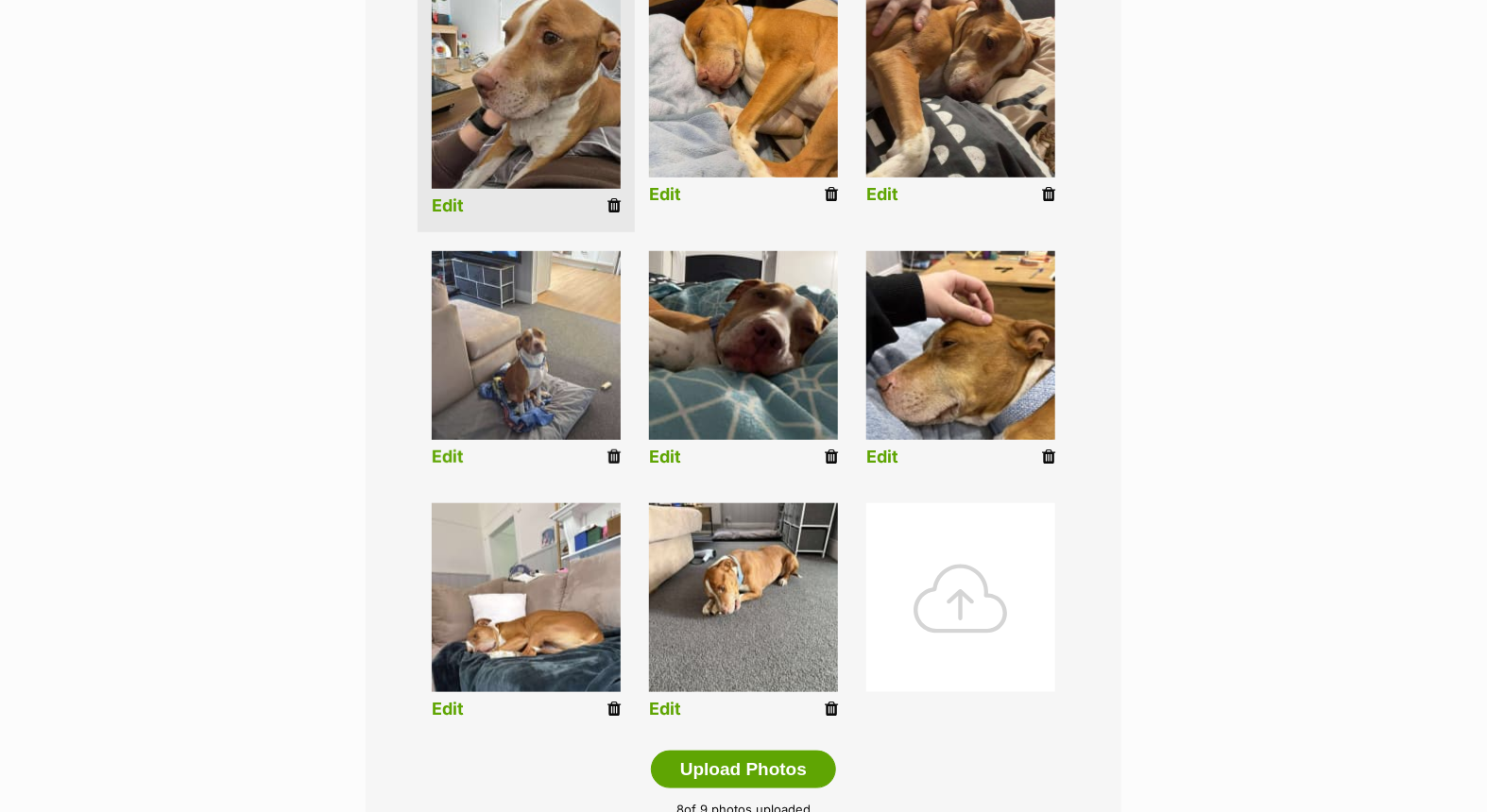
scroll to position [513, 0]
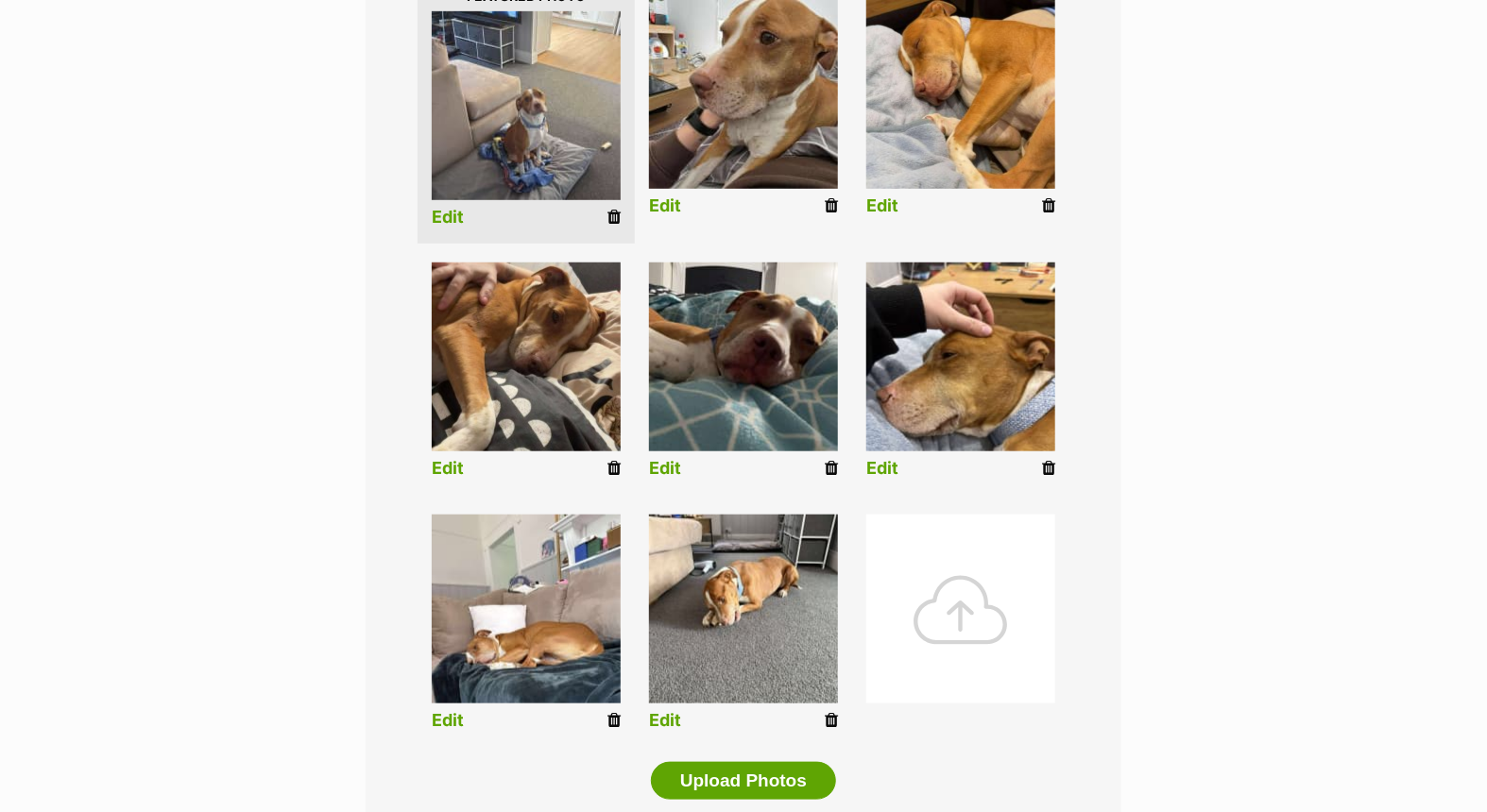
click at [455, 212] on link "Edit" at bounding box center [448, 217] width 33 height 20
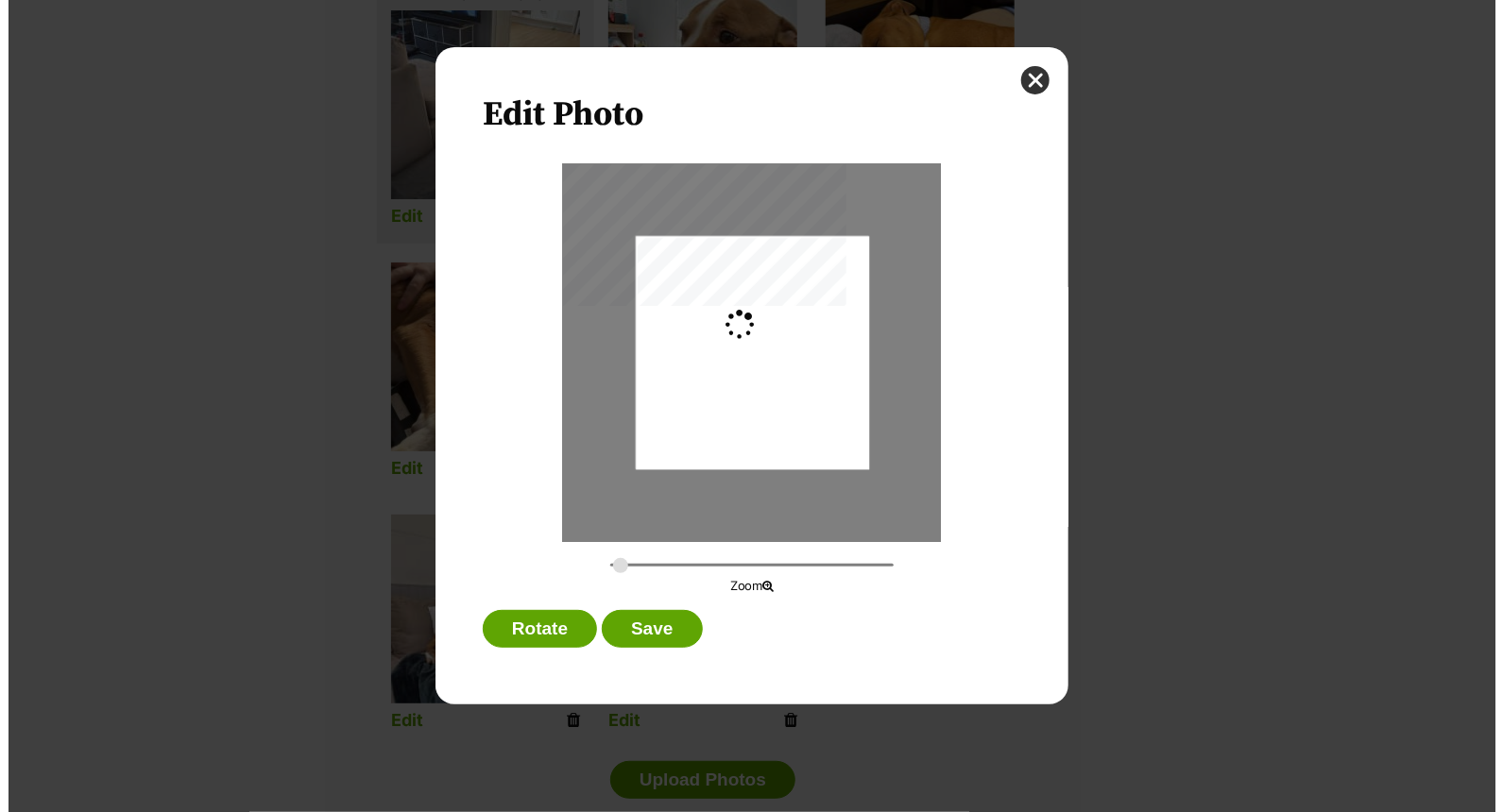
scroll to position [0, 0]
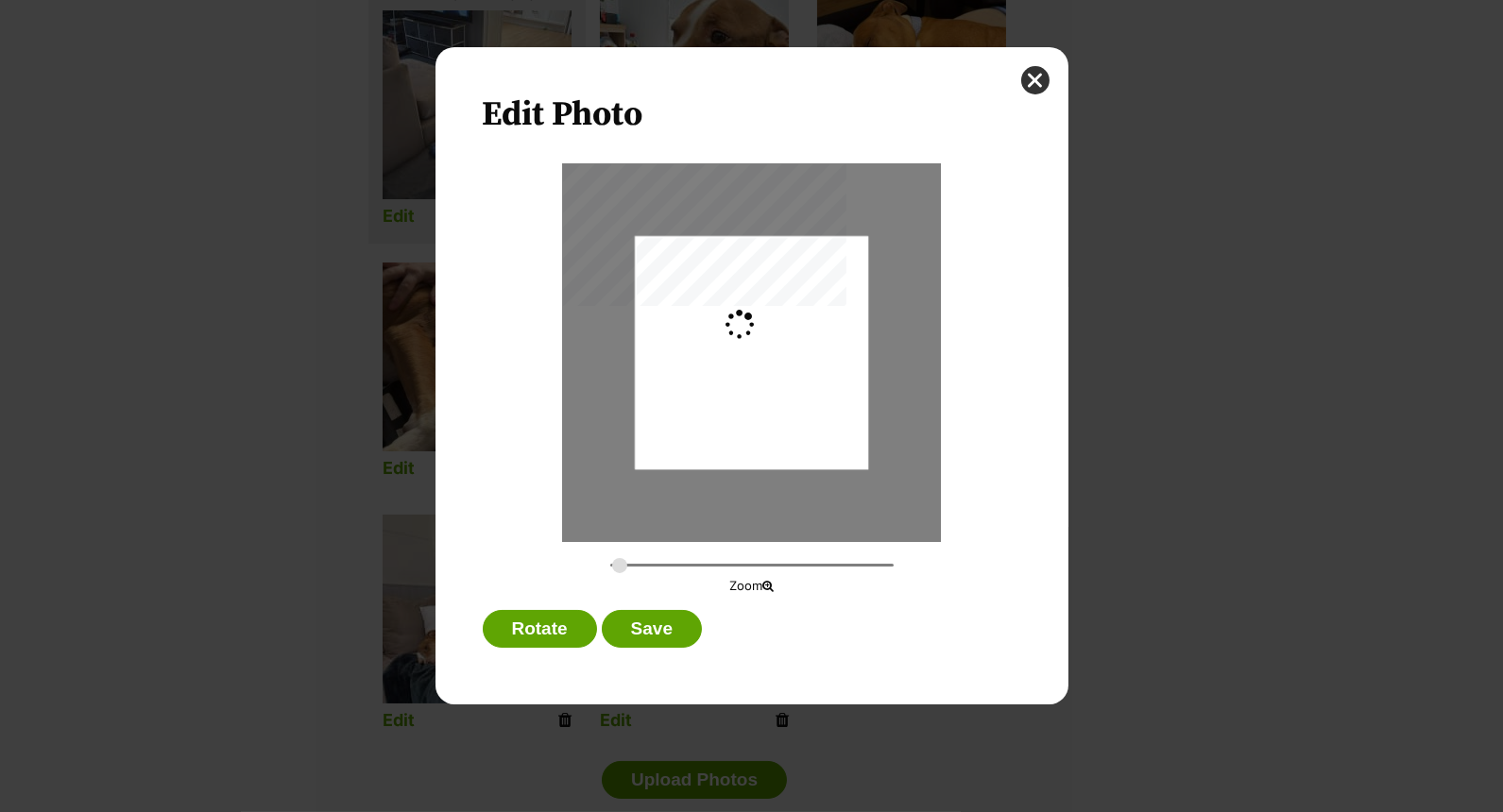
type input "0.2744"
click at [653, 627] on button "Save" at bounding box center [652, 628] width 100 height 37
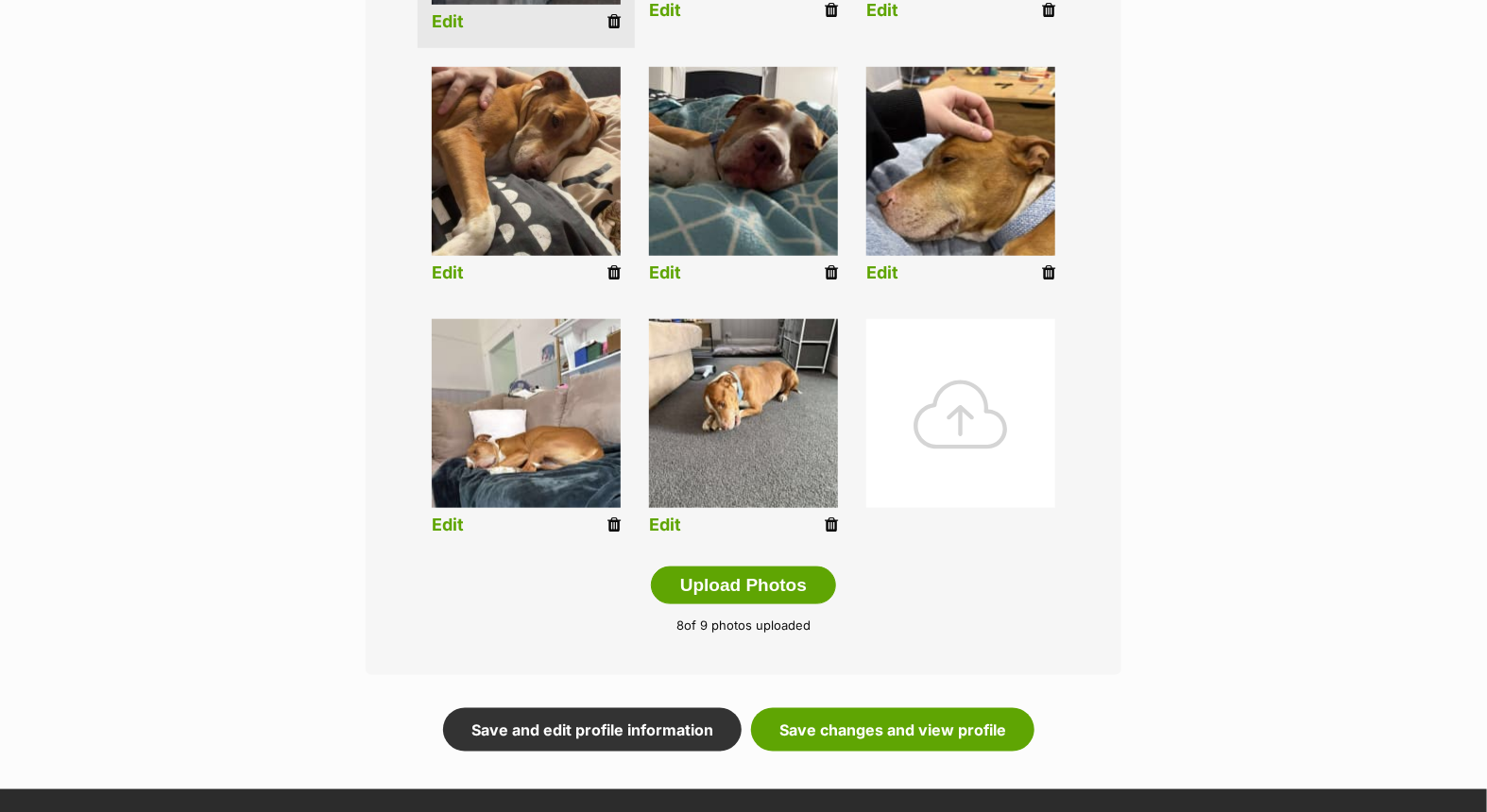
scroll to position [722, 0]
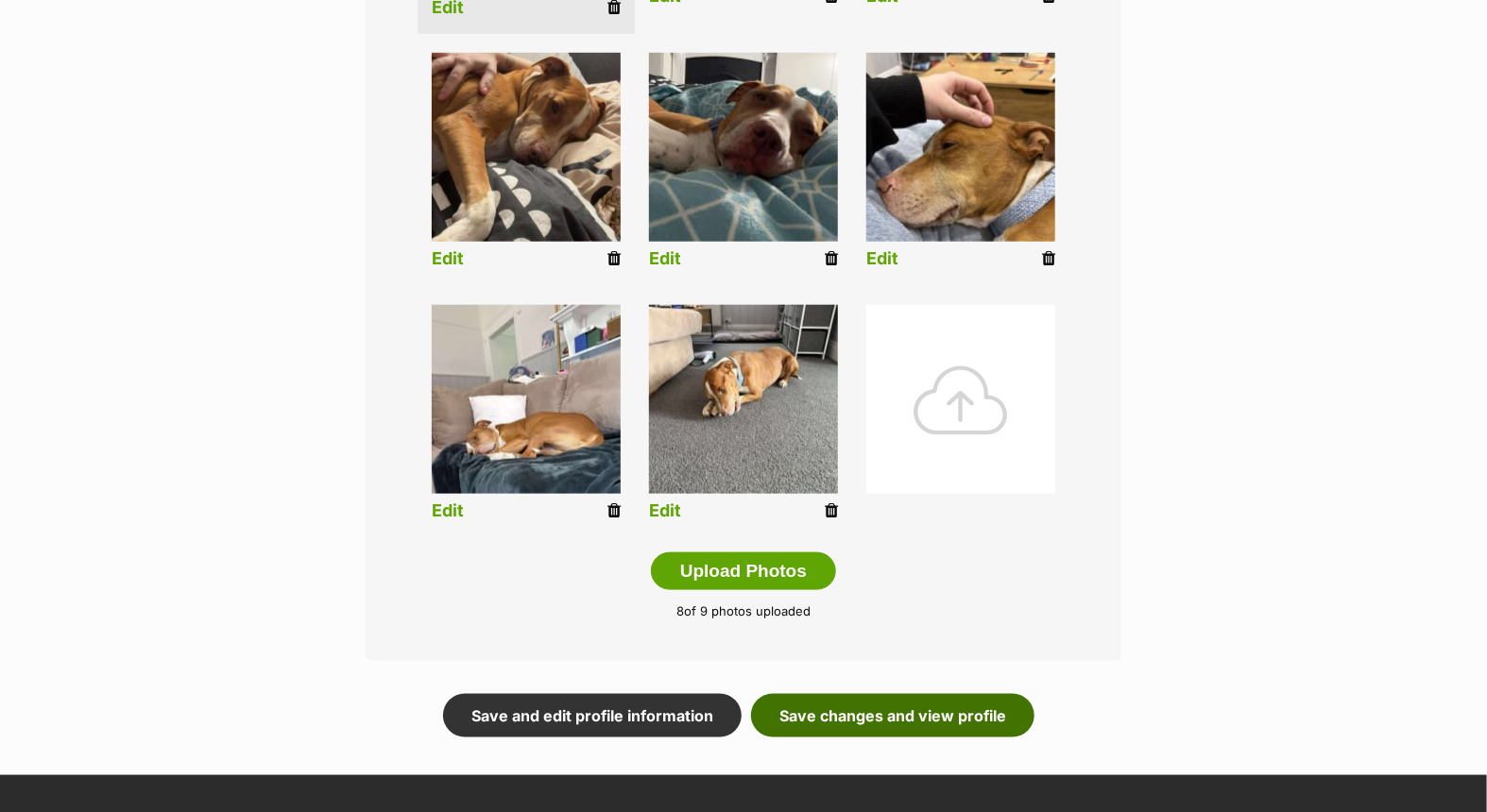
click at [877, 710] on link "Save changes and view profile" at bounding box center [893, 715] width 283 height 43
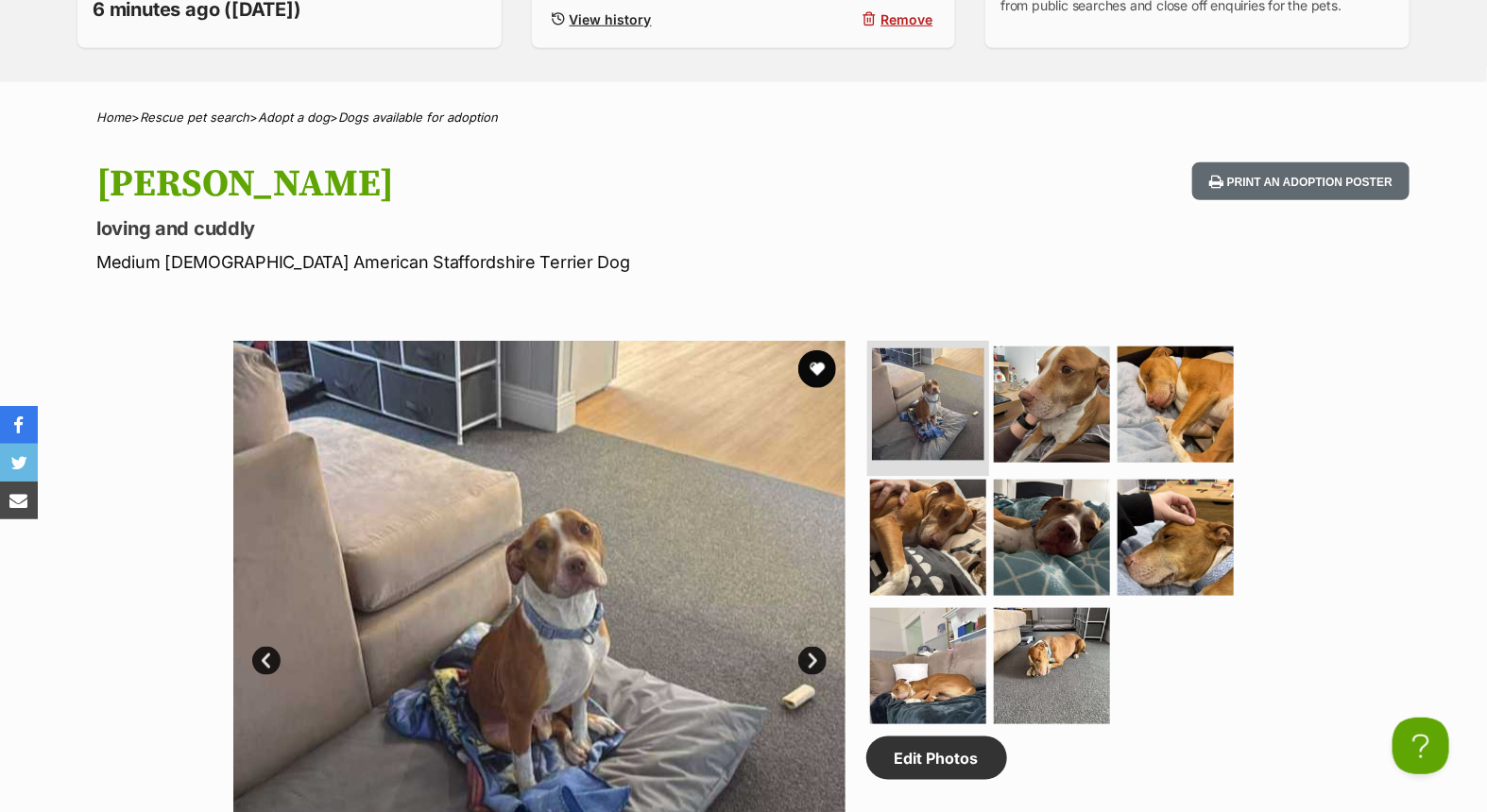
scroll to position [839, 0]
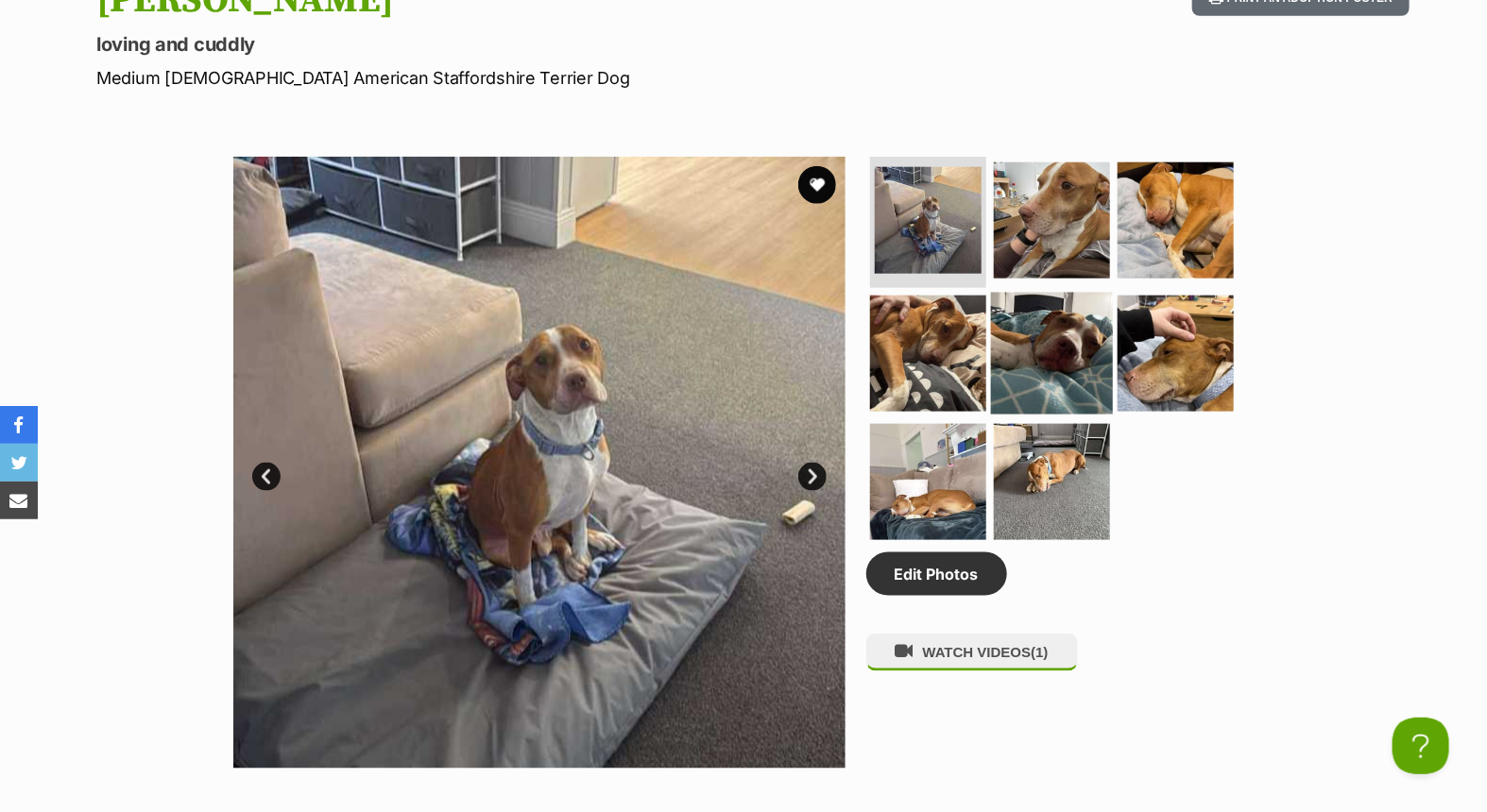
click at [1013, 328] on img at bounding box center [1052, 353] width 122 height 121
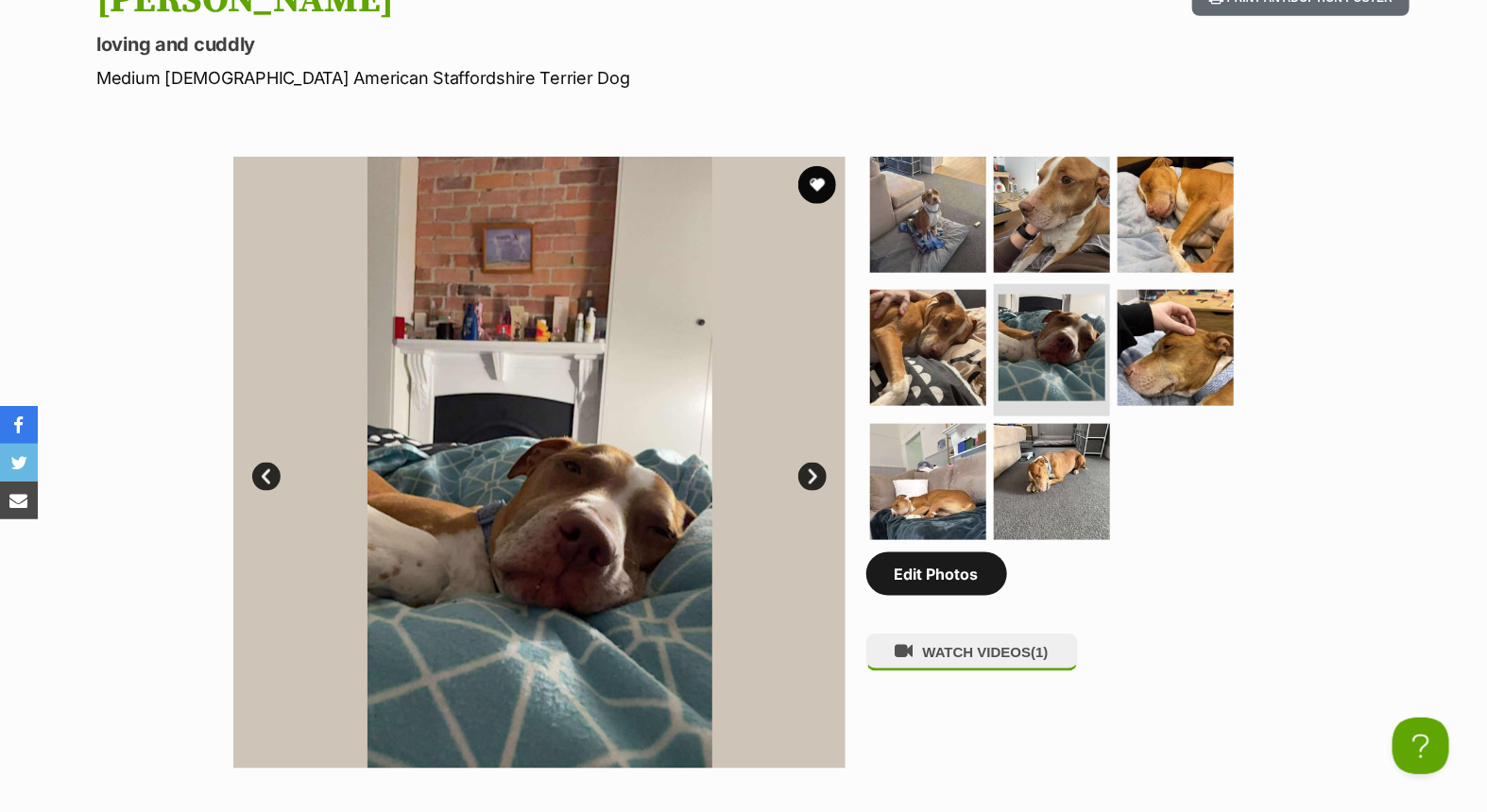
click at [937, 572] on link "Edit Photos" at bounding box center [936, 574] width 141 height 43
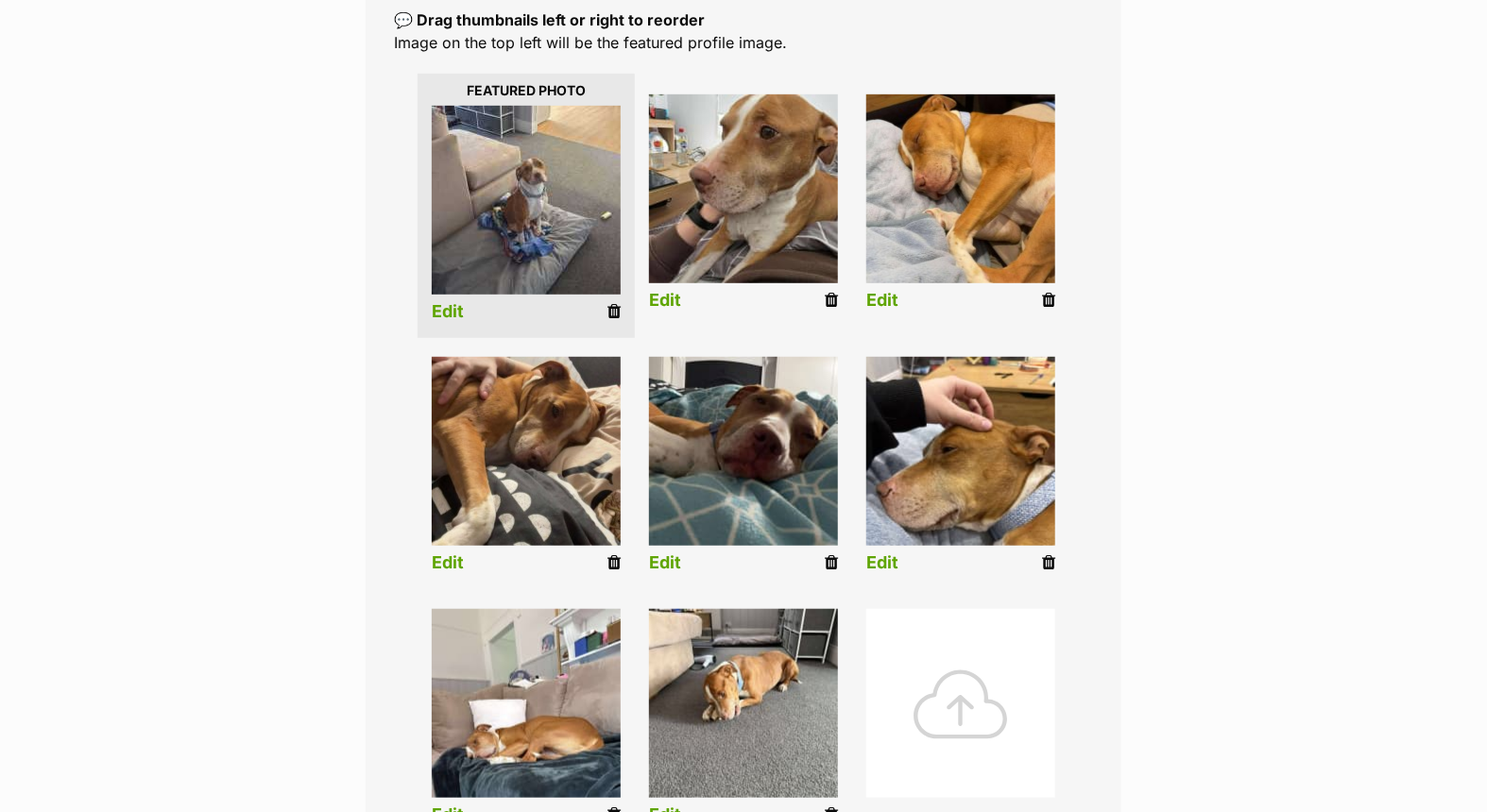
scroll to position [419, 0]
click at [659, 558] on link "Edit" at bounding box center [665, 562] width 33 height 20
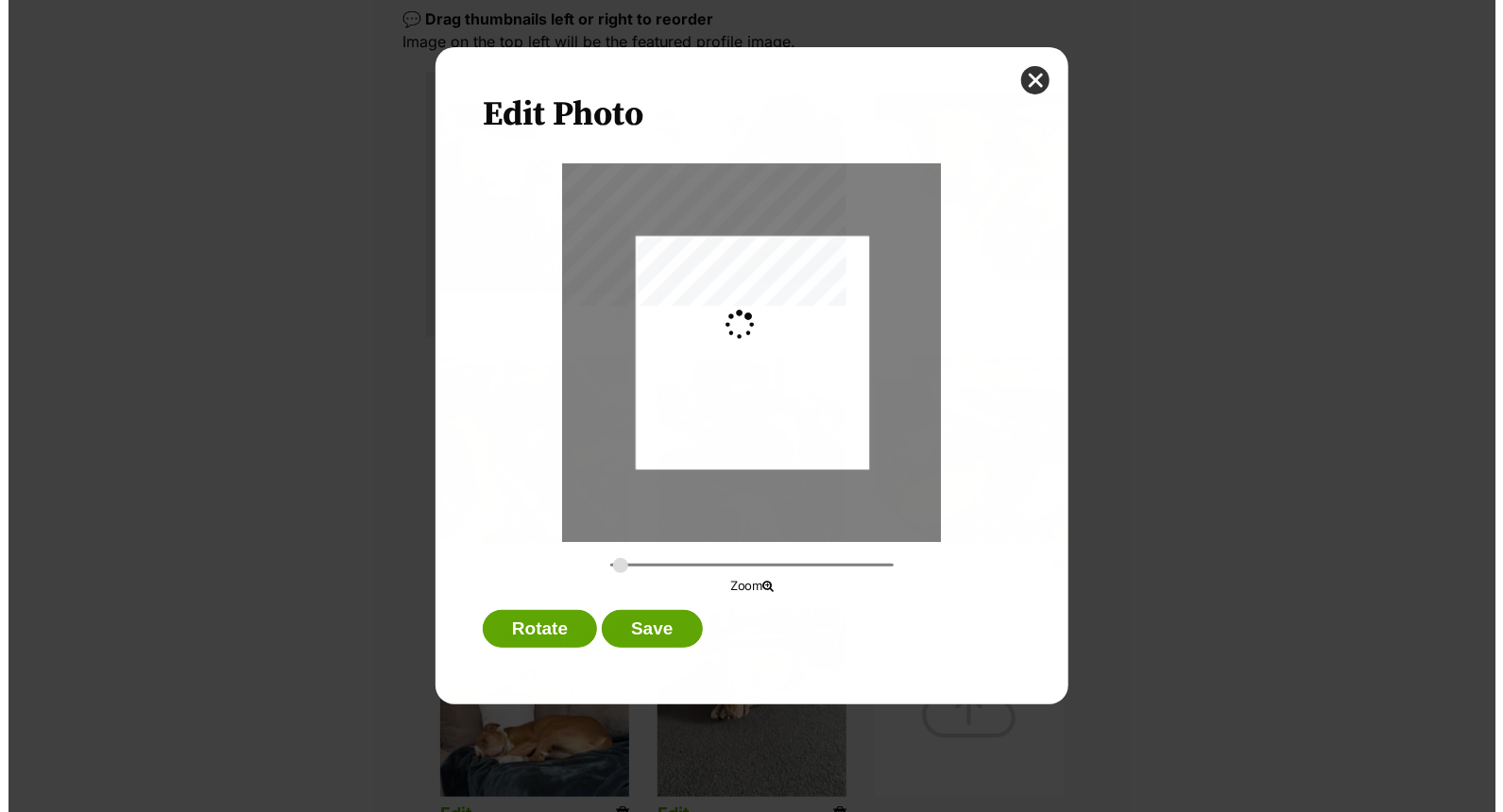
scroll to position [0, 0]
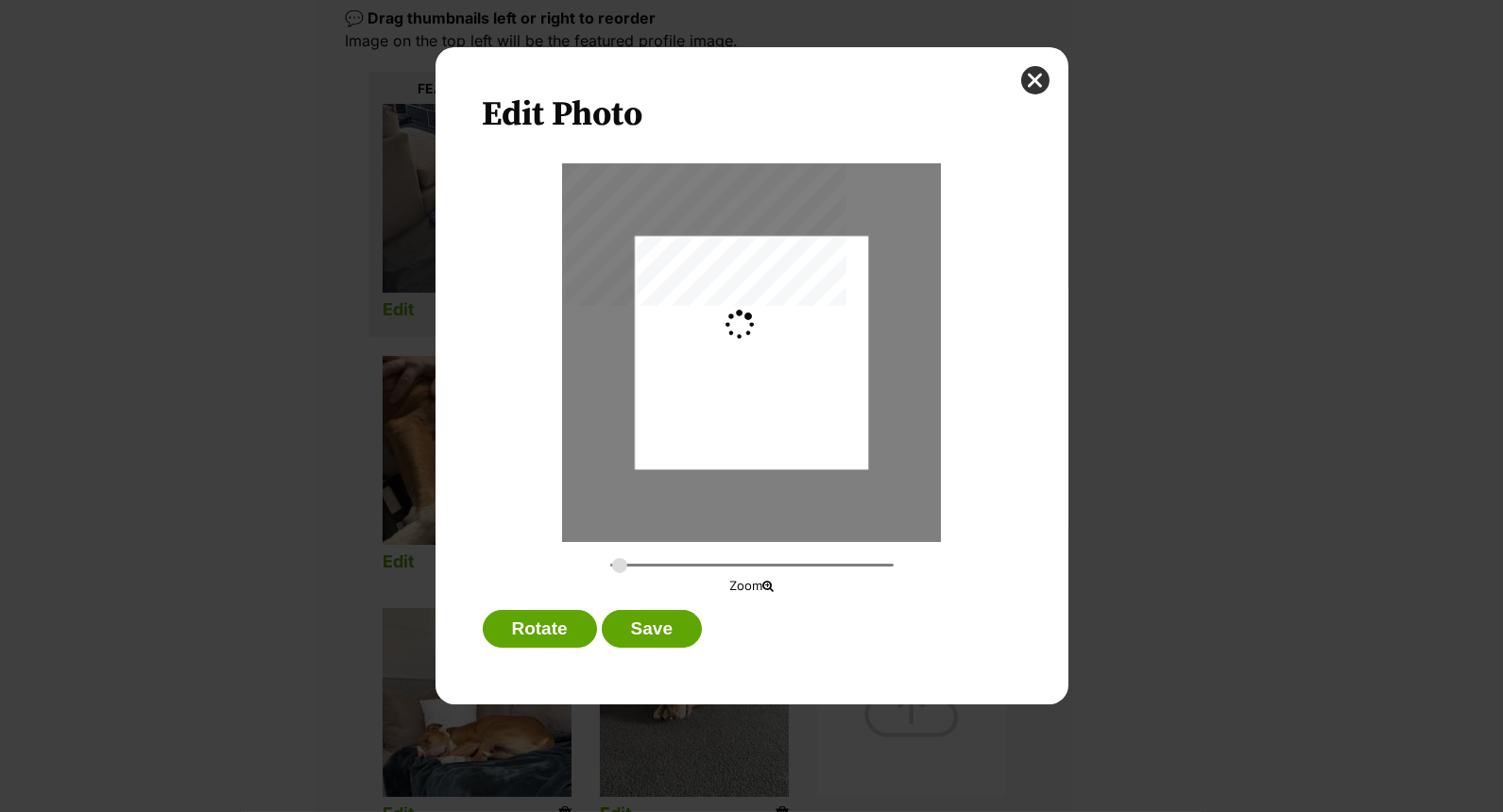
type input "0.2744"
drag, startPoint x: 761, startPoint y: 426, endPoint x: 763, endPoint y: 364, distance: 62.0
click at [763, 364] on div "Dialog Window - Close (Press escape to close)" at bounding box center [751, 291] width 233 height 414
click at [643, 633] on button "Save" at bounding box center [652, 628] width 100 height 37
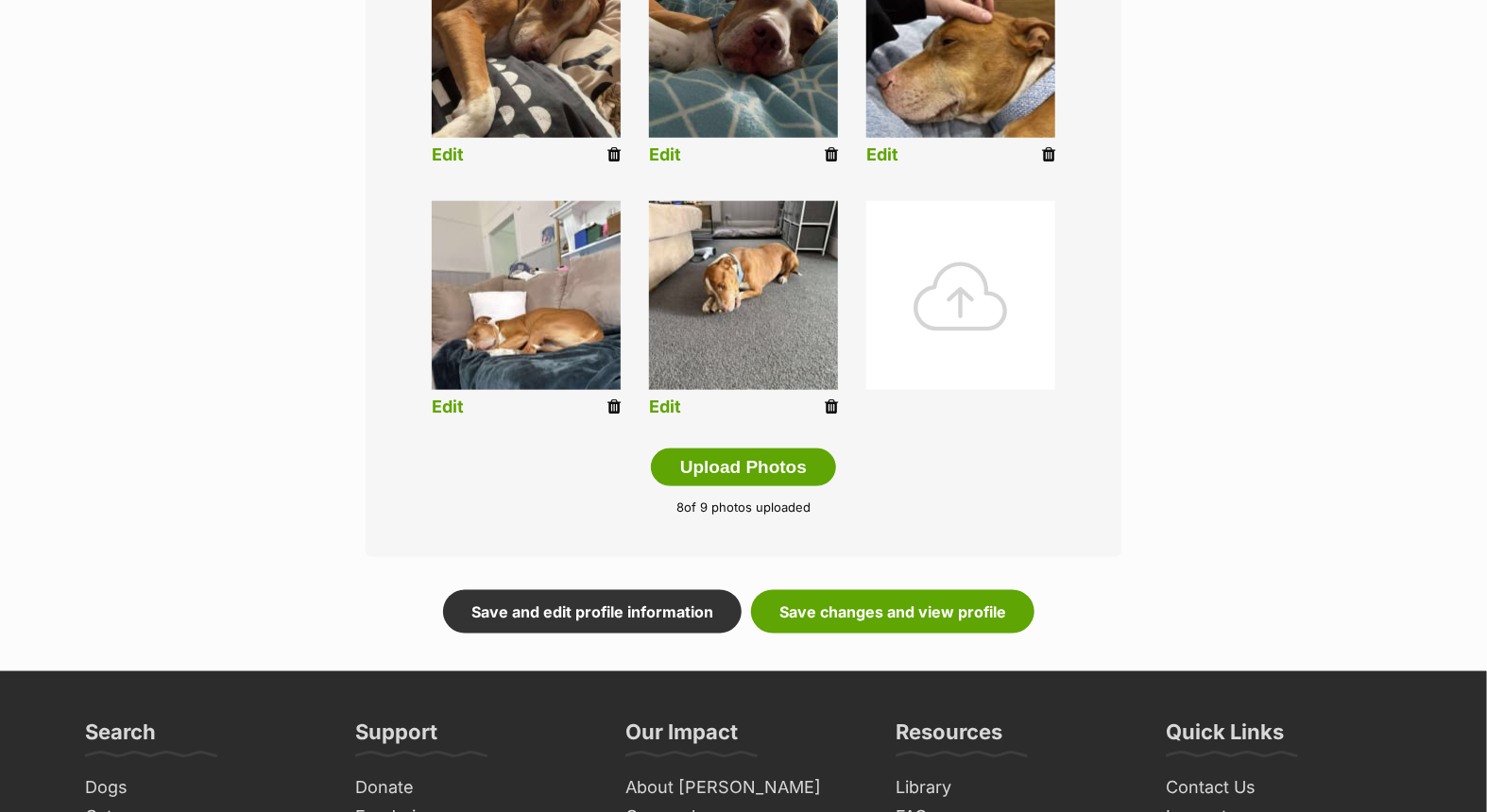
scroll to position [839, 0]
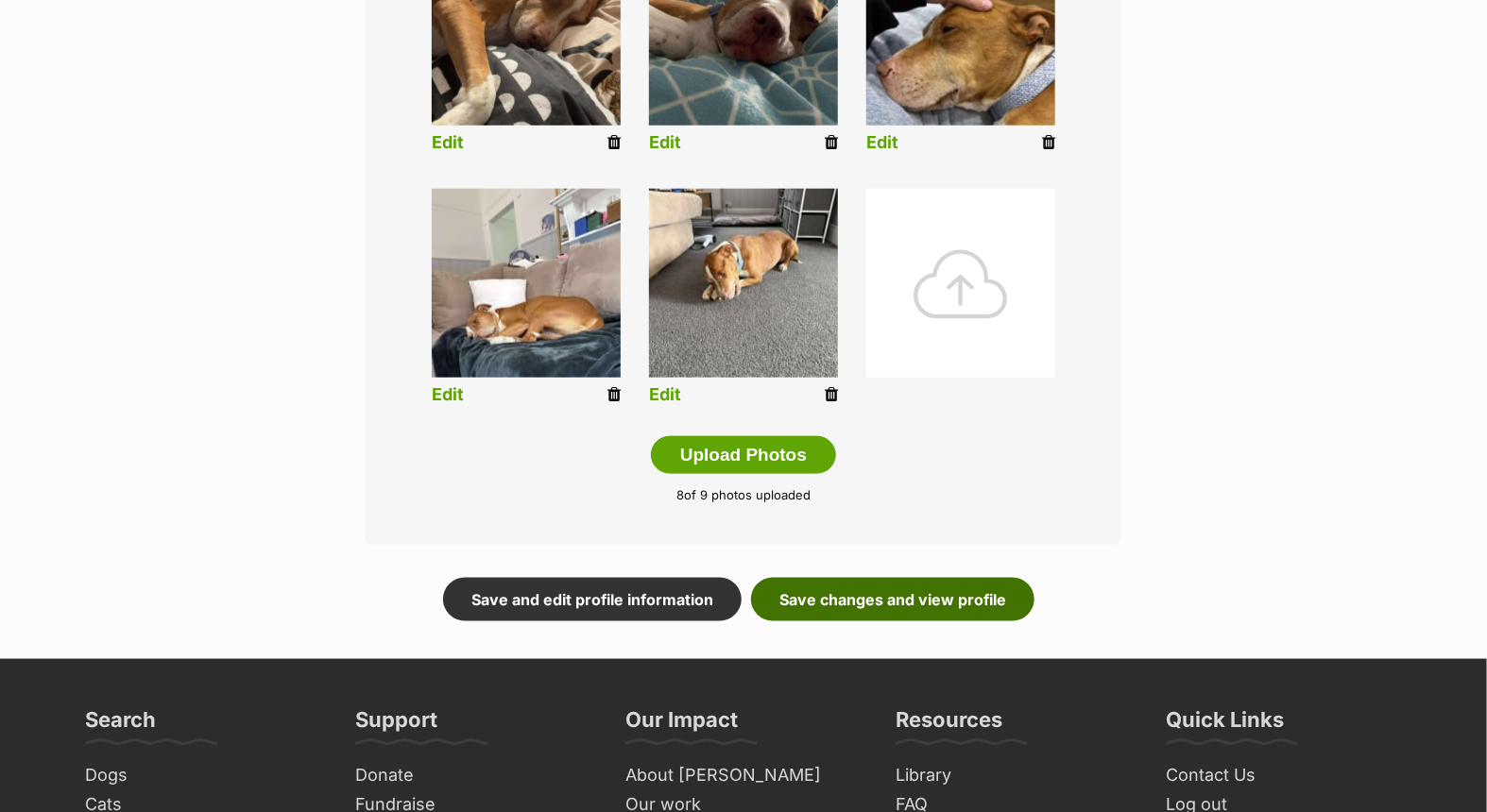
click at [945, 585] on link "Save changes and view profile" at bounding box center [893, 599] width 283 height 43
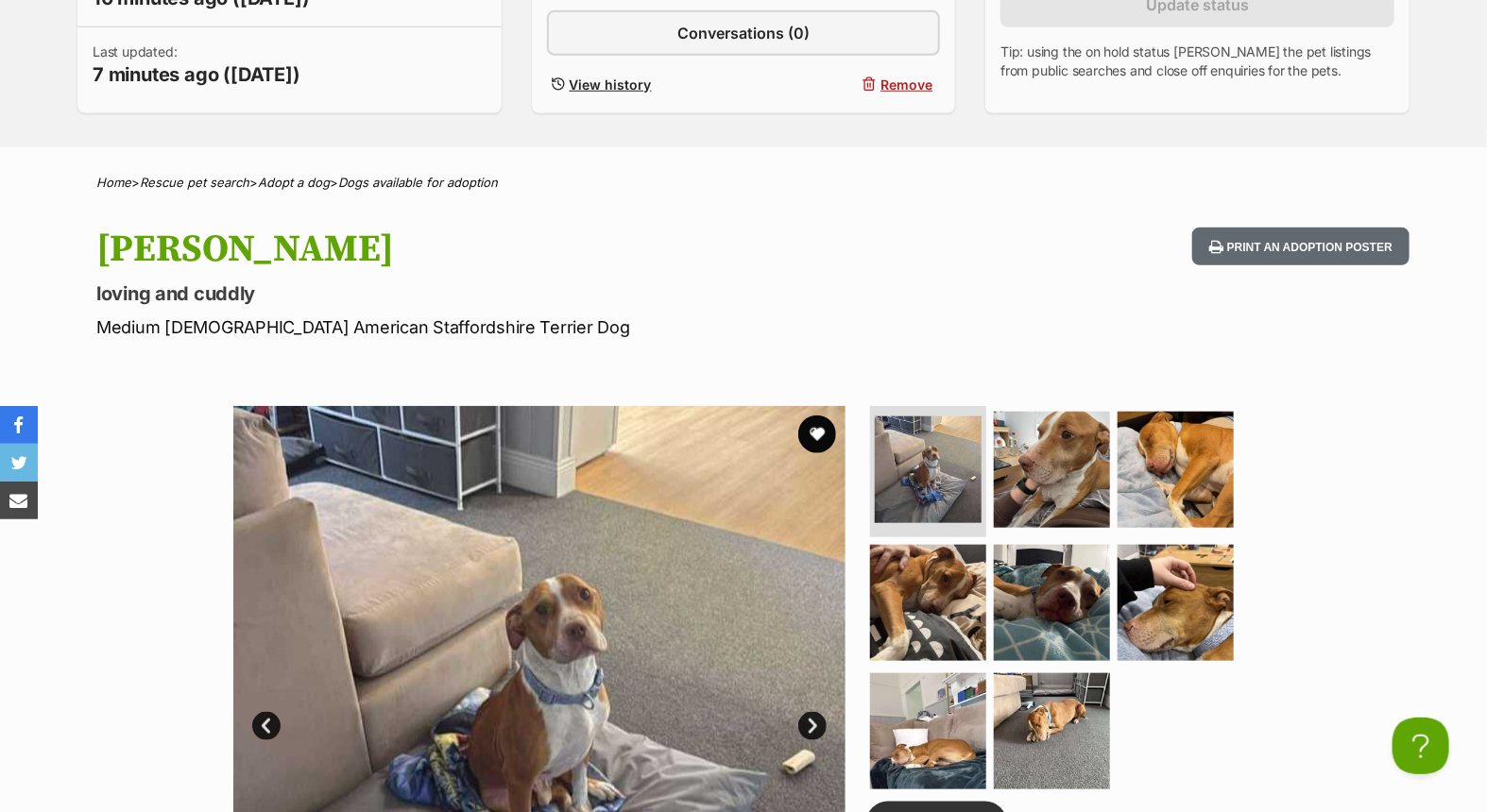
scroll to position [944, 0]
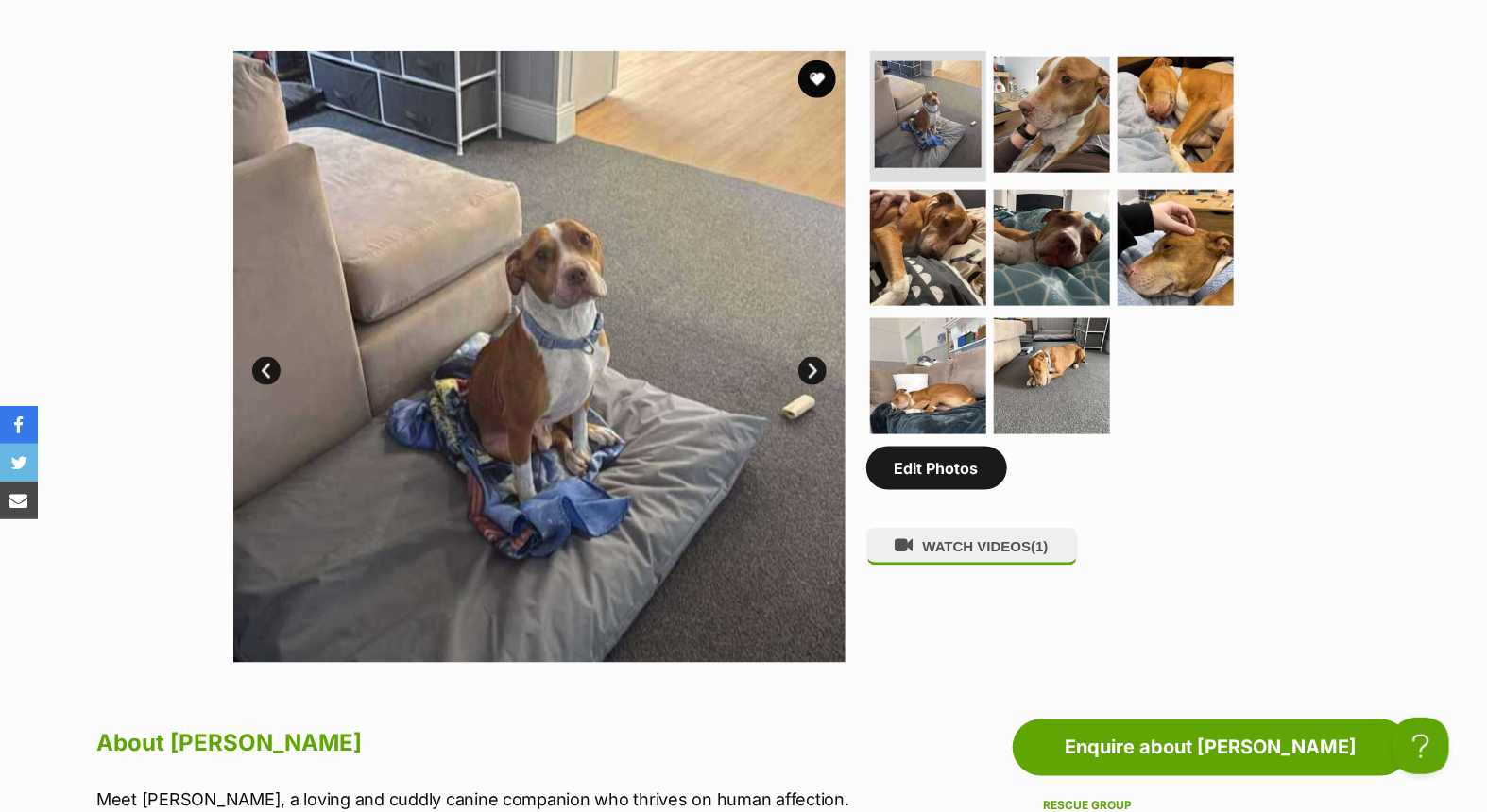
click at [945, 471] on link "Edit Photos" at bounding box center [936, 468] width 141 height 43
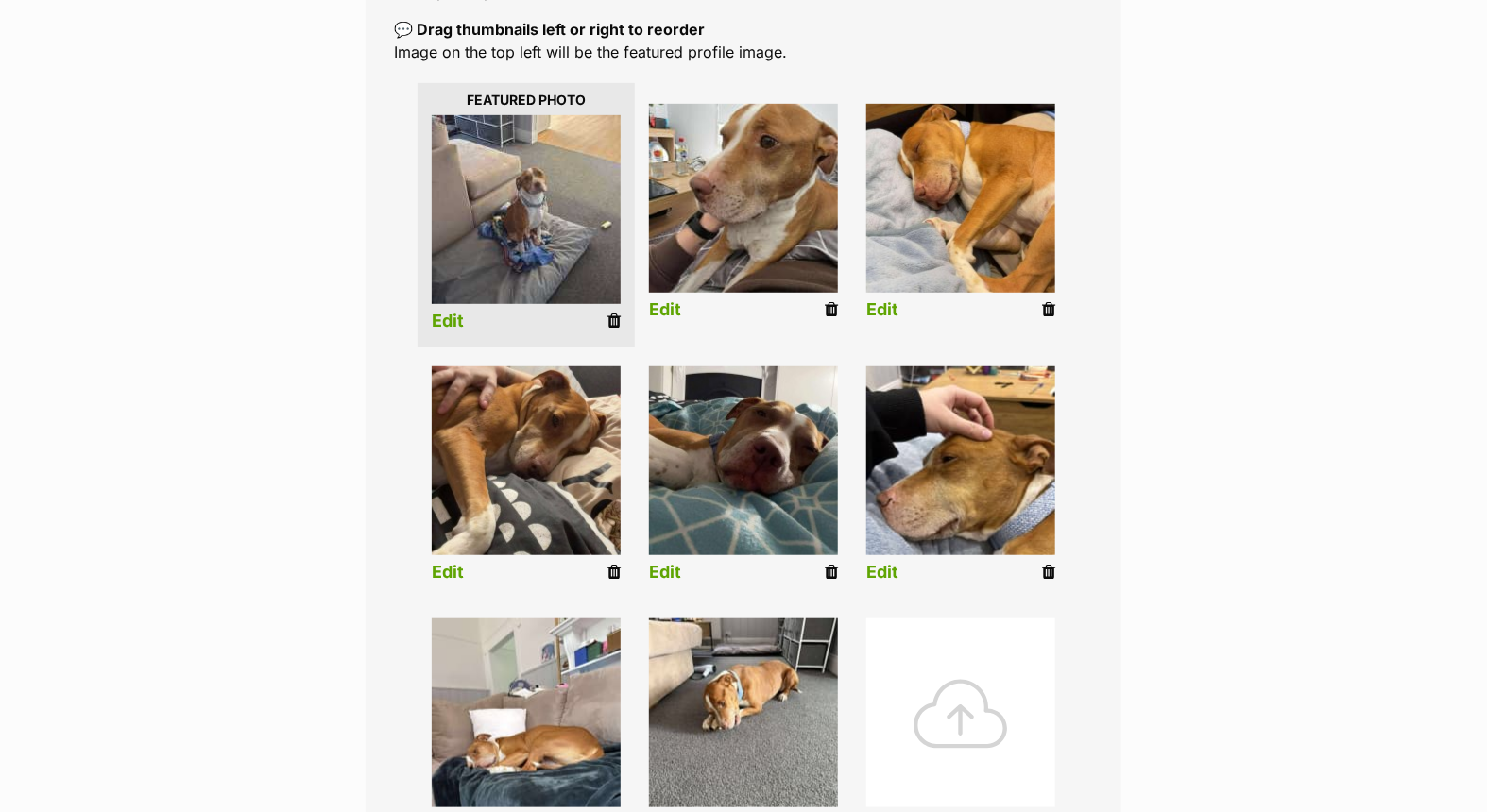
scroll to position [419, 0]
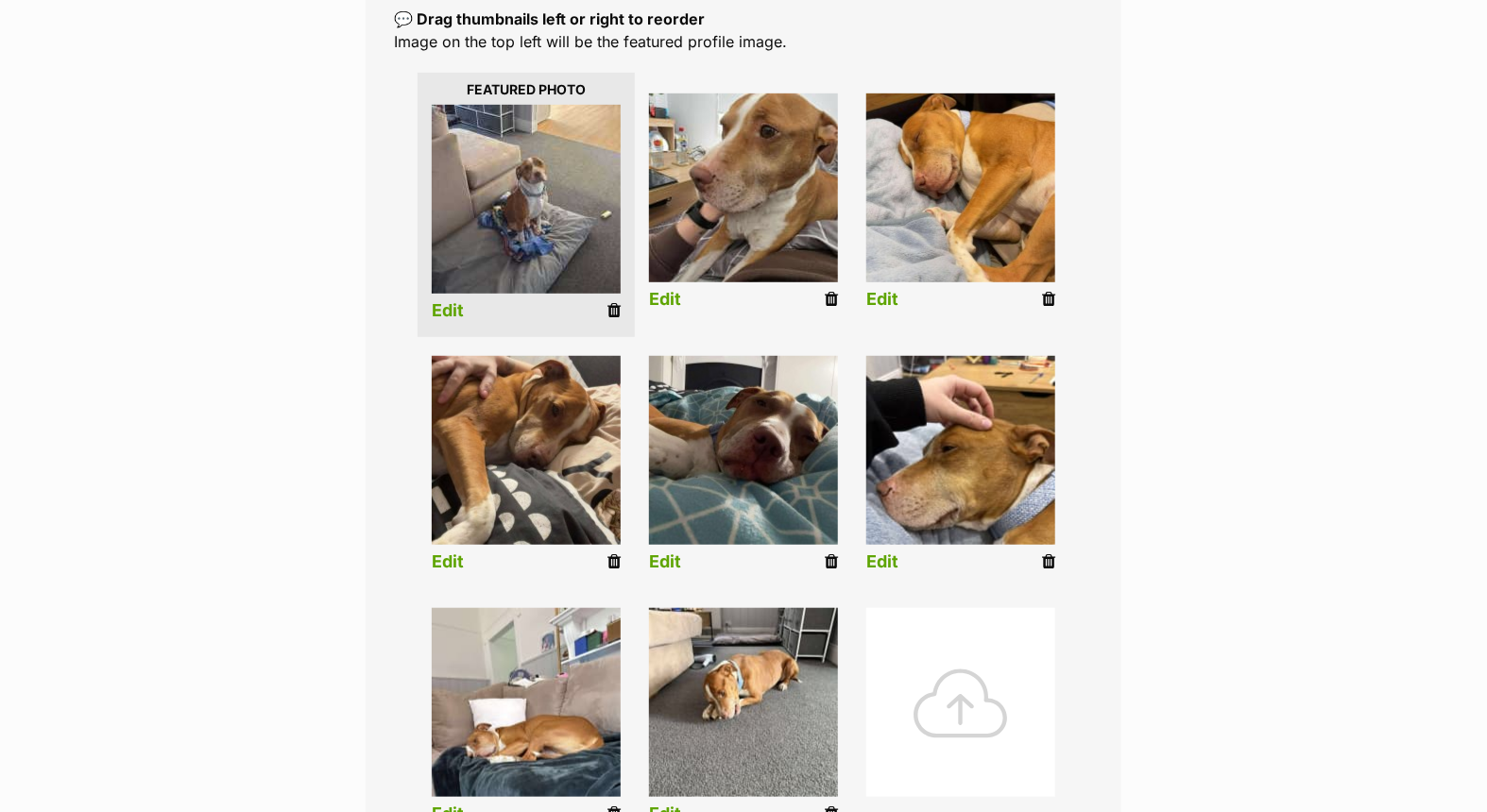
click at [971, 694] on div at bounding box center [960, 702] width 189 height 188
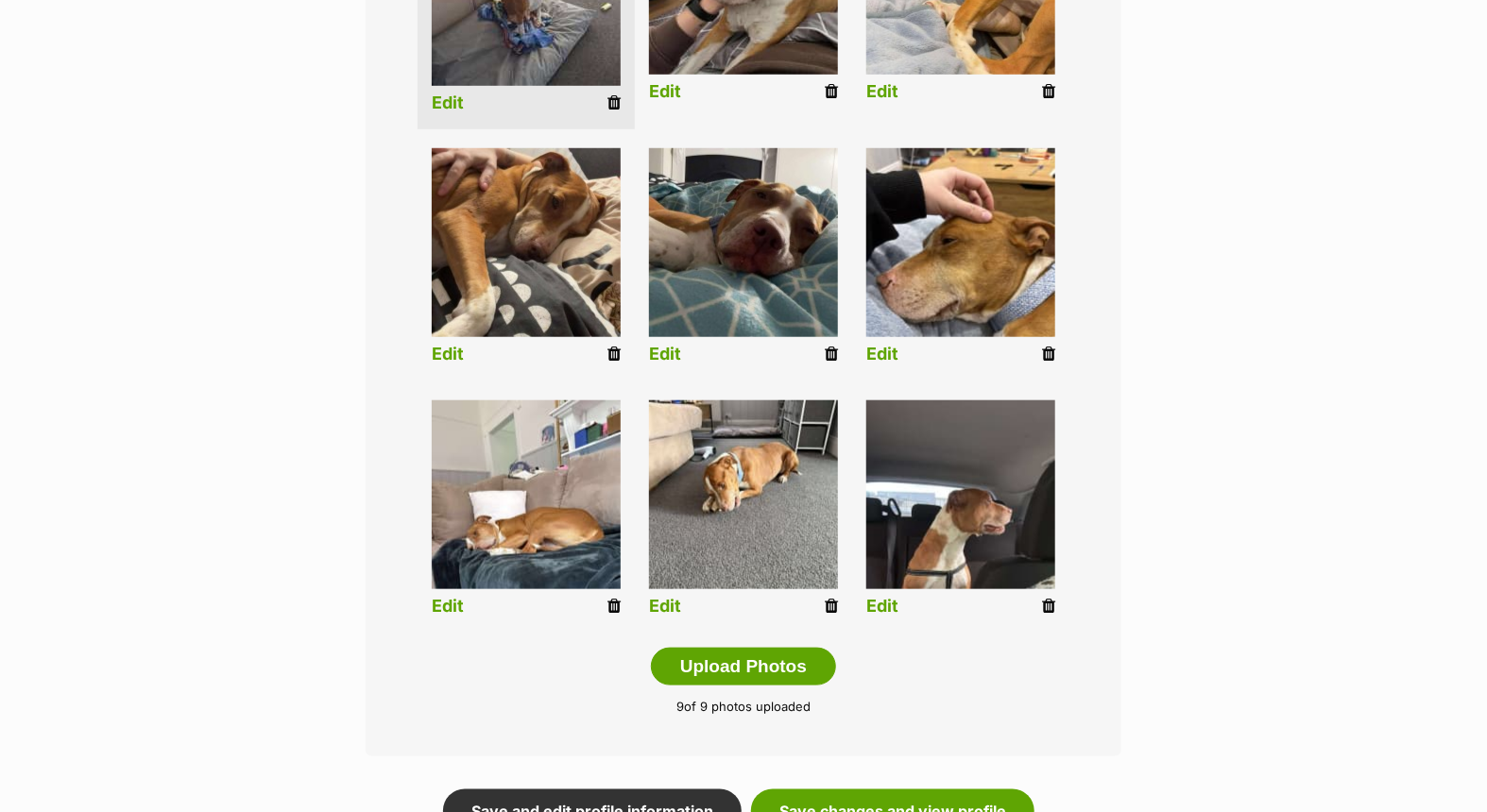
scroll to position [629, 0]
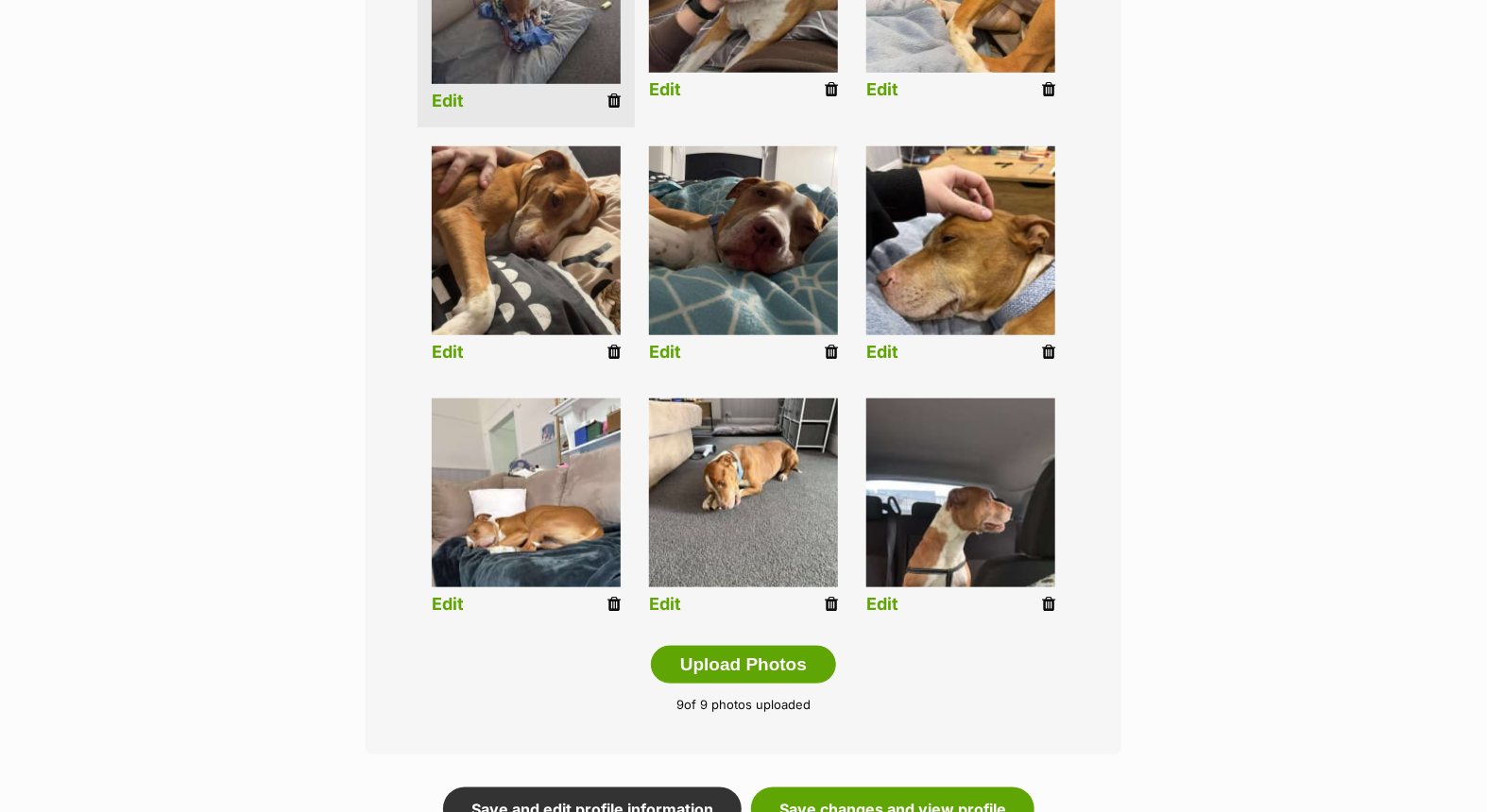
click at [879, 602] on link "Edit" at bounding box center [882, 604] width 33 height 20
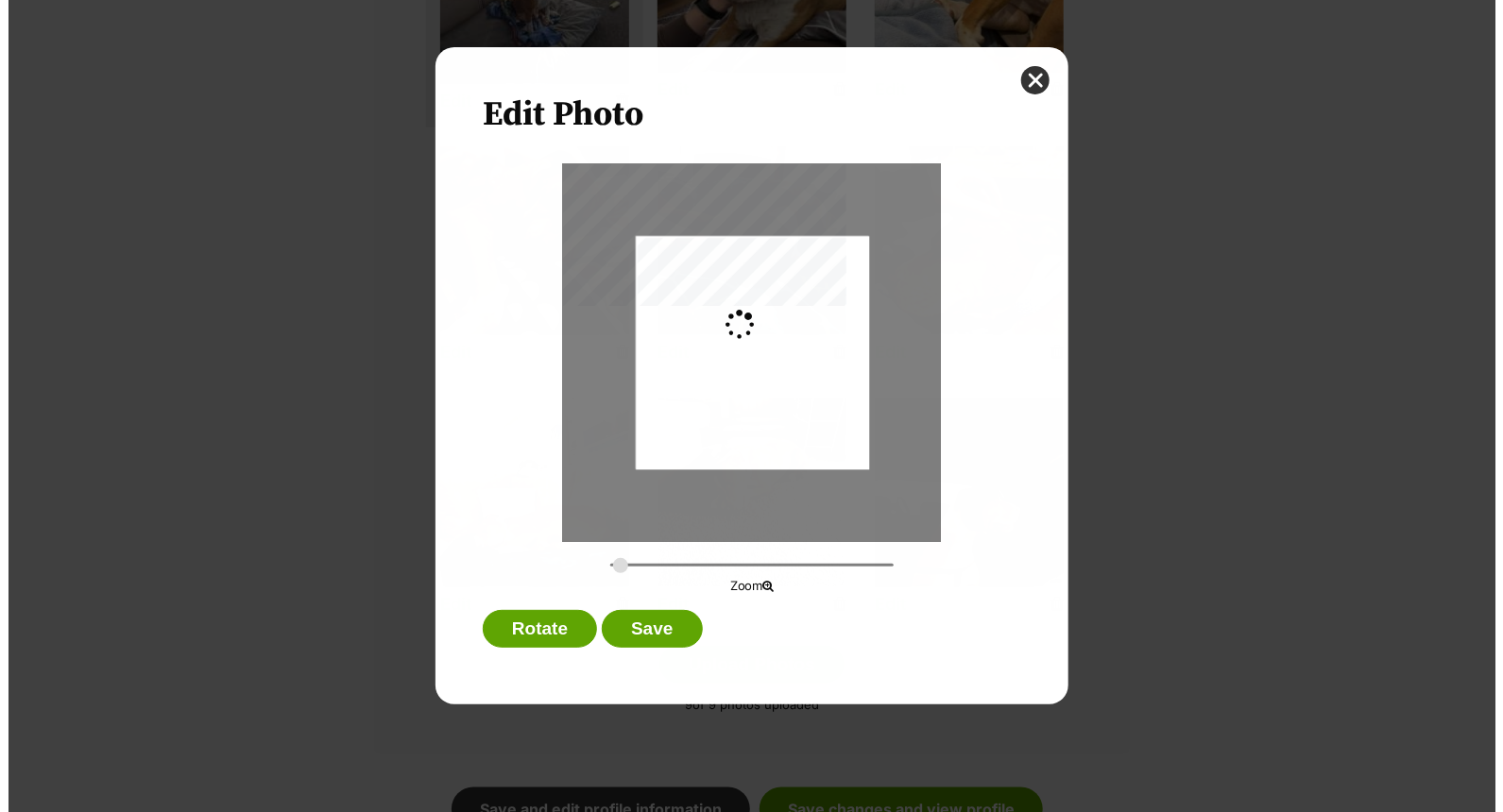
scroll to position [0, 0]
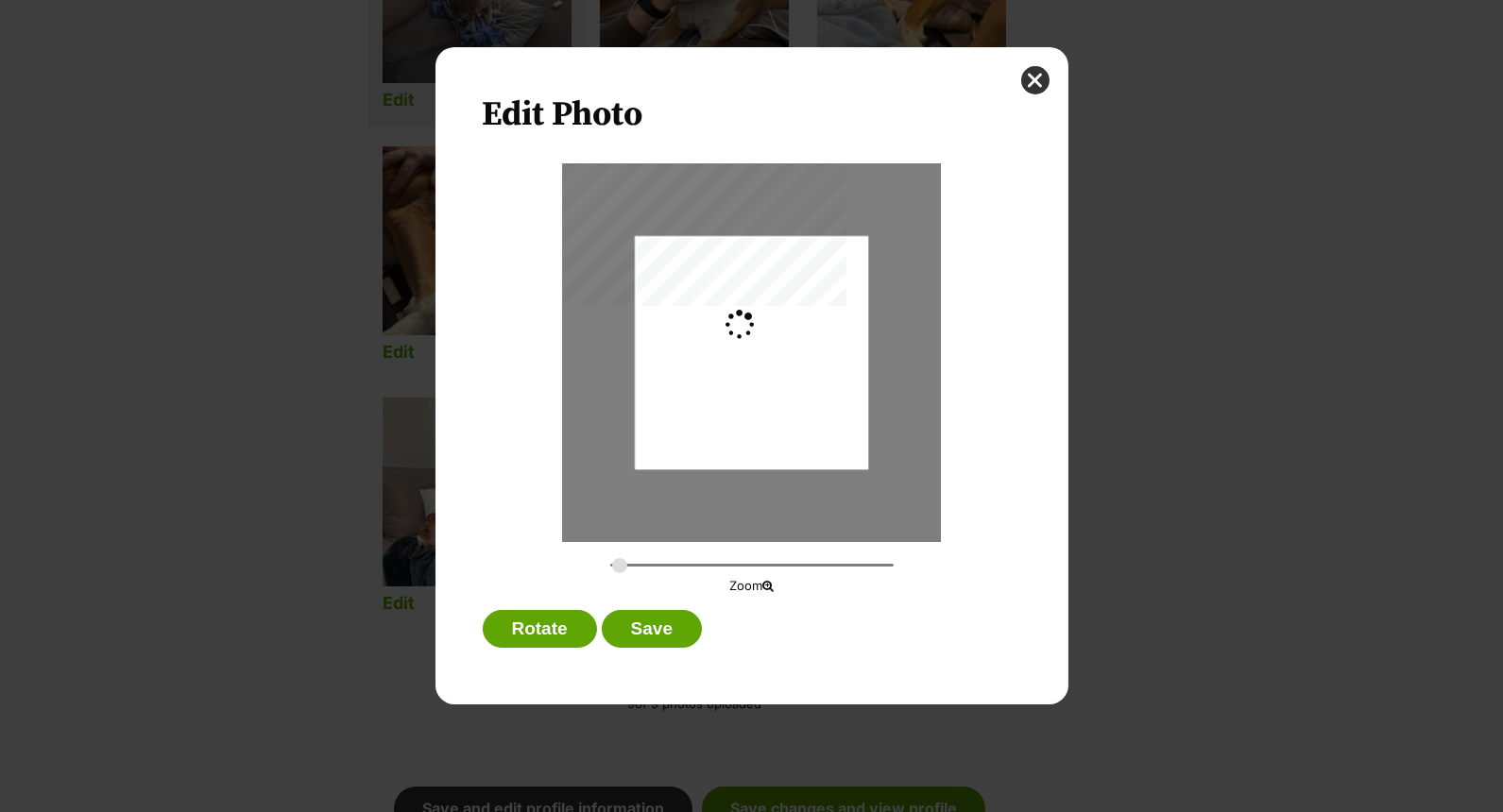
type input "0.2744"
click at [767, 392] on div "Dialog Window - Close (Press escape to close)" at bounding box center [751, 344] width 233 height 414
click at [656, 622] on button "Save" at bounding box center [652, 628] width 100 height 37
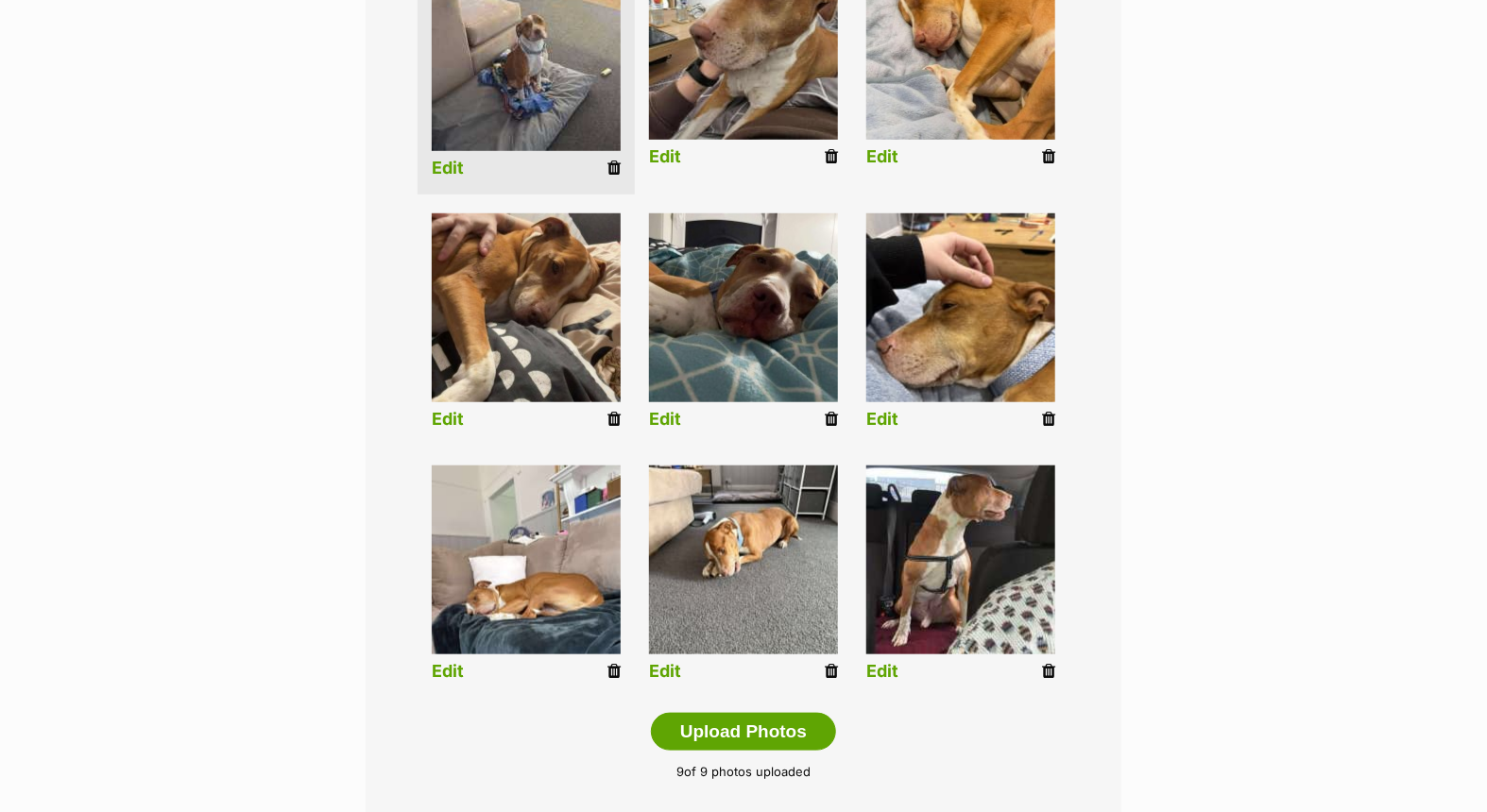
scroll to position [523, 0]
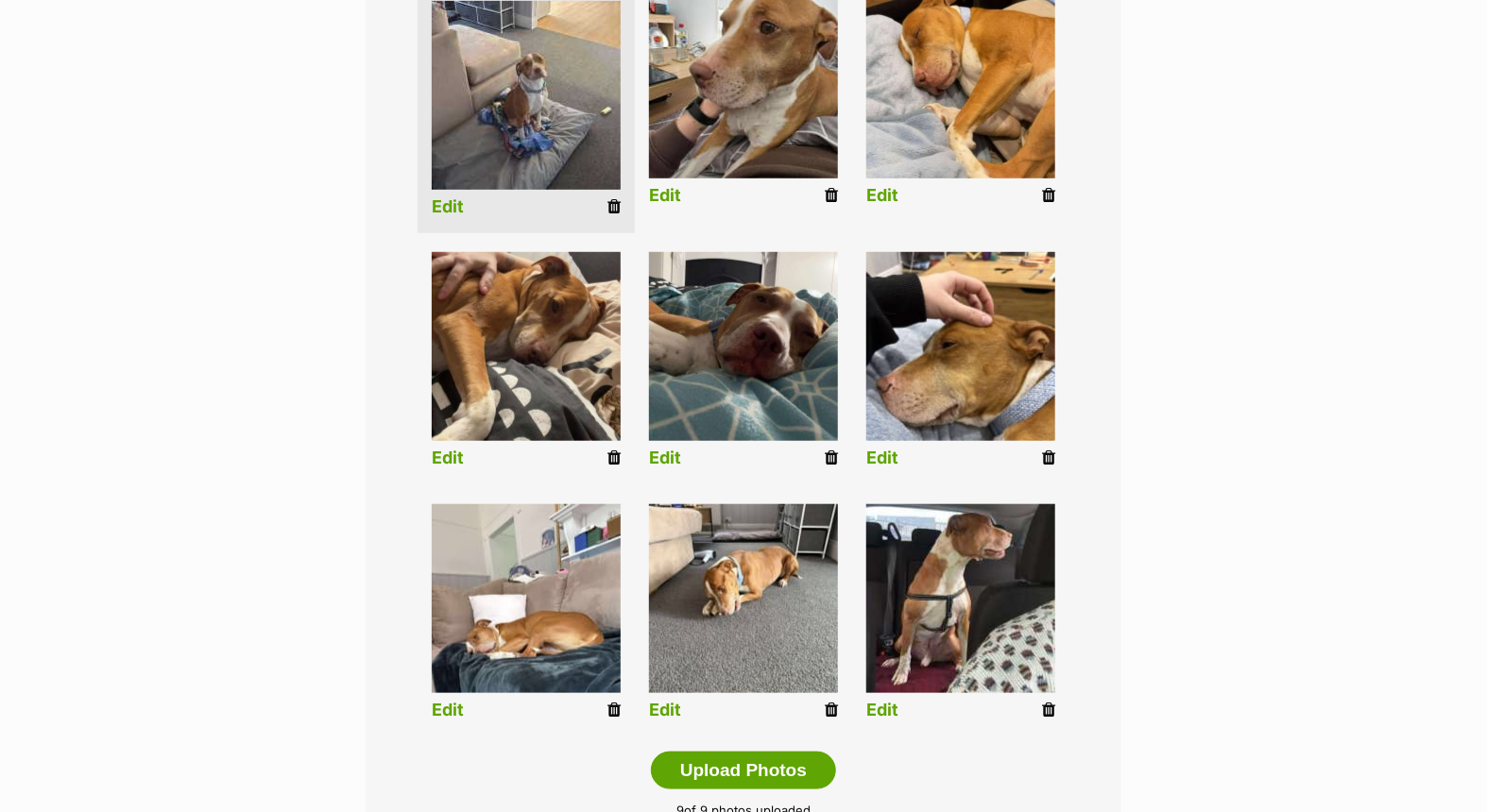
drag, startPoint x: 611, startPoint y: 708, endPoint x: 852, endPoint y: 87, distance: 666.1
click at [611, 708] on icon at bounding box center [614, 711] width 13 height 17
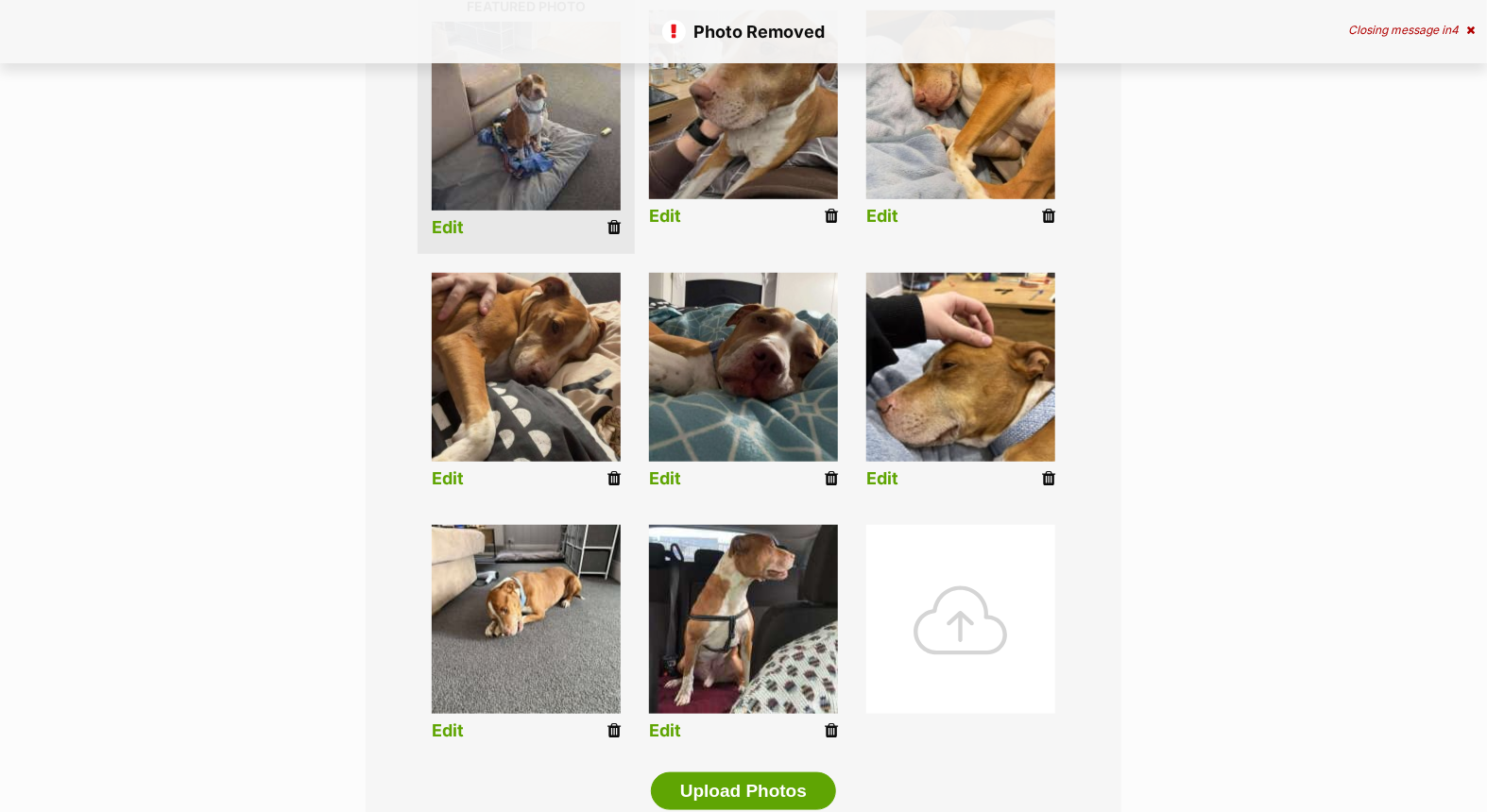
scroll to position [734, 0]
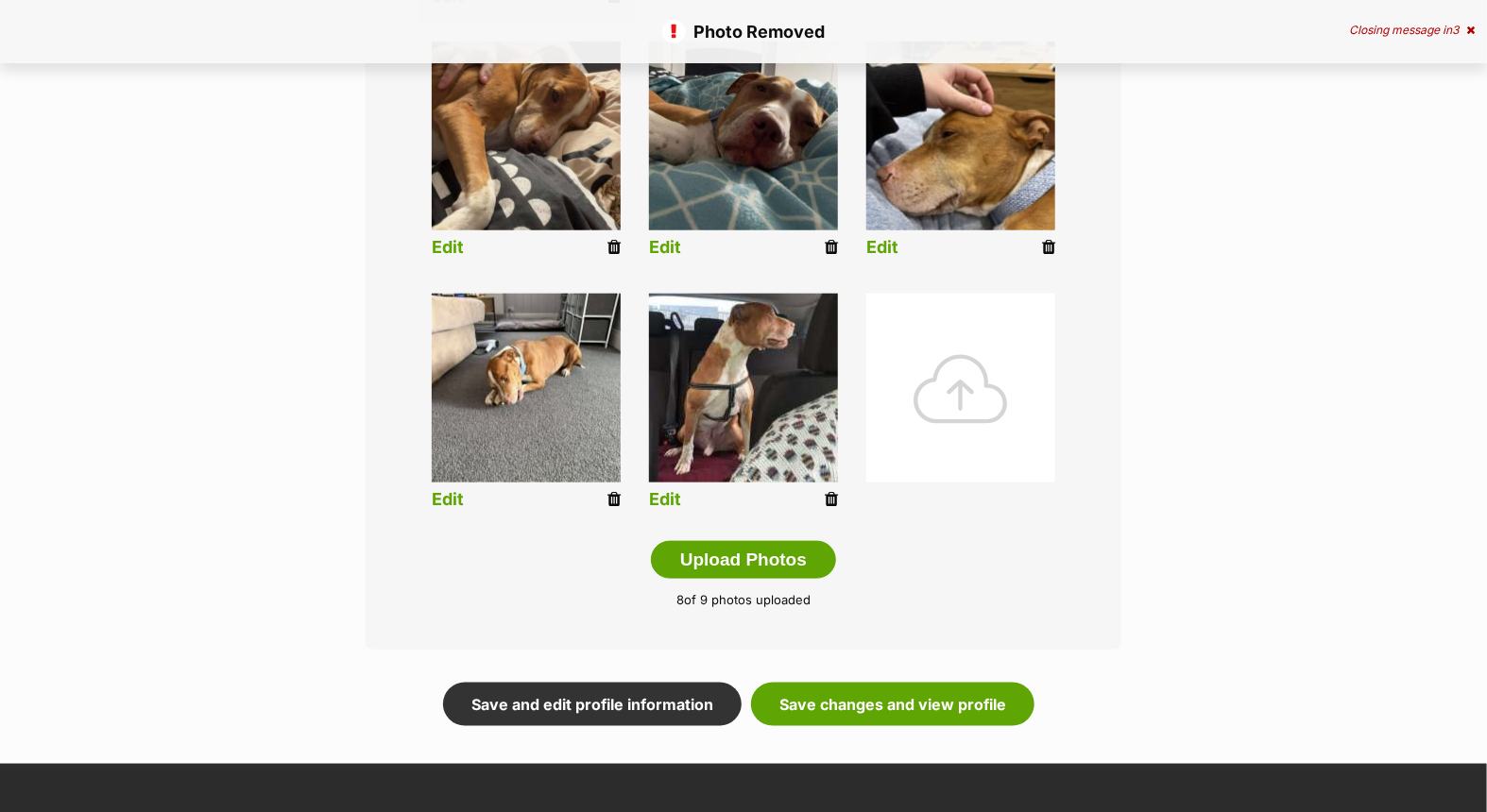
click at [950, 376] on div at bounding box center [960, 387] width 189 height 188
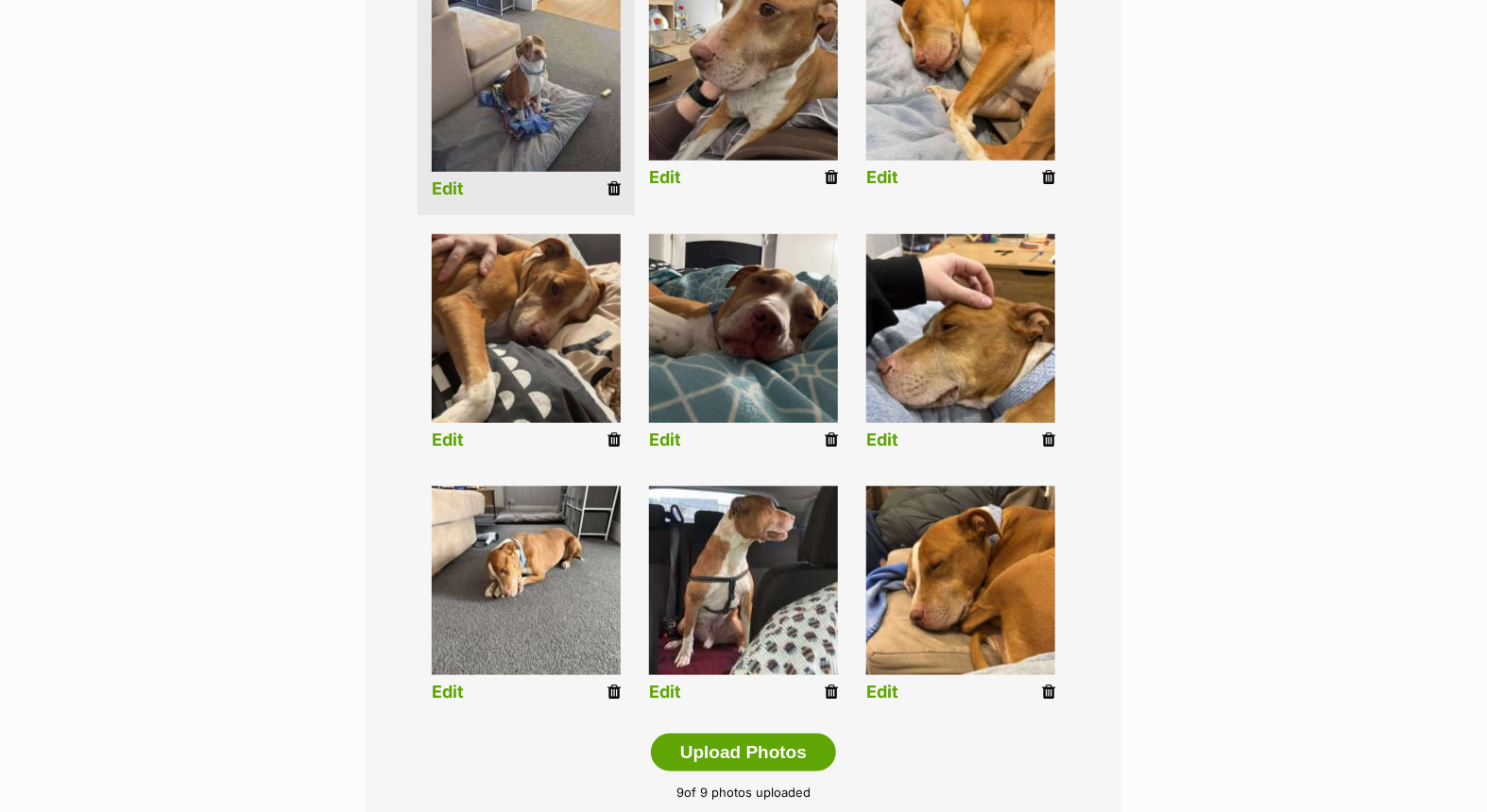
scroll to position [524, 0]
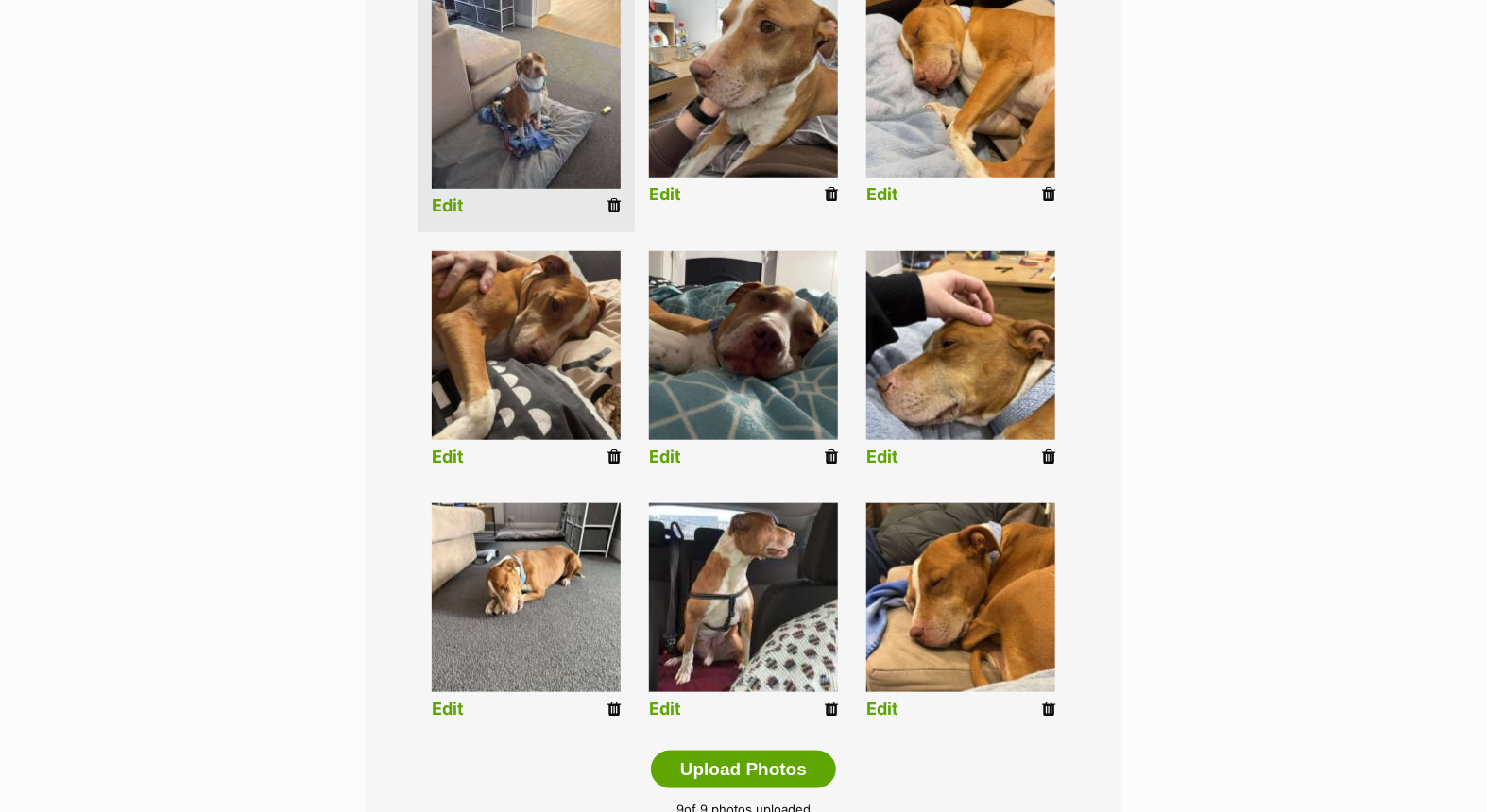
drag, startPoint x: 1043, startPoint y: 706, endPoint x: 852, endPoint y: 86, distance: 648.8
click at [1043, 706] on icon at bounding box center [1049, 710] width 13 height 17
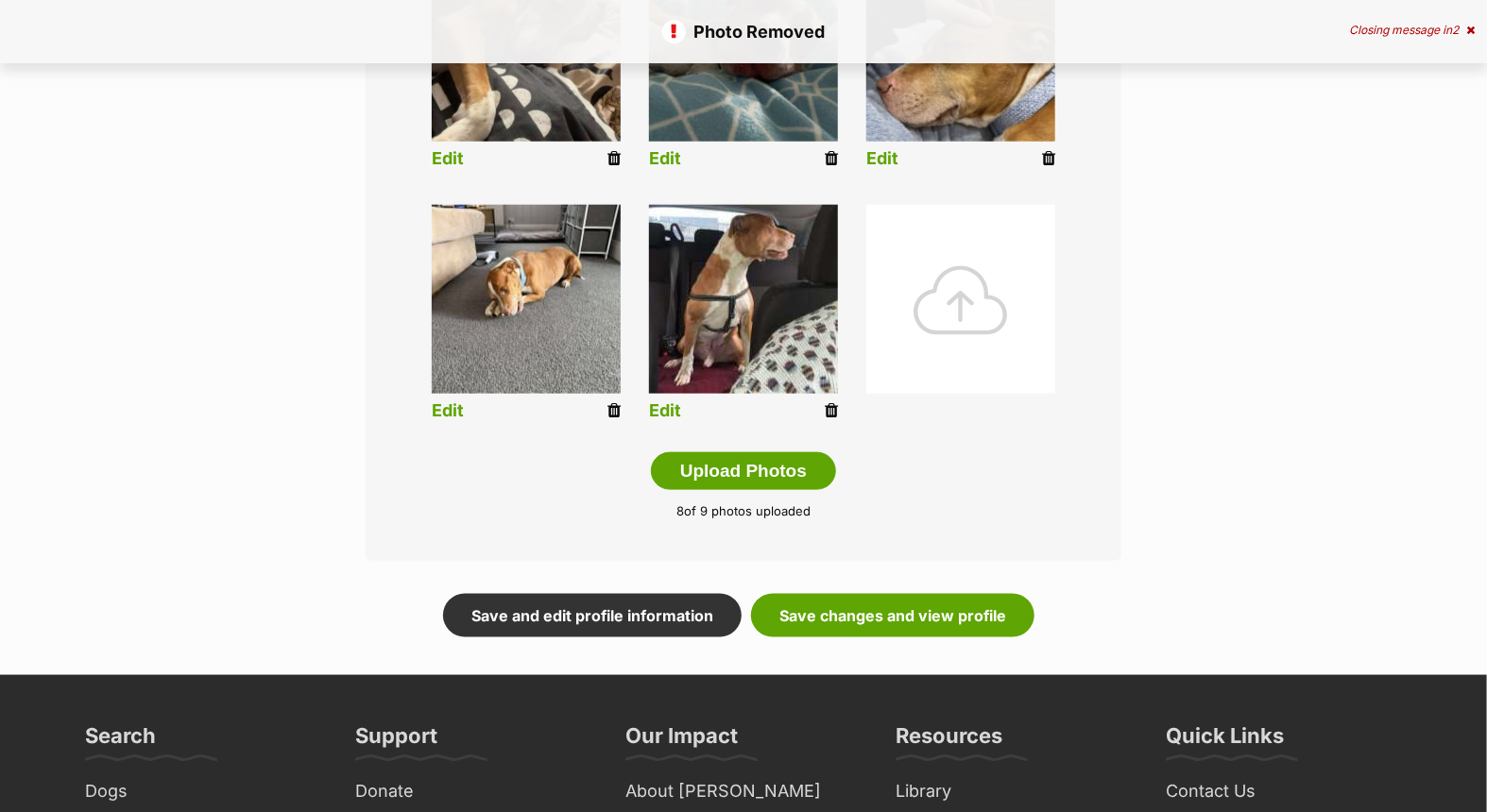
scroll to position [839, 0]
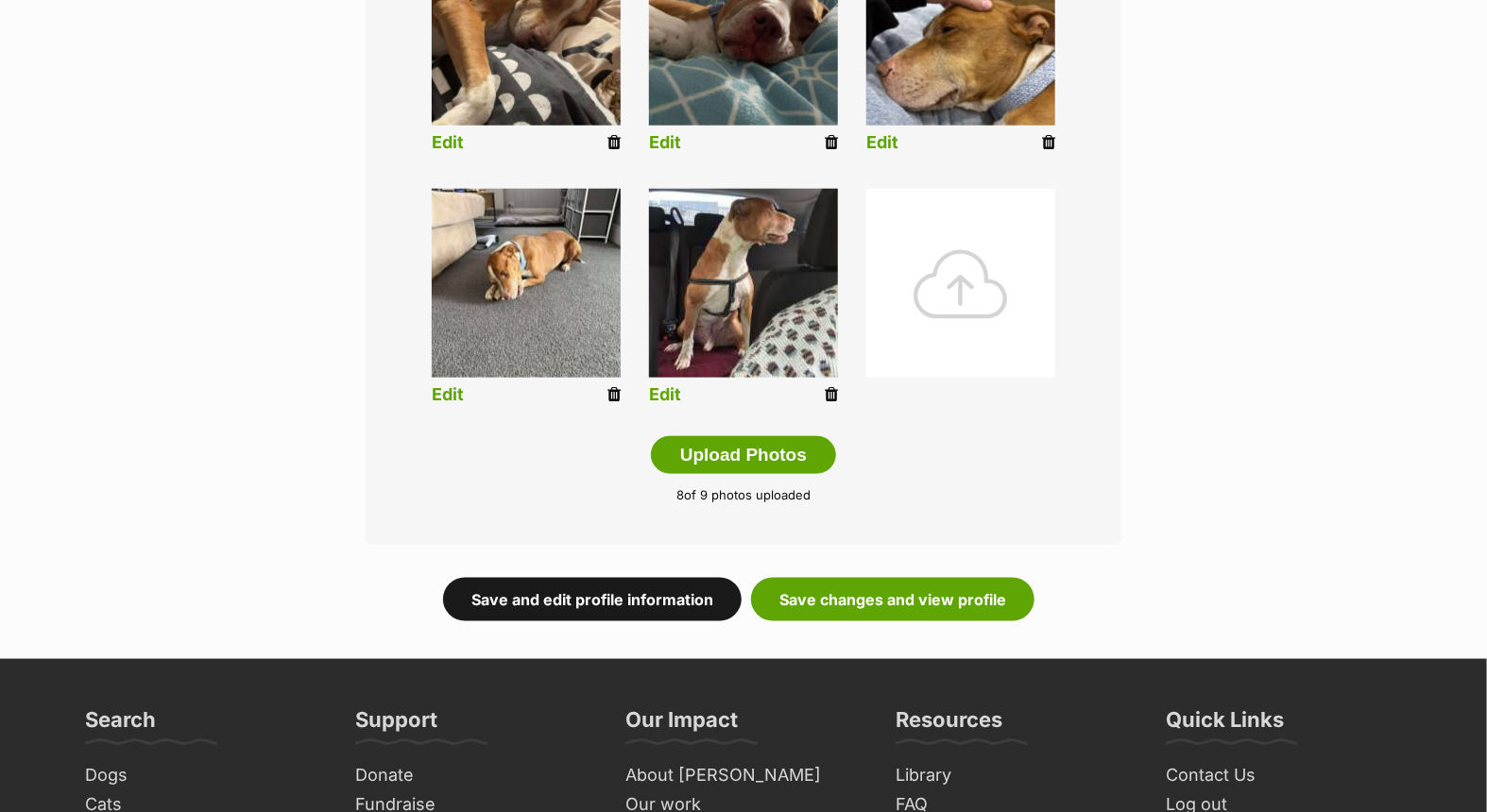
click at [584, 588] on link "Save and edit profile information" at bounding box center [592, 599] width 299 height 43
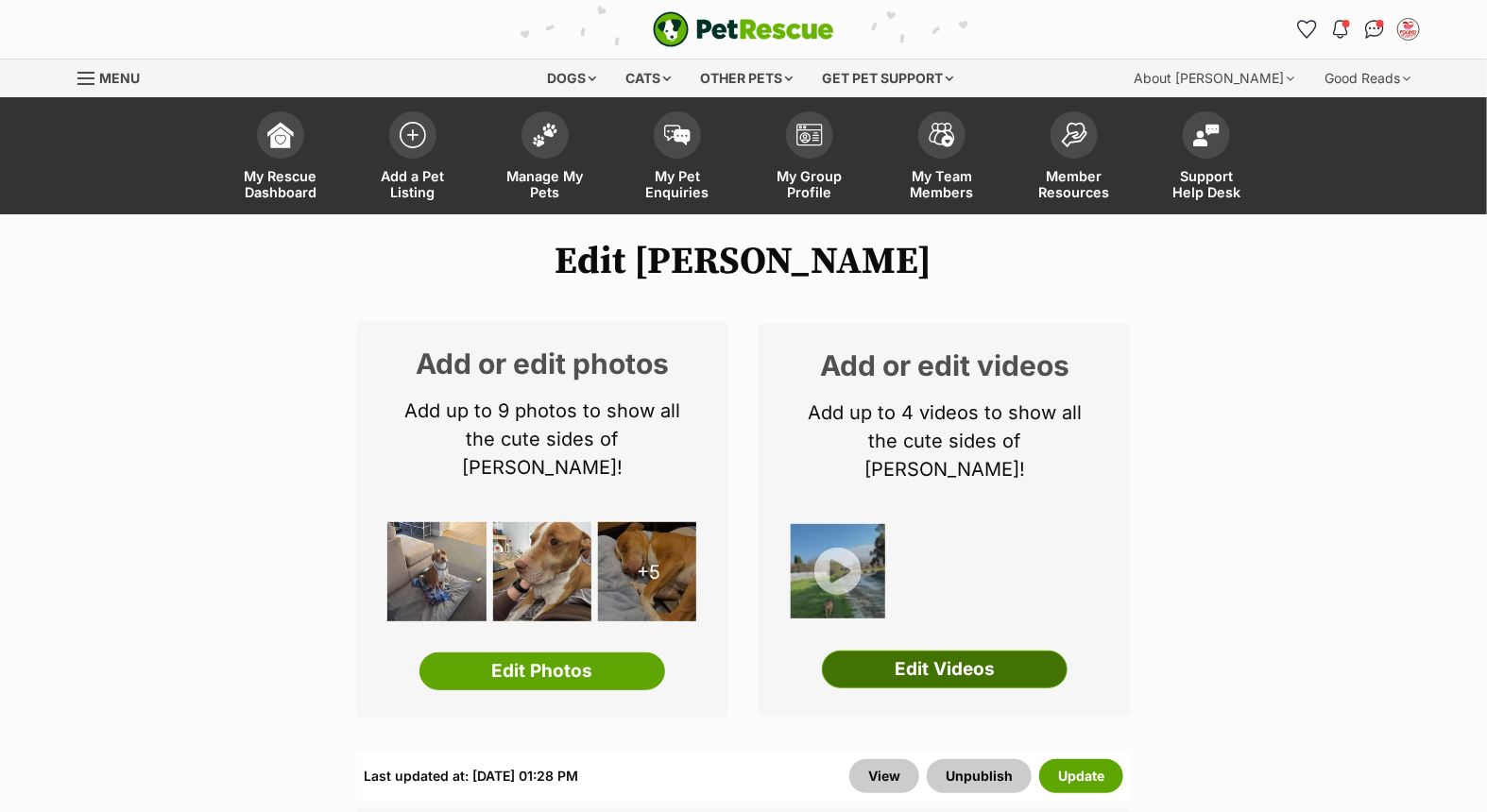
click at [900, 650] on link "Edit Videos" at bounding box center [944, 669] width 246 height 37
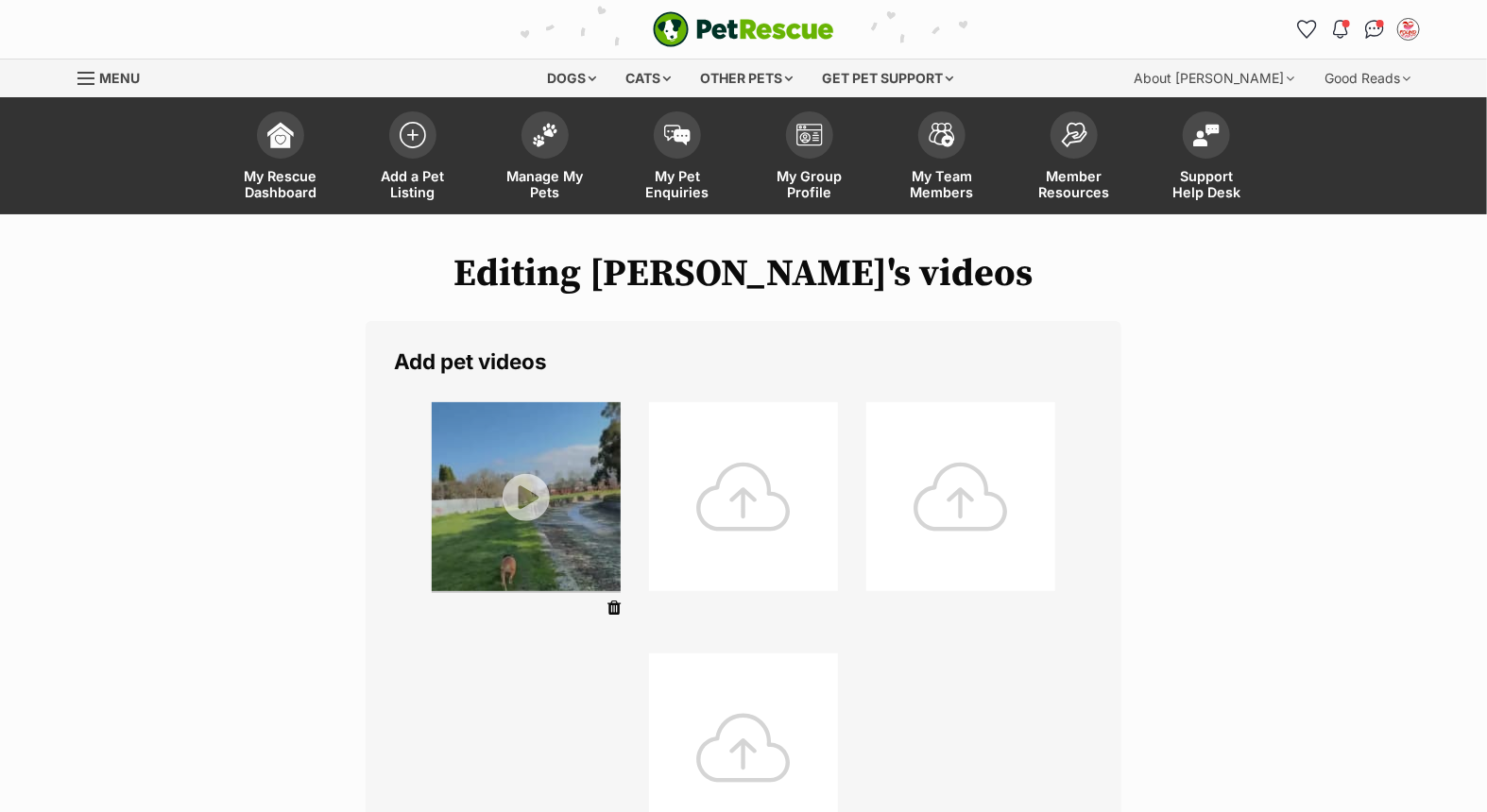
click at [710, 492] on div at bounding box center [743, 496] width 189 height 188
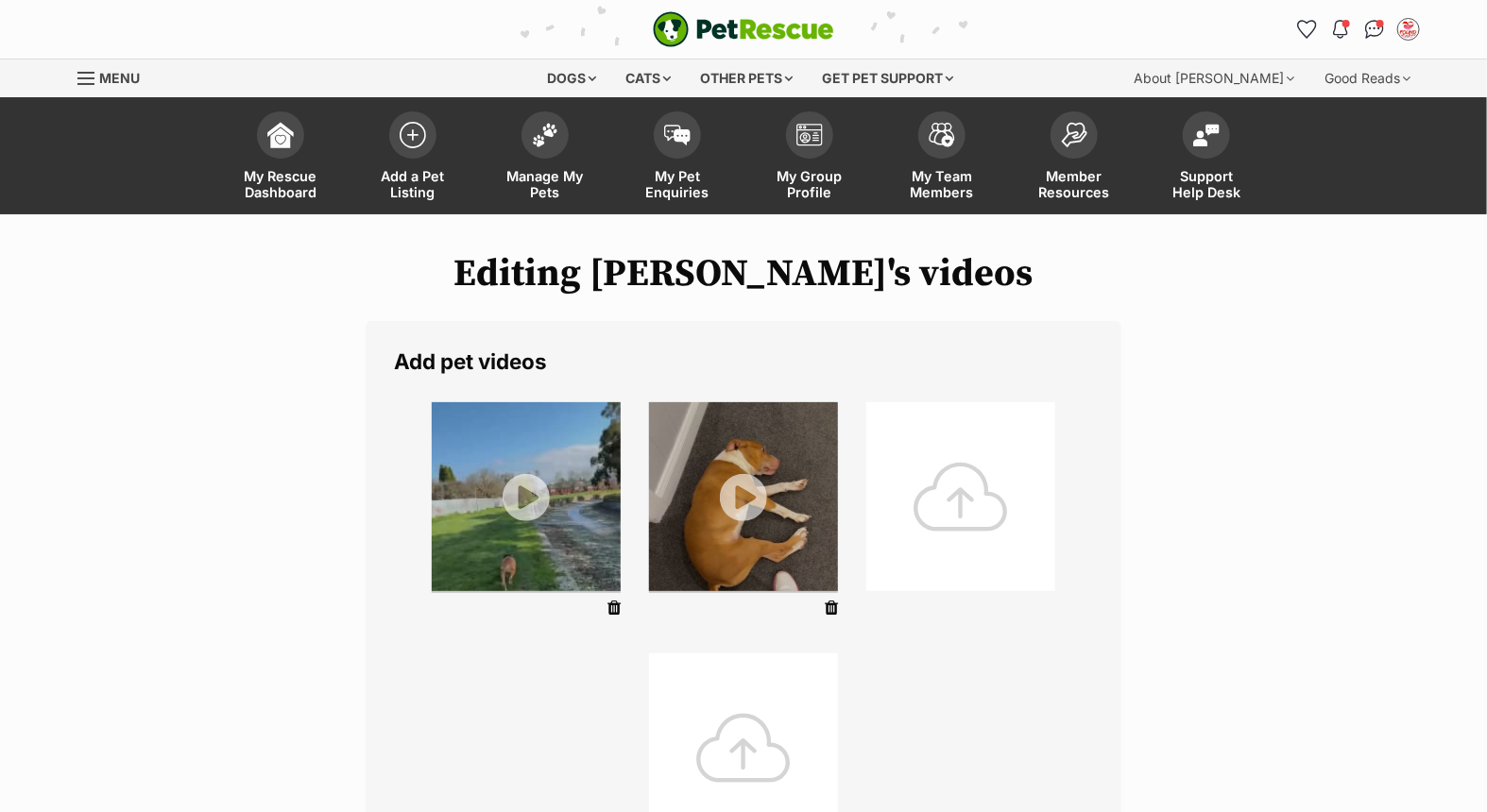
click at [979, 485] on div at bounding box center [960, 496] width 189 height 188
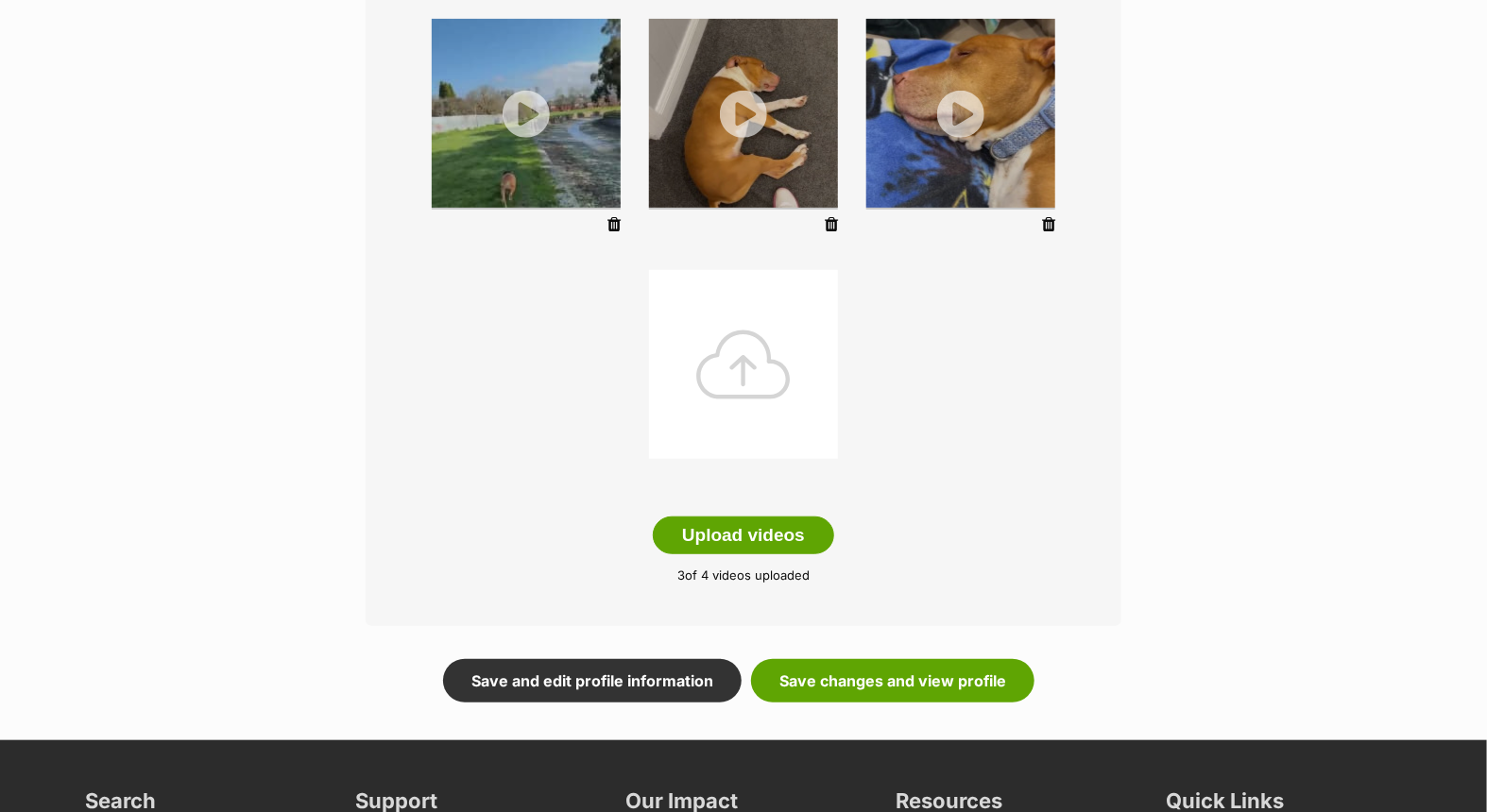
scroll to position [419, 0]
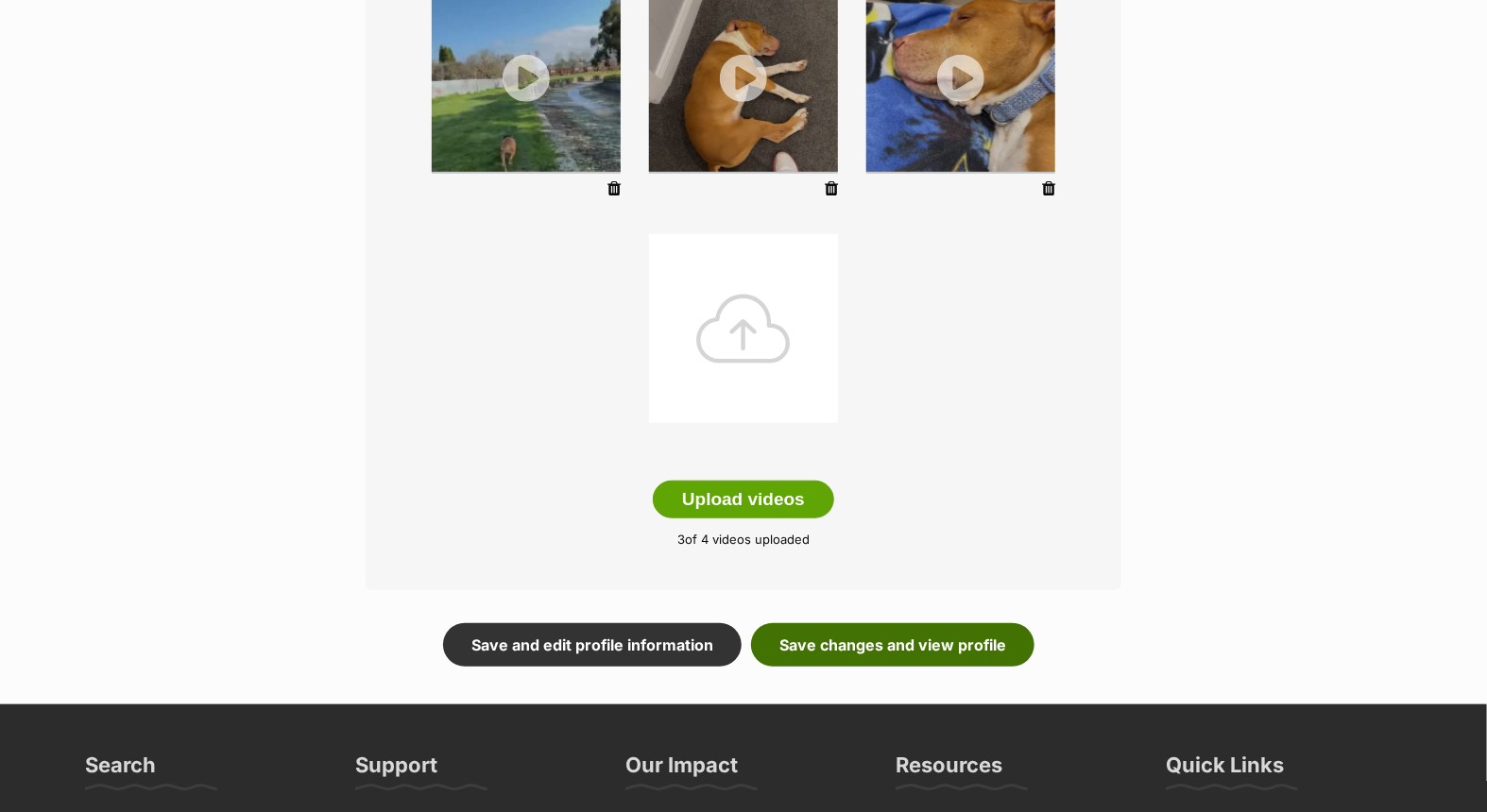
click at [857, 638] on link "Save changes and view profile" at bounding box center [893, 645] width 283 height 43
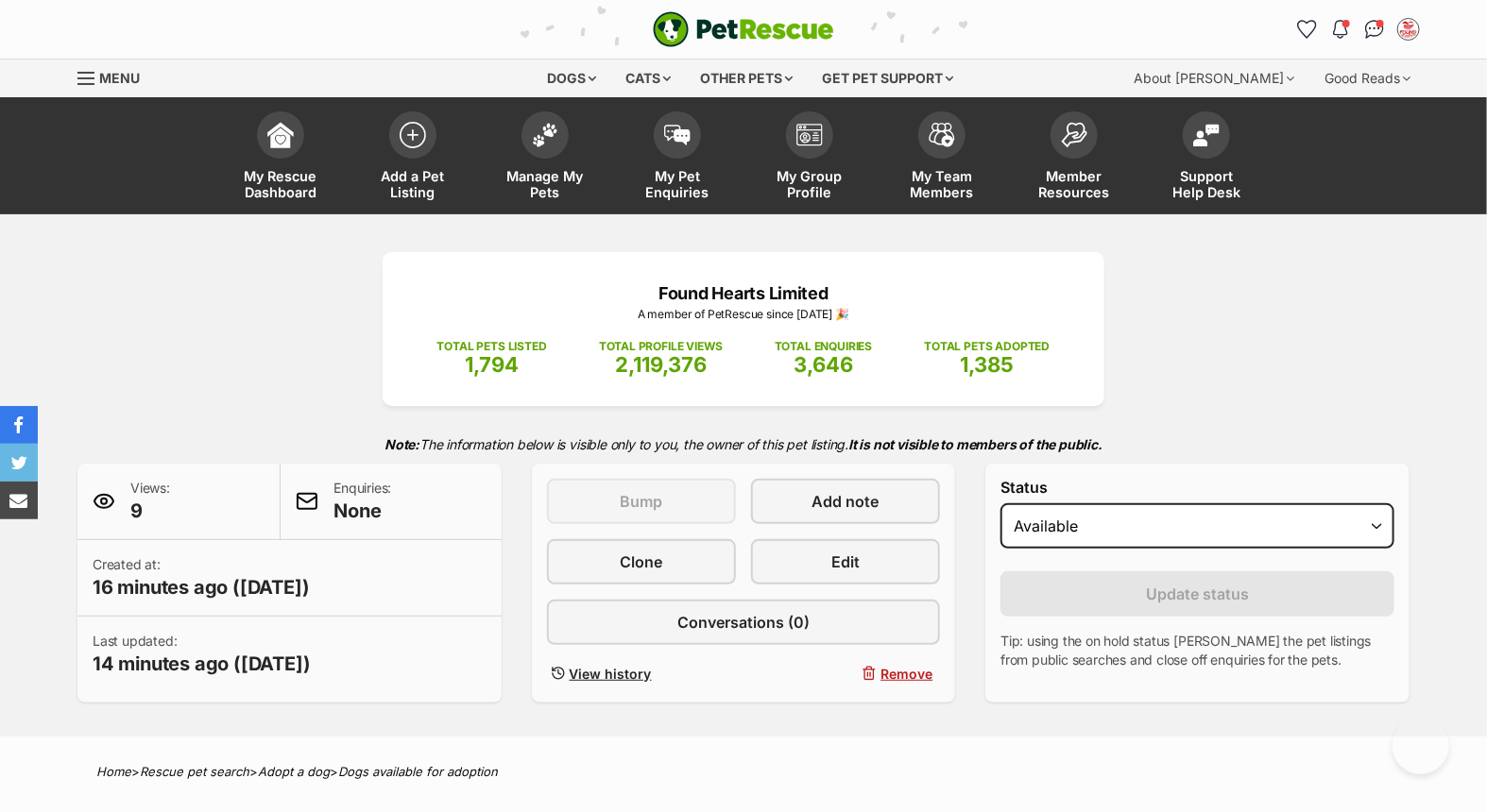
click at [1323, 394] on div "Found Hearts Limited A member of PetRescue since [DATE] 🎉 TOTAL PETS LISTED 1,7…" at bounding box center [743, 477] width 1388 height 450
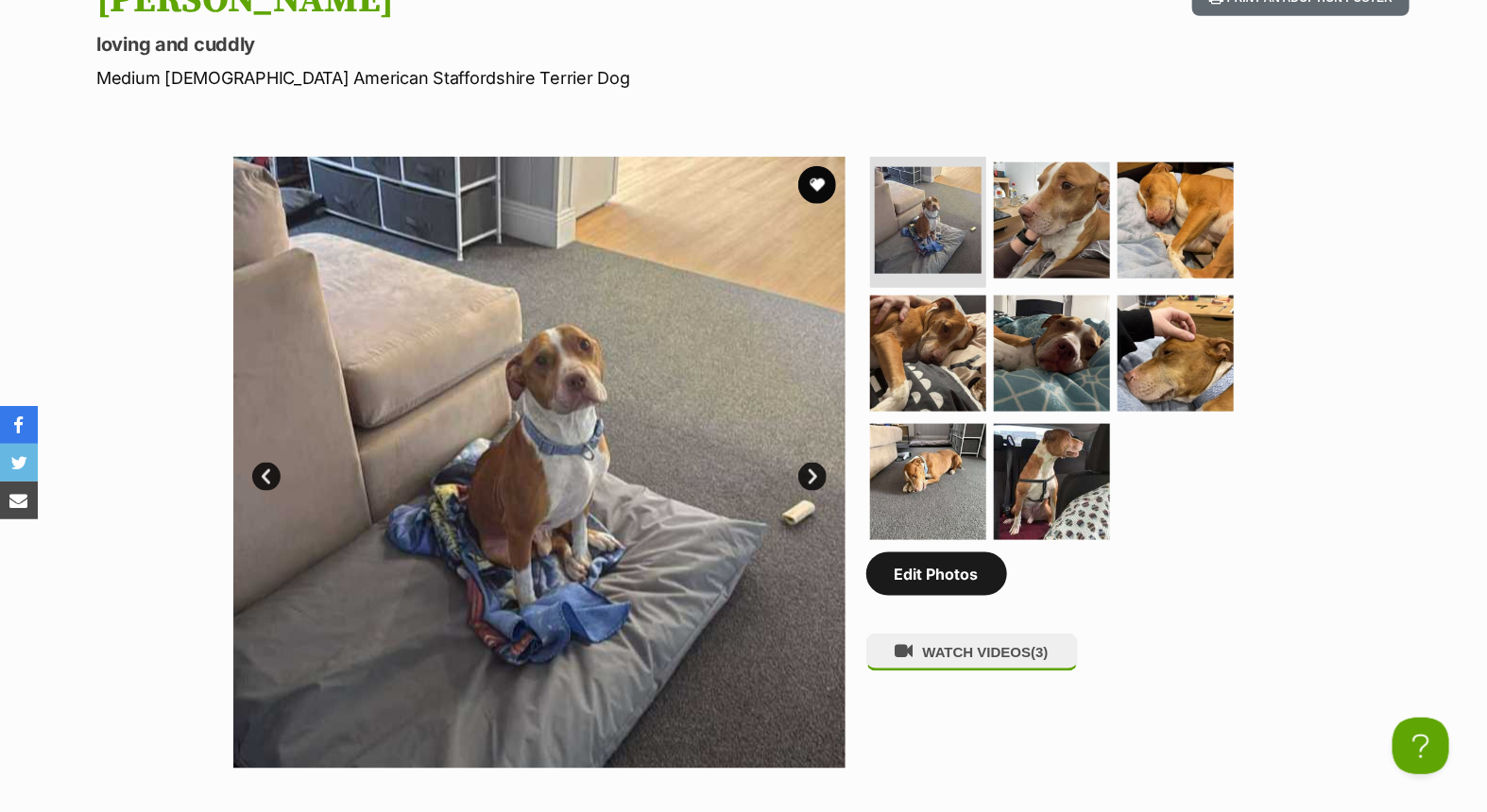
click at [929, 573] on link "Edit Photos" at bounding box center [936, 574] width 141 height 43
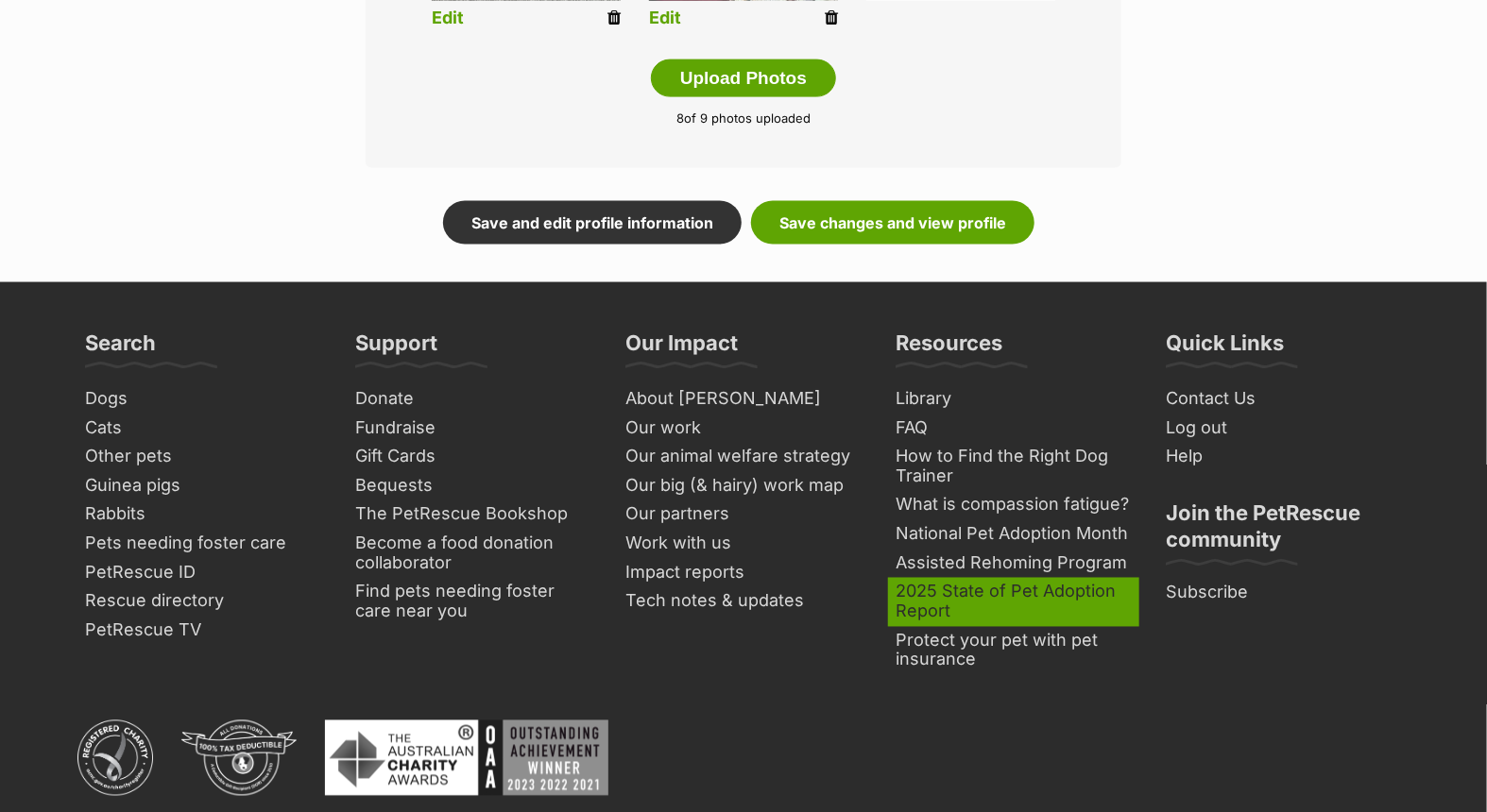
scroll to position [1259, 0]
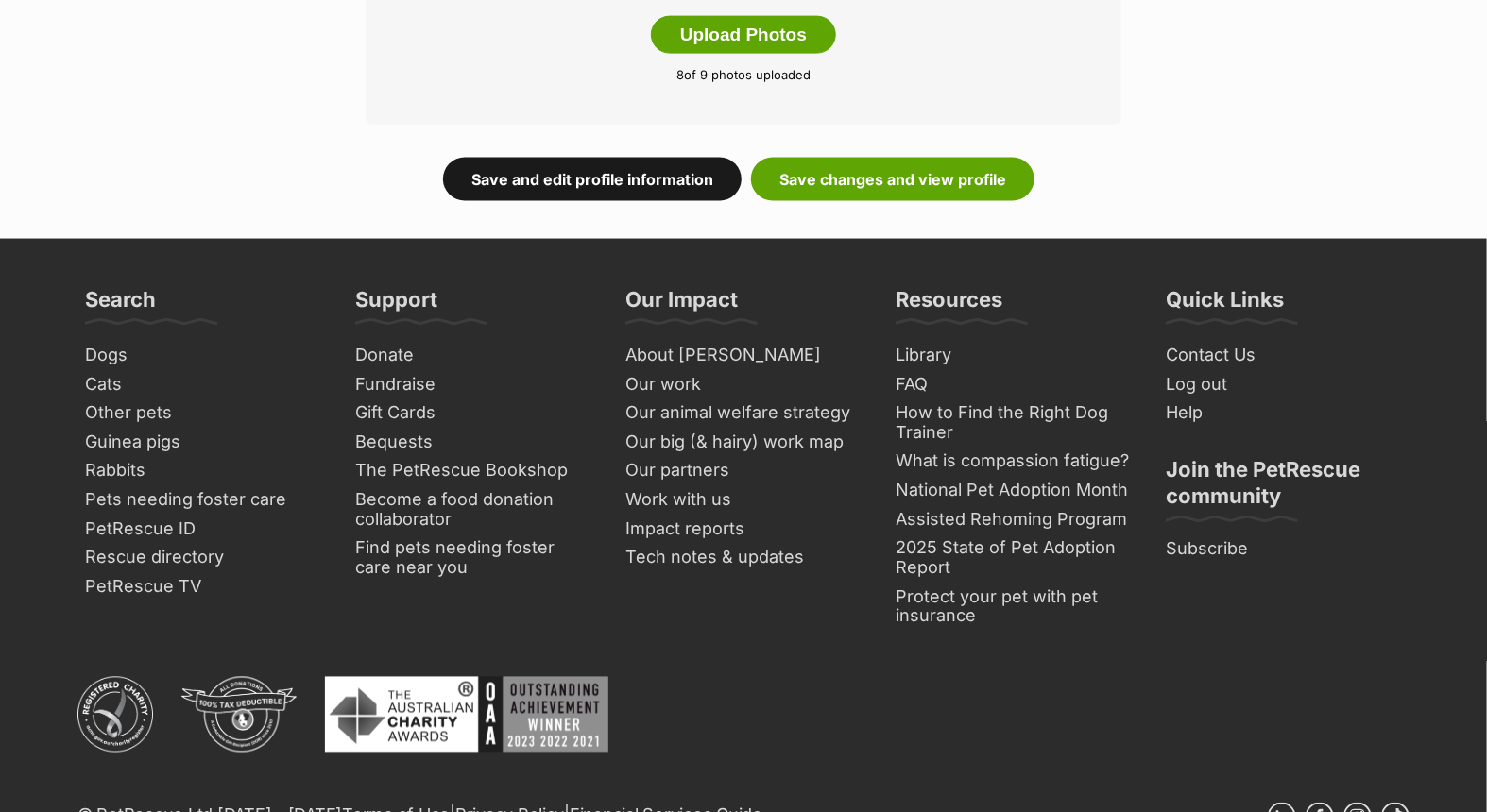
click at [580, 167] on link "Save and edit profile information" at bounding box center [592, 179] width 299 height 43
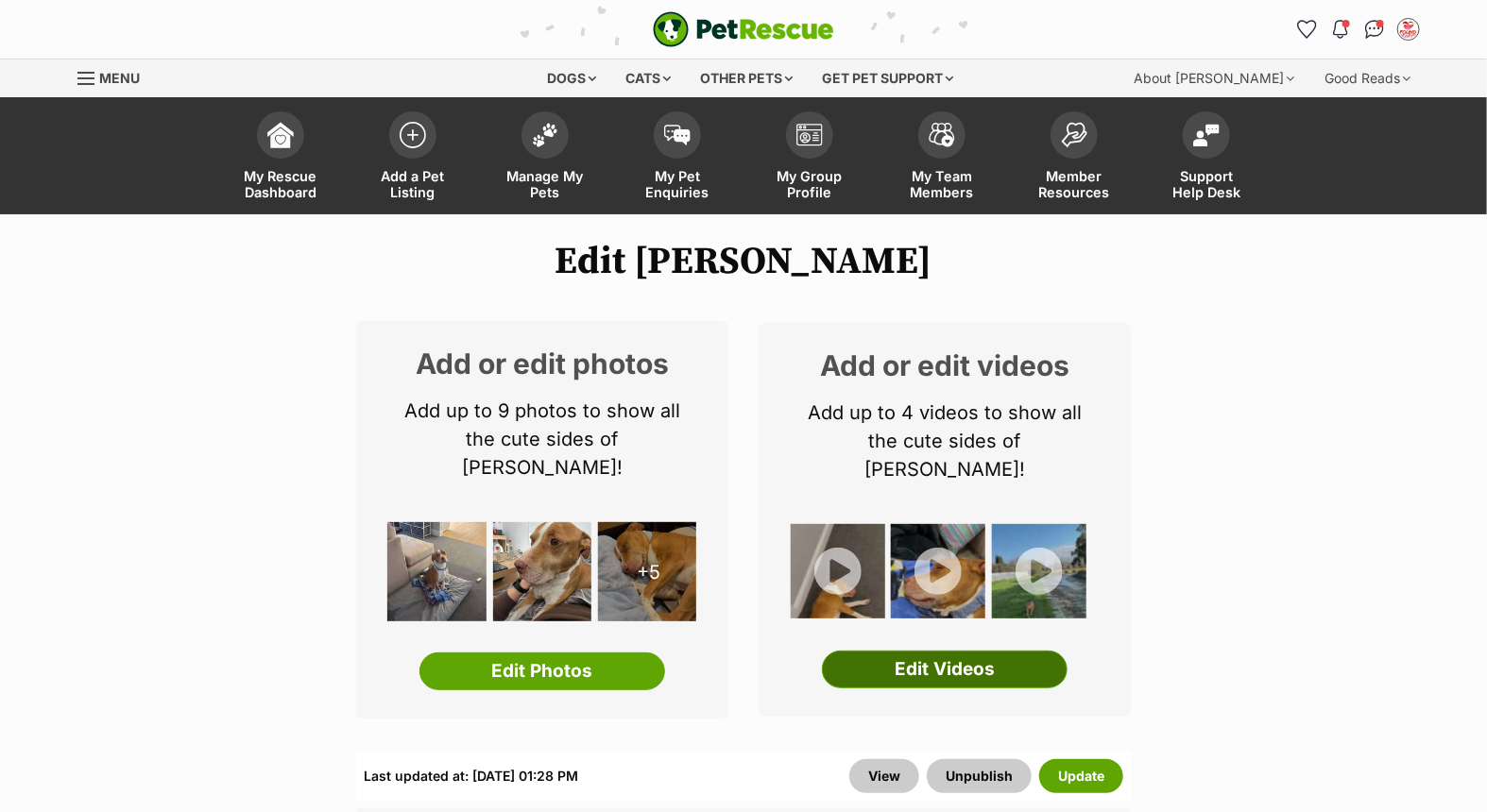
click at [973, 650] on link "Edit Videos" at bounding box center [944, 669] width 246 height 37
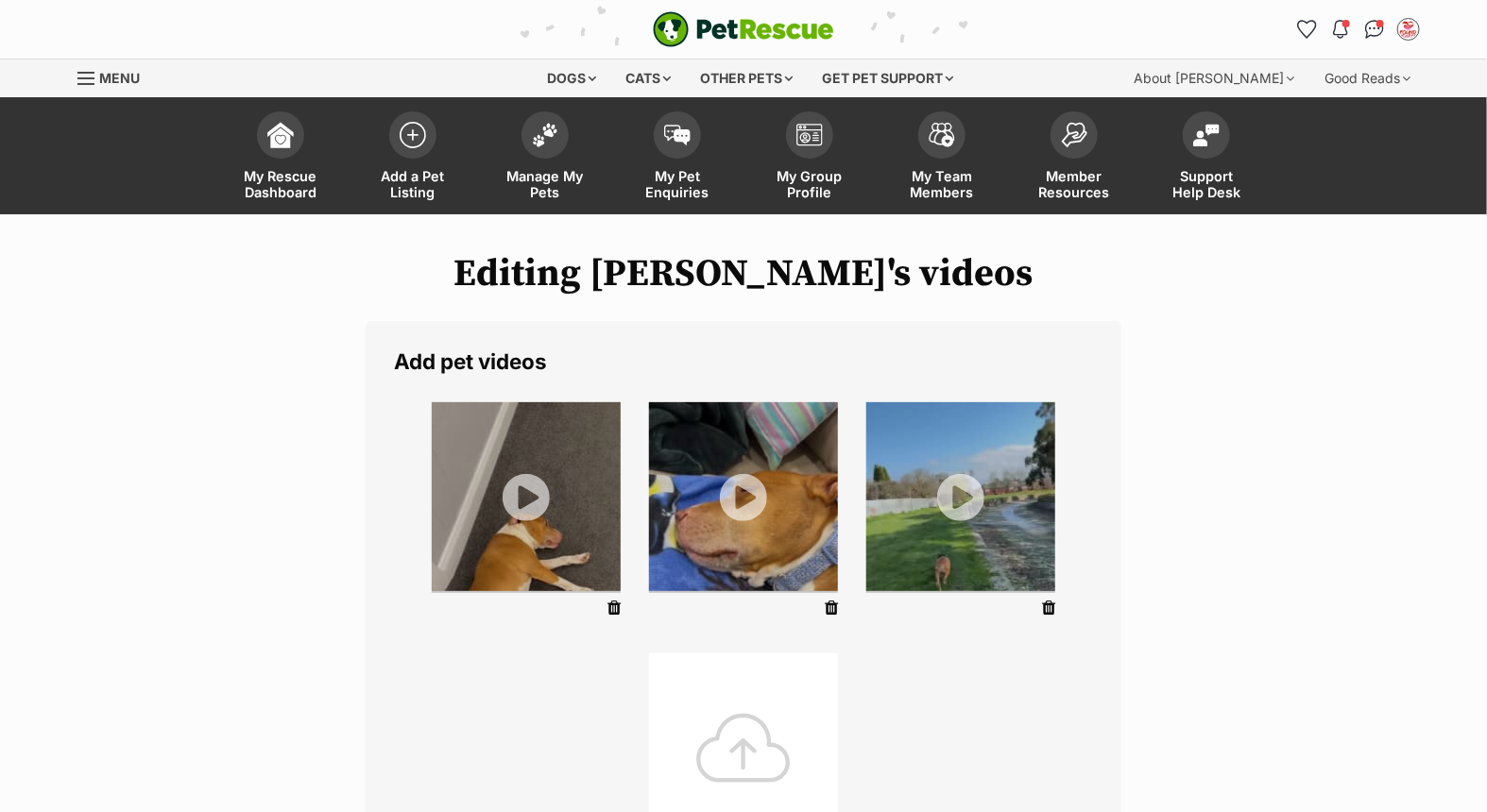
click at [724, 741] on div at bounding box center [743, 747] width 189 height 188
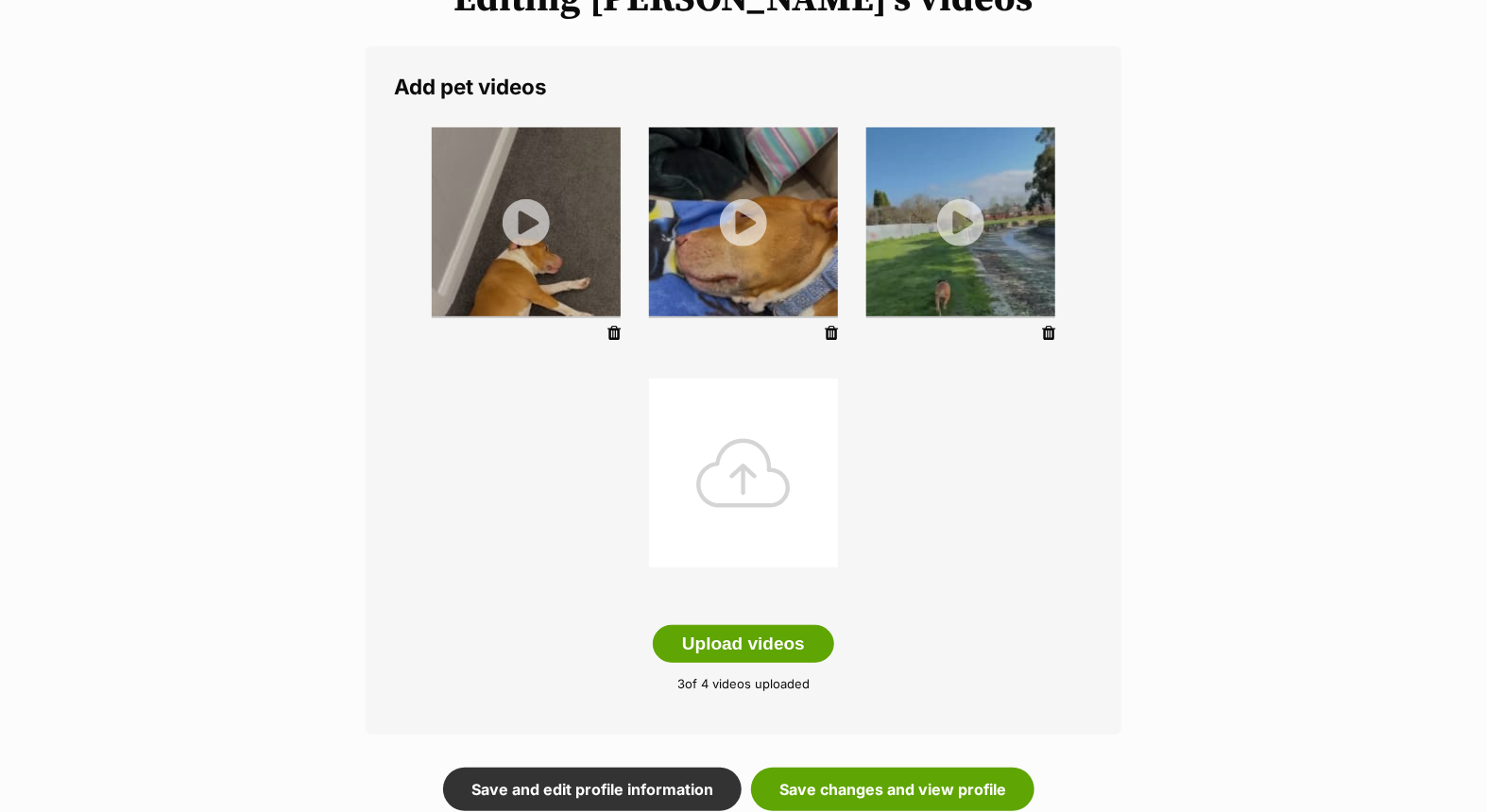
scroll to position [734, 0]
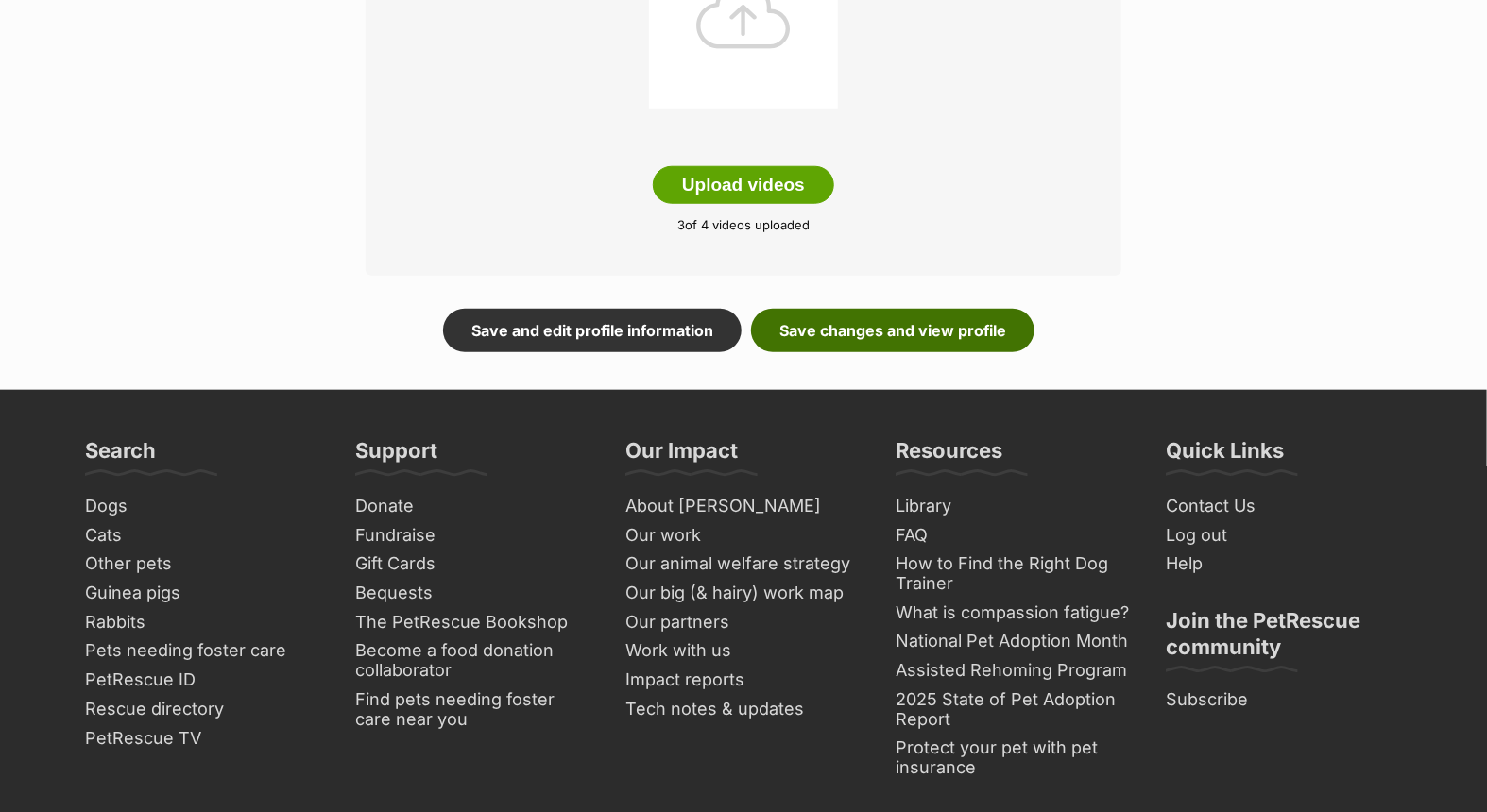
click at [874, 331] on link "Save changes and view profile" at bounding box center [893, 330] width 283 height 43
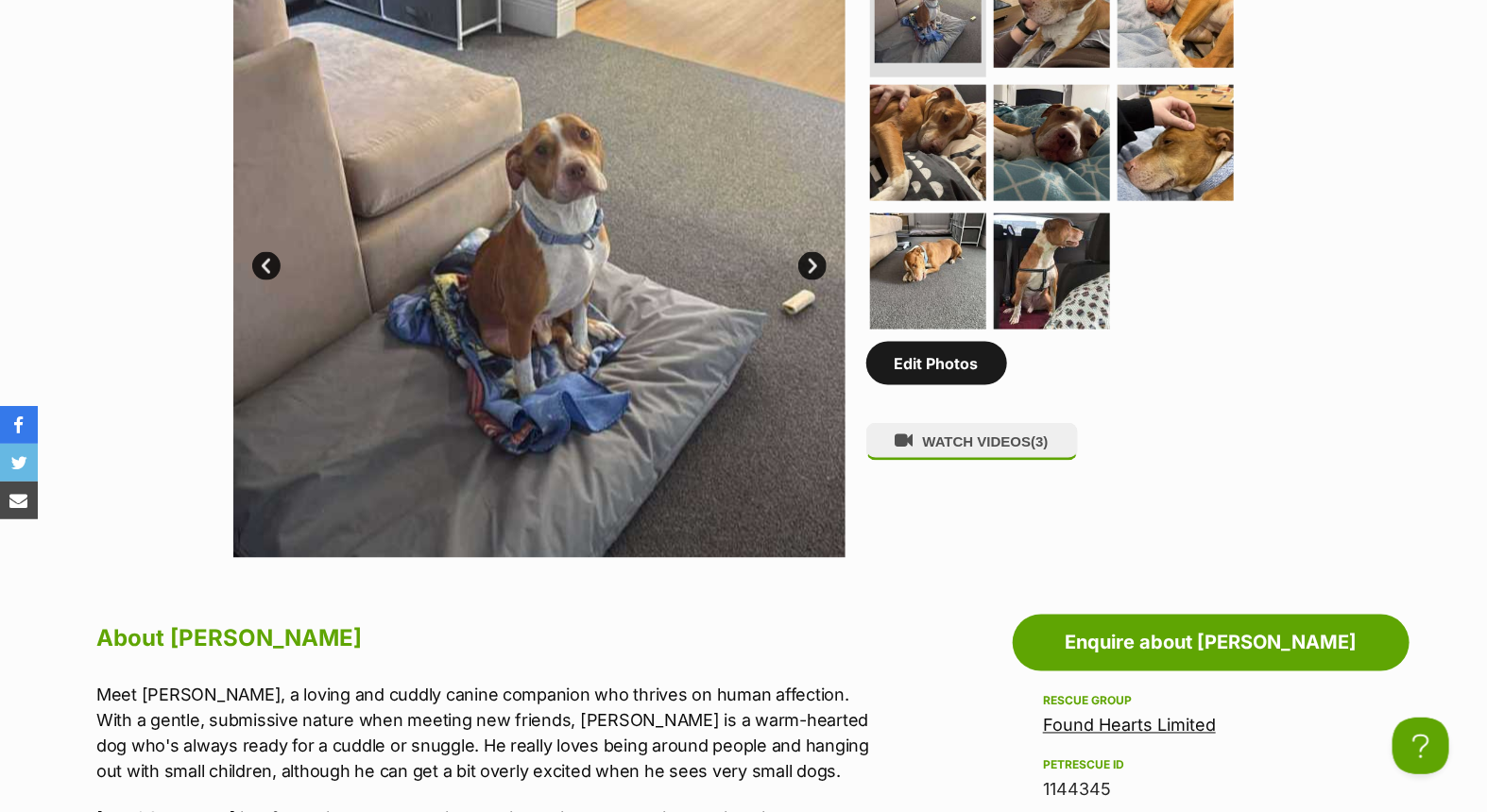
click at [928, 362] on link "Edit Photos" at bounding box center [936, 362] width 141 height 43
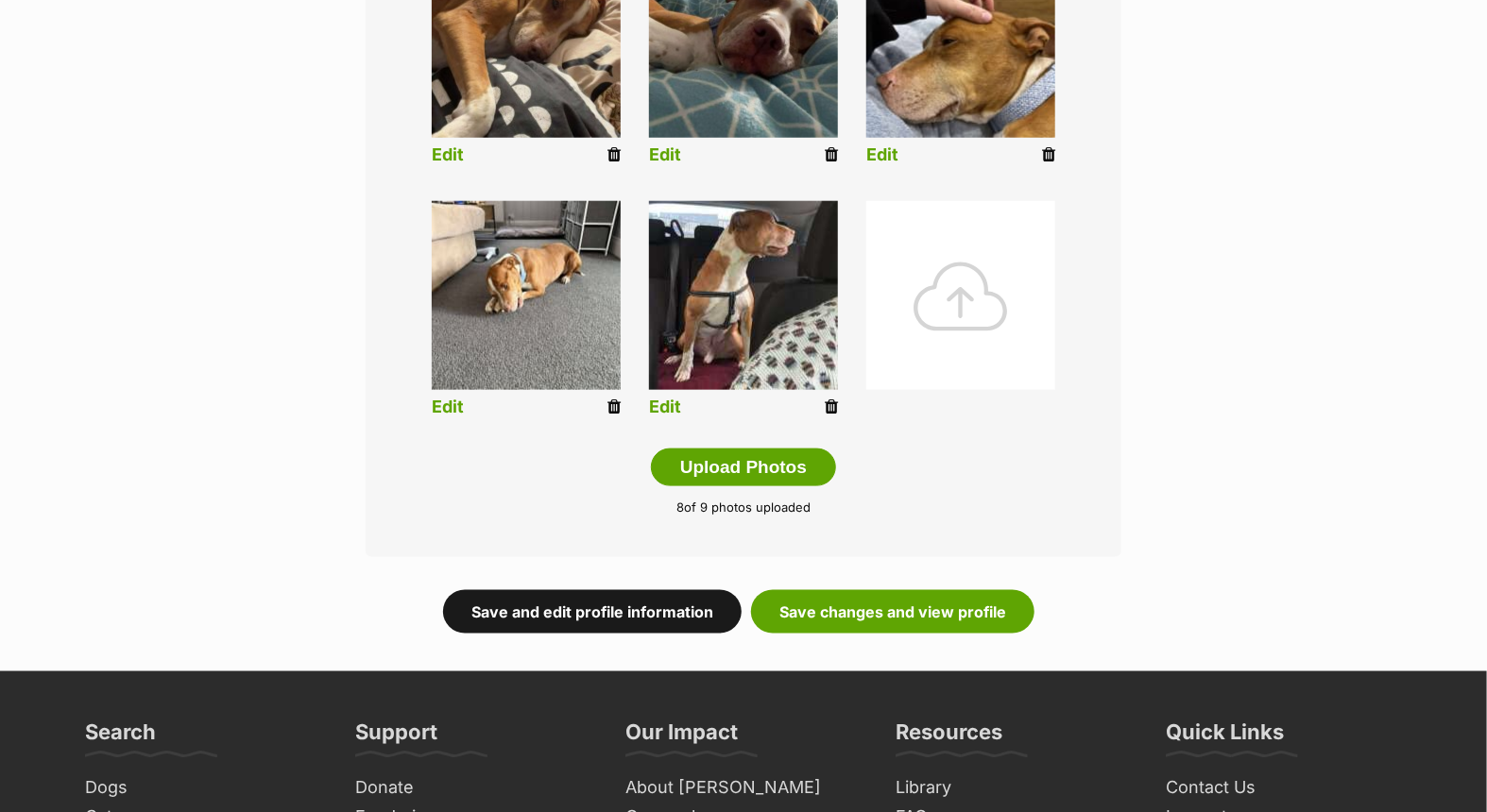
scroll to position [1049, 0]
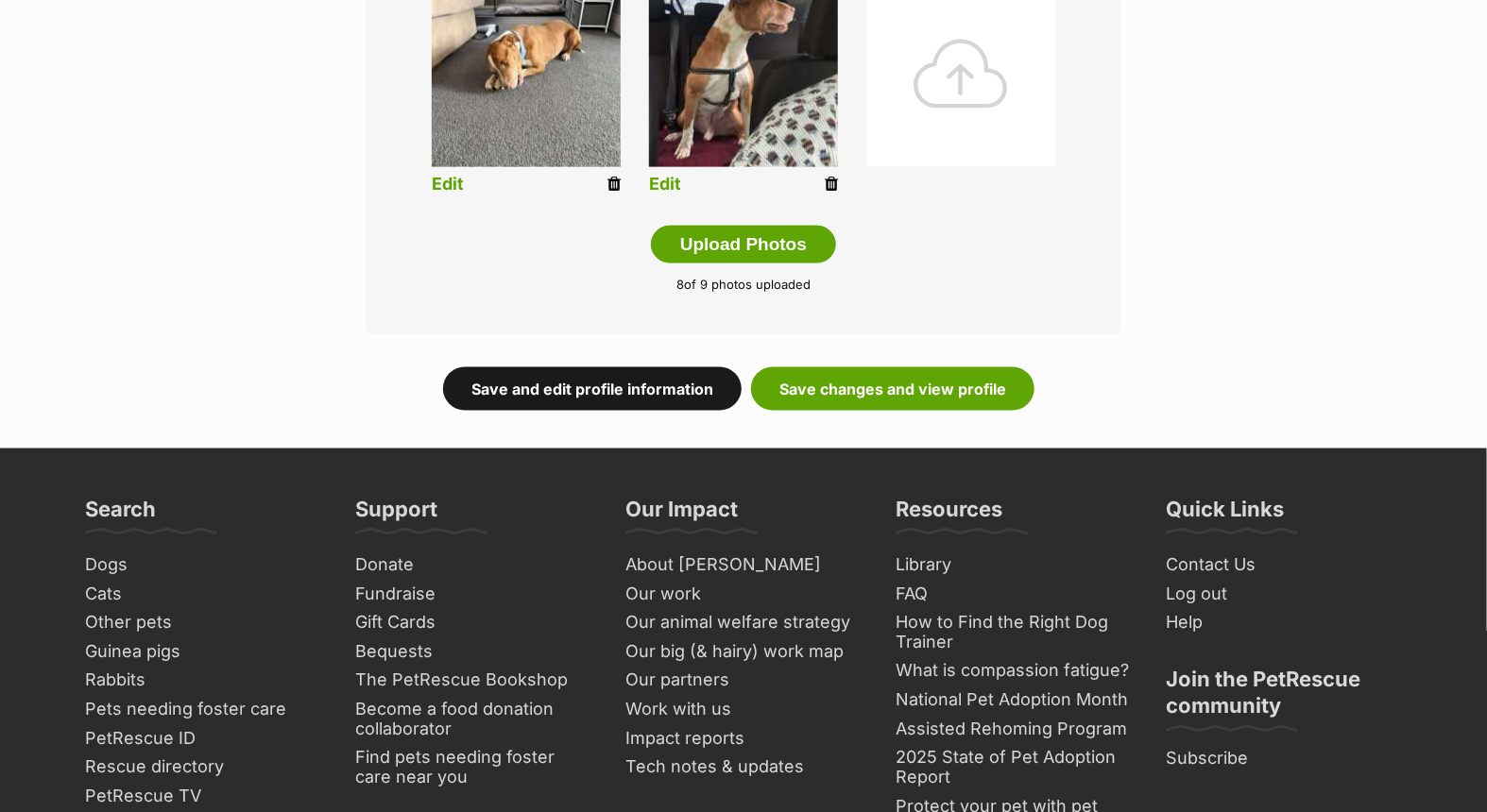
click at [598, 378] on link "Save and edit profile information" at bounding box center [592, 388] width 299 height 43
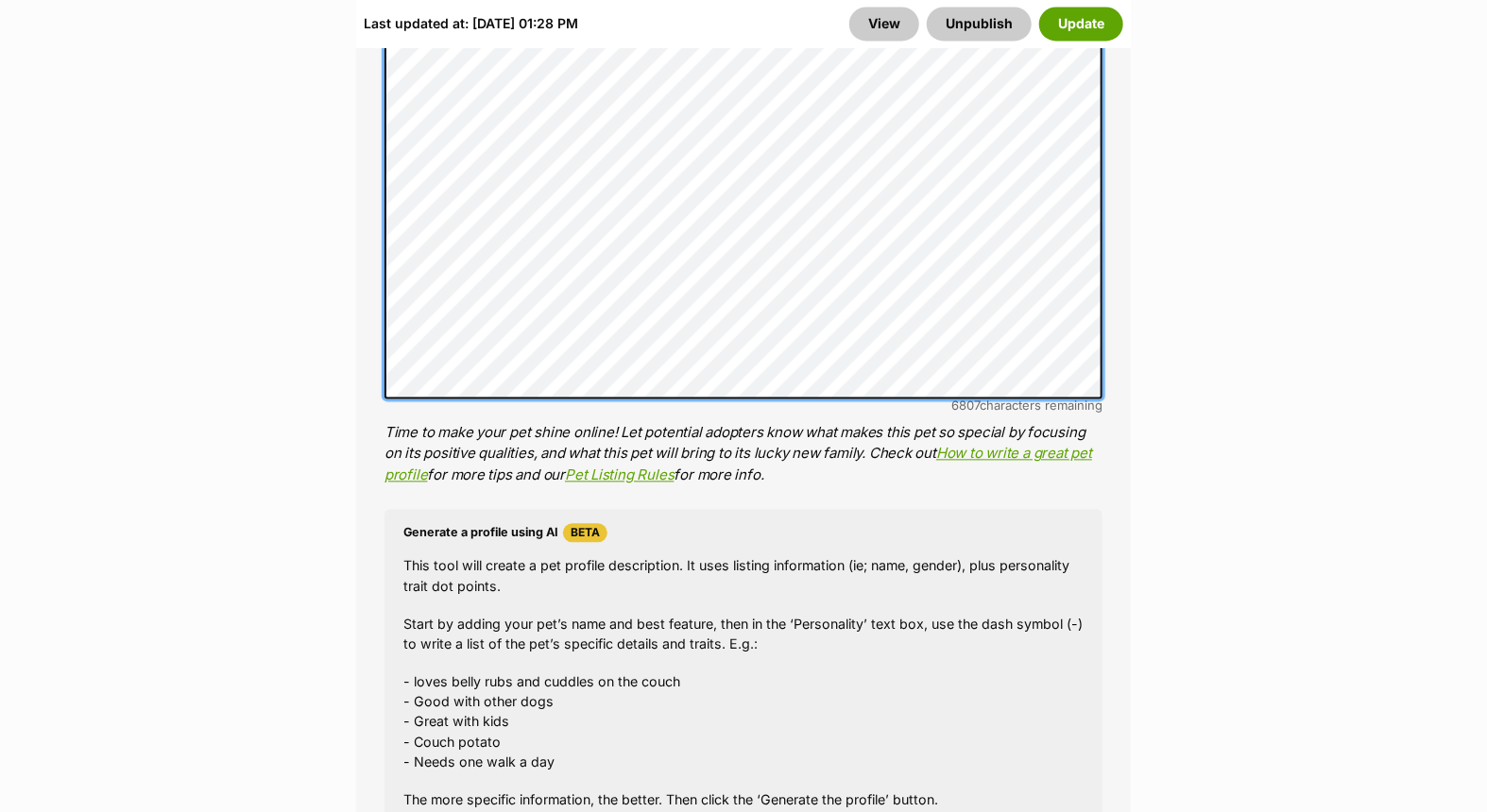
scroll to position [1678, 0]
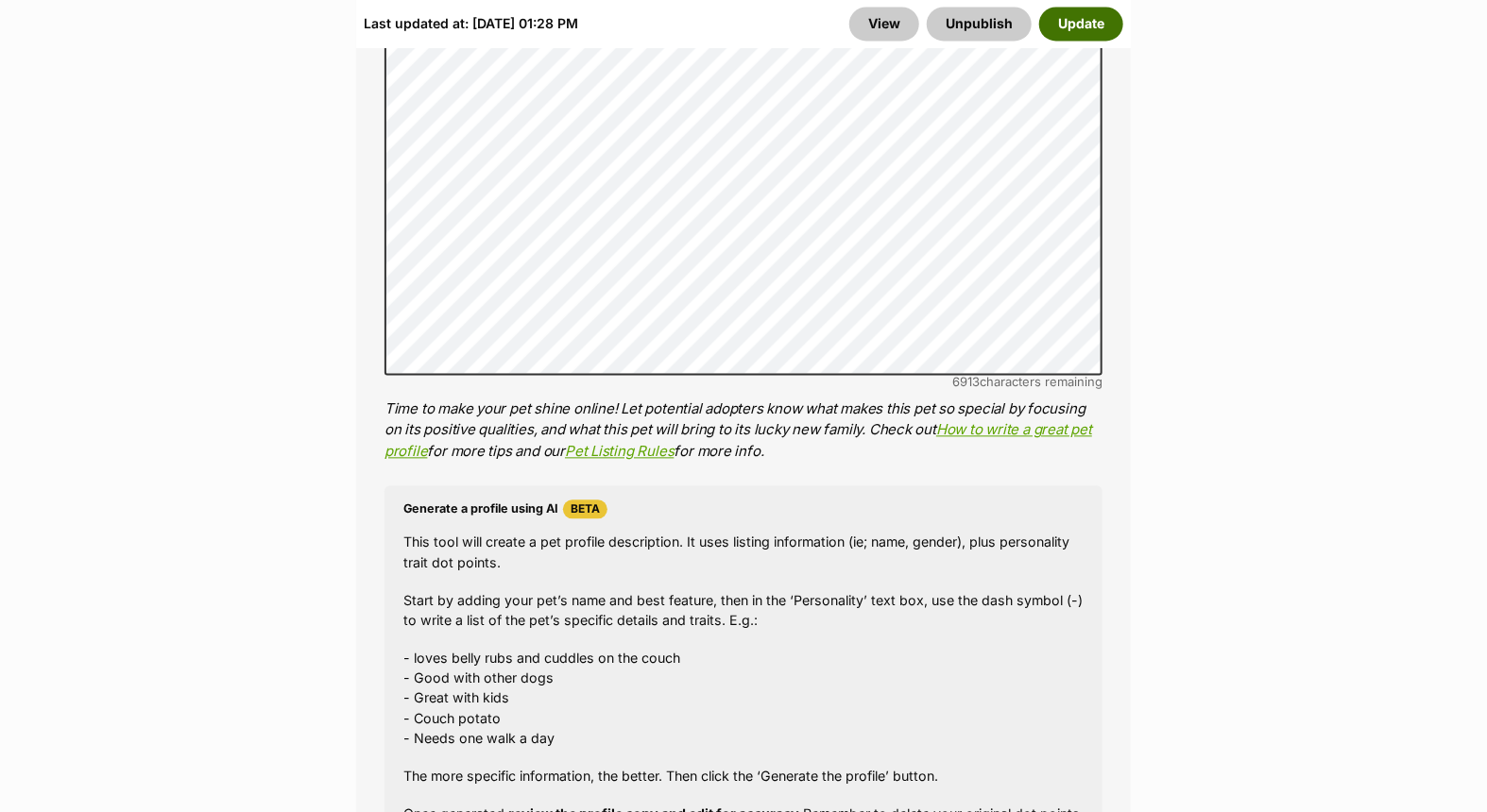
click at [1082, 14] on button "Update" at bounding box center [1081, 24] width 84 height 34
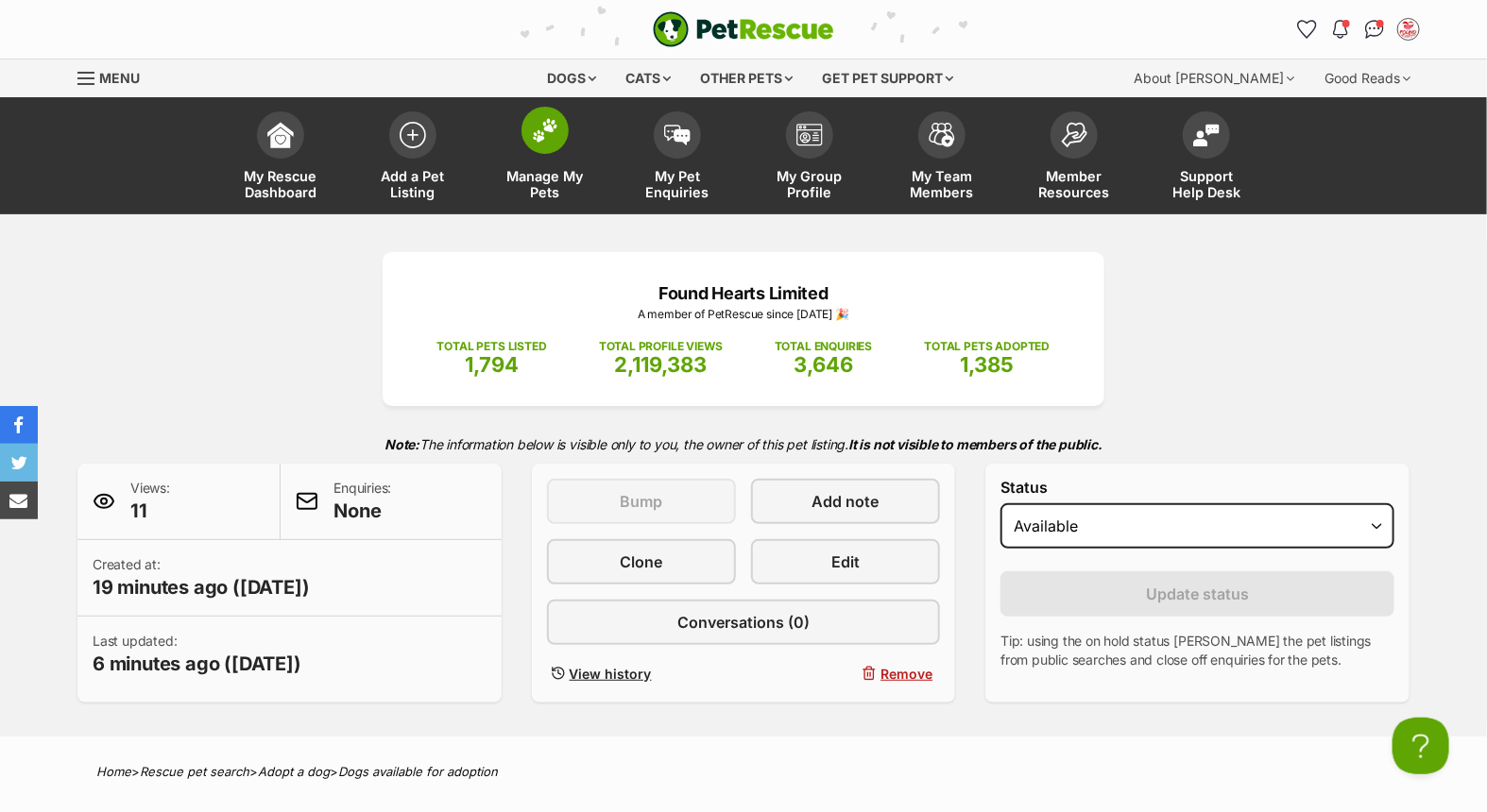
click at [524, 151] on link "Manage My Pets" at bounding box center [545, 158] width 132 height 112
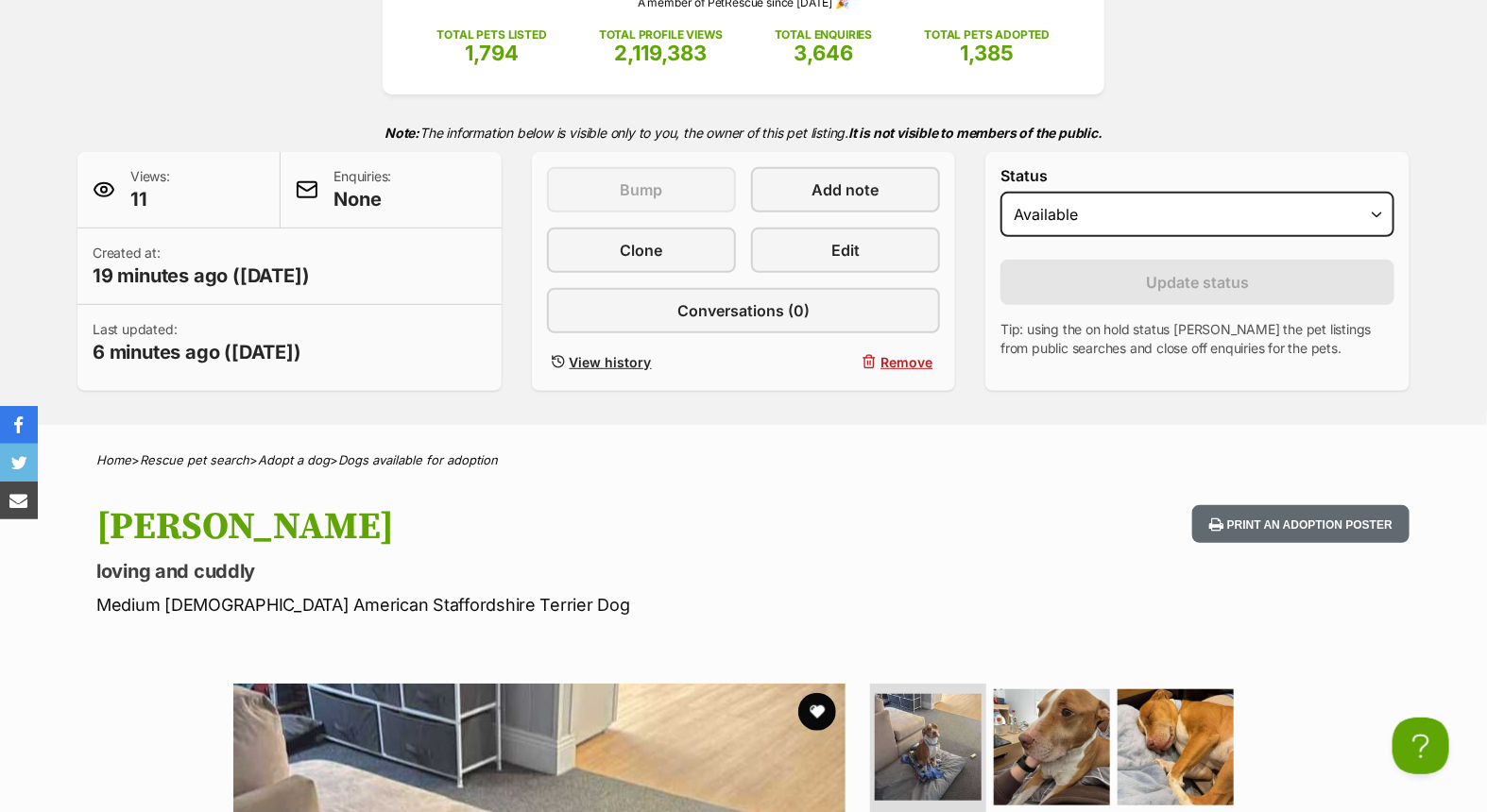
scroll to position [753, 0]
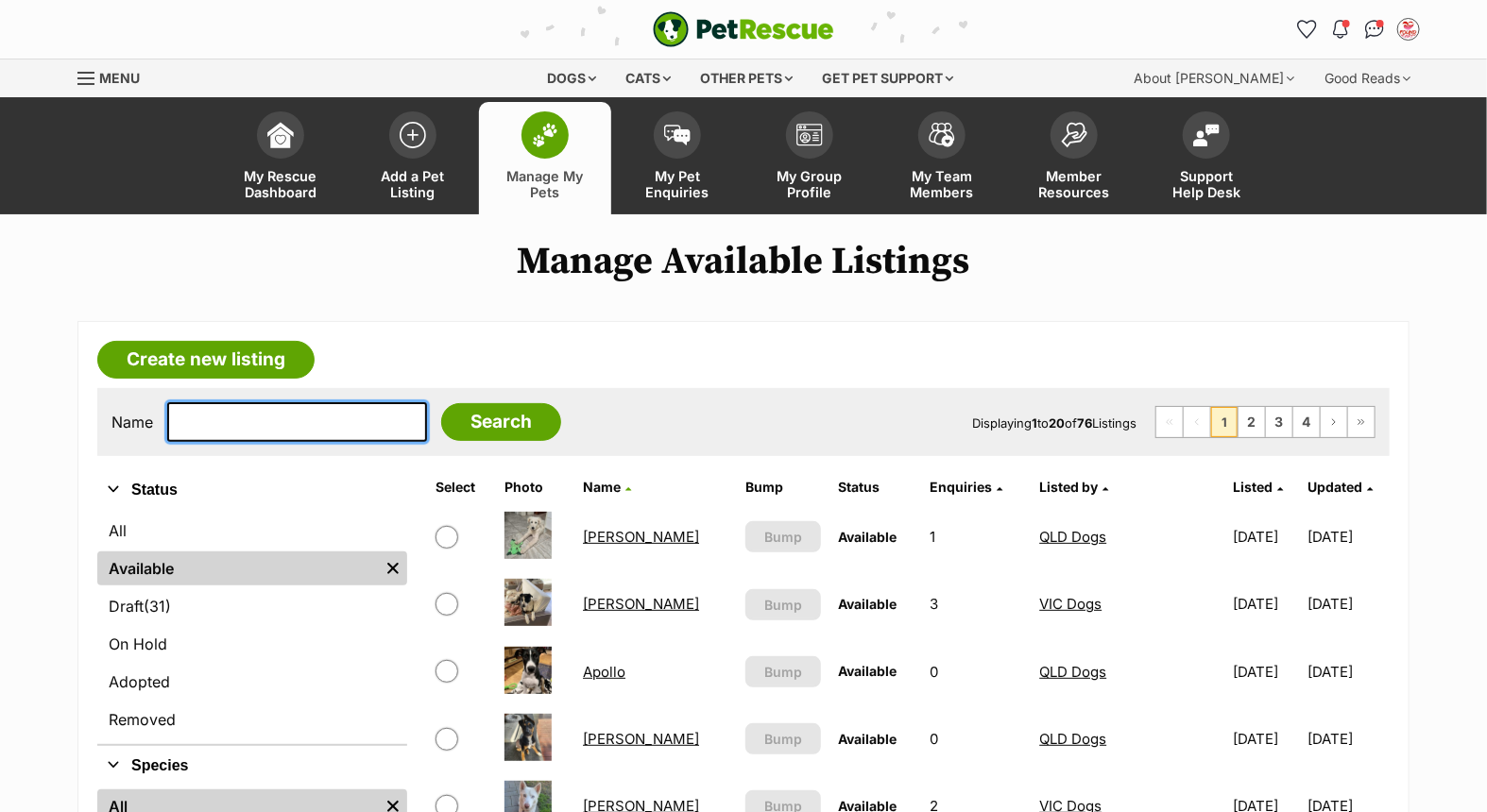
click at [272, 412] on input "text" at bounding box center [298, 422] width 260 height 39
type input "[PERSON_NAME]"
click at [441, 404] on input "Search" at bounding box center [500, 422] width 120 height 37
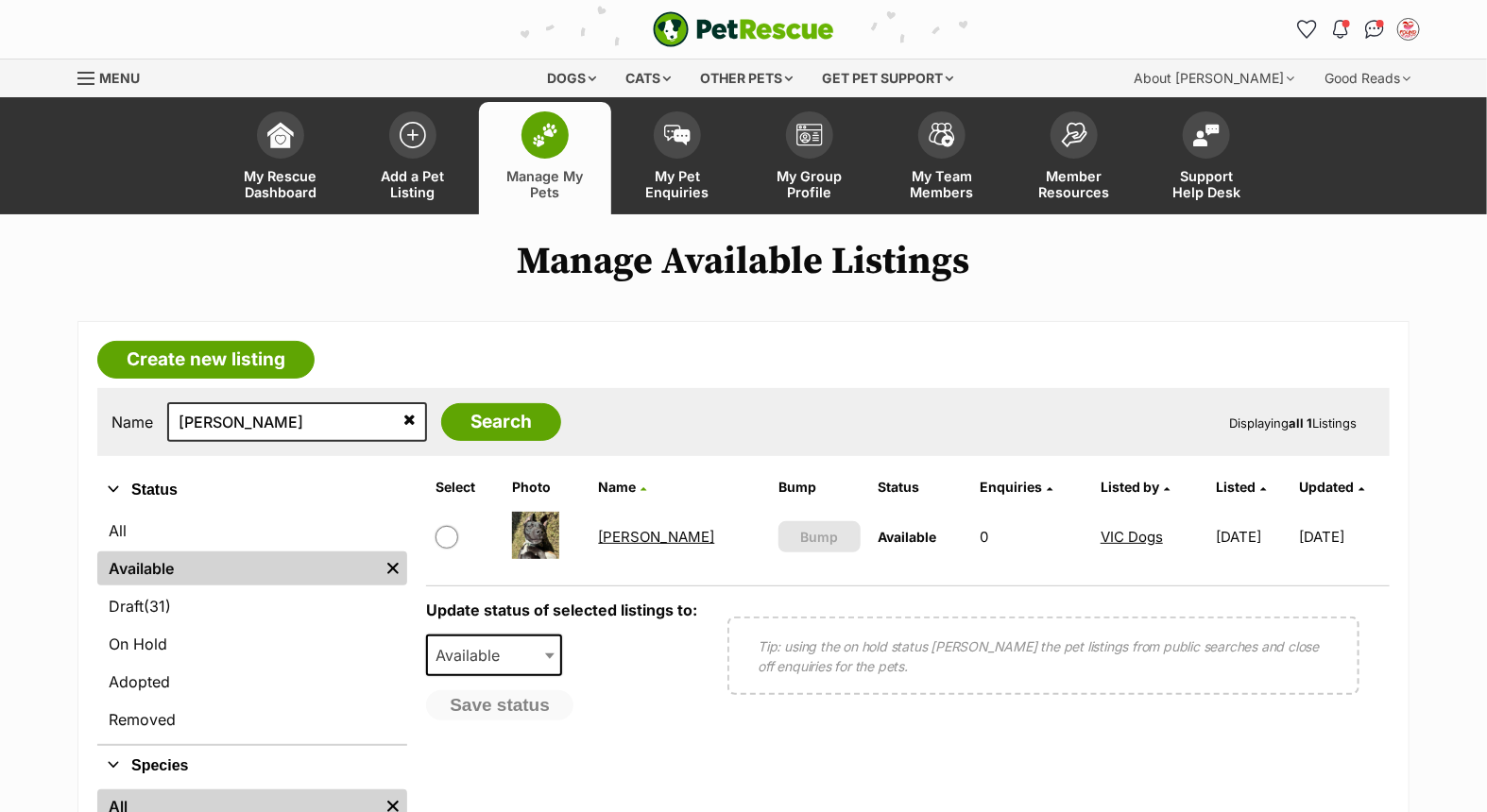
click at [625, 537] on link "[PERSON_NAME]" at bounding box center [656, 537] width 116 height 18
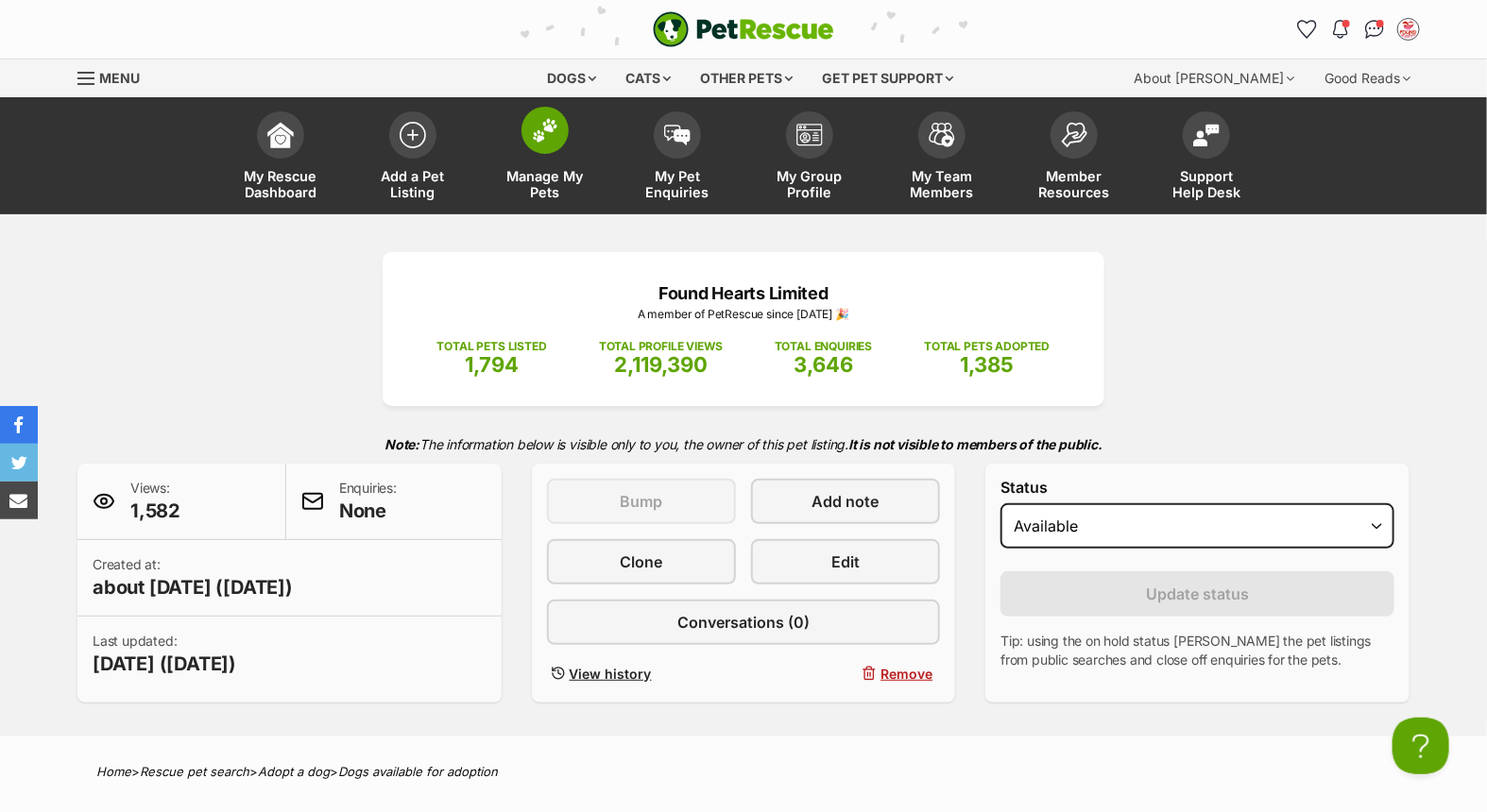
click at [541, 136] on img at bounding box center [545, 130] width 27 height 25
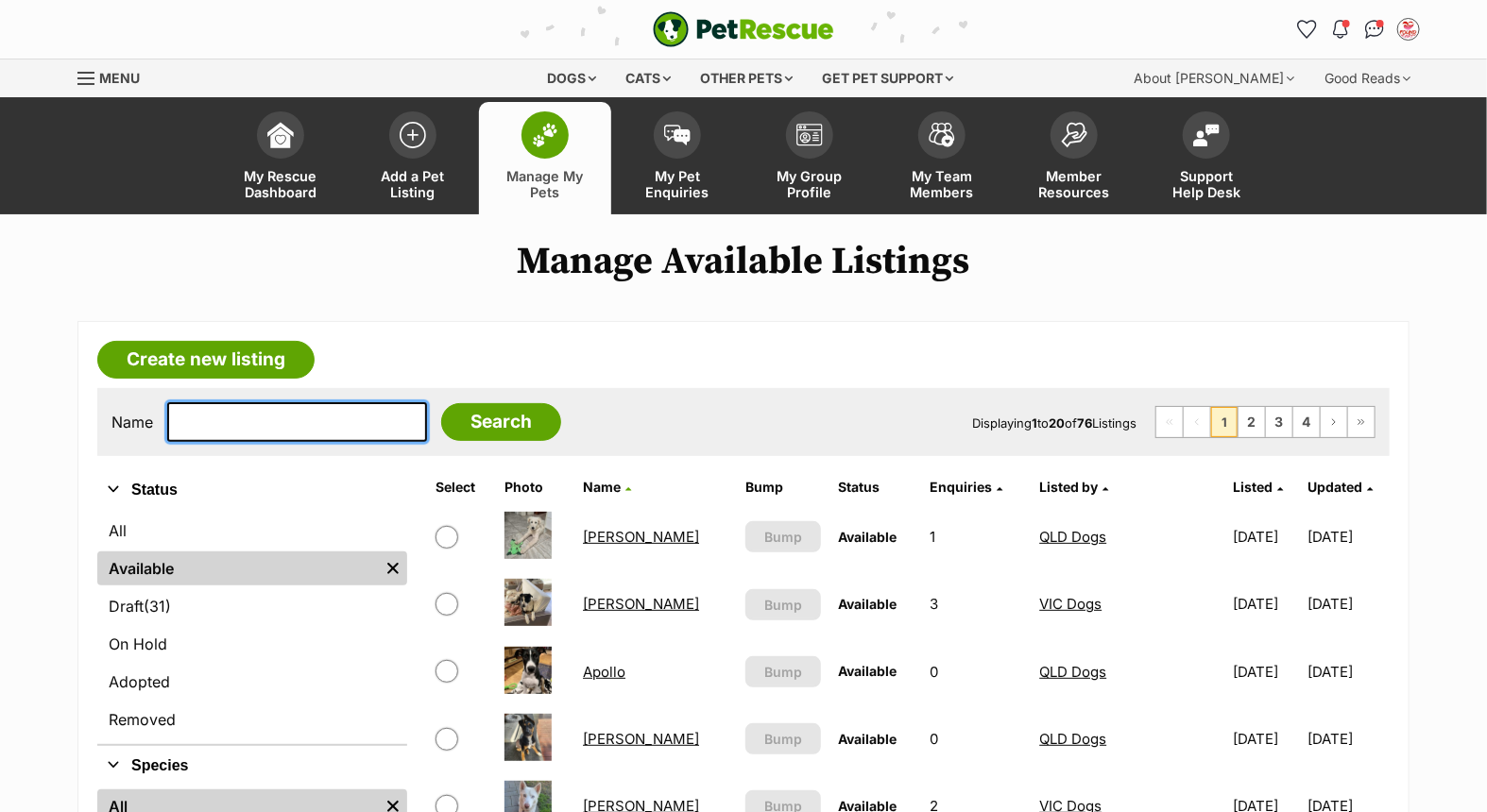
drag, startPoint x: 262, startPoint y: 426, endPoint x: 1437, endPoint y: 419, distance: 1175.0
click at [281, 425] on input "text" at bounding box center [298, 422] width 260 height 39
type input "malibu"
click at [441, 404] on input "Search" at bounding box center [500, 422] width 120 height 37
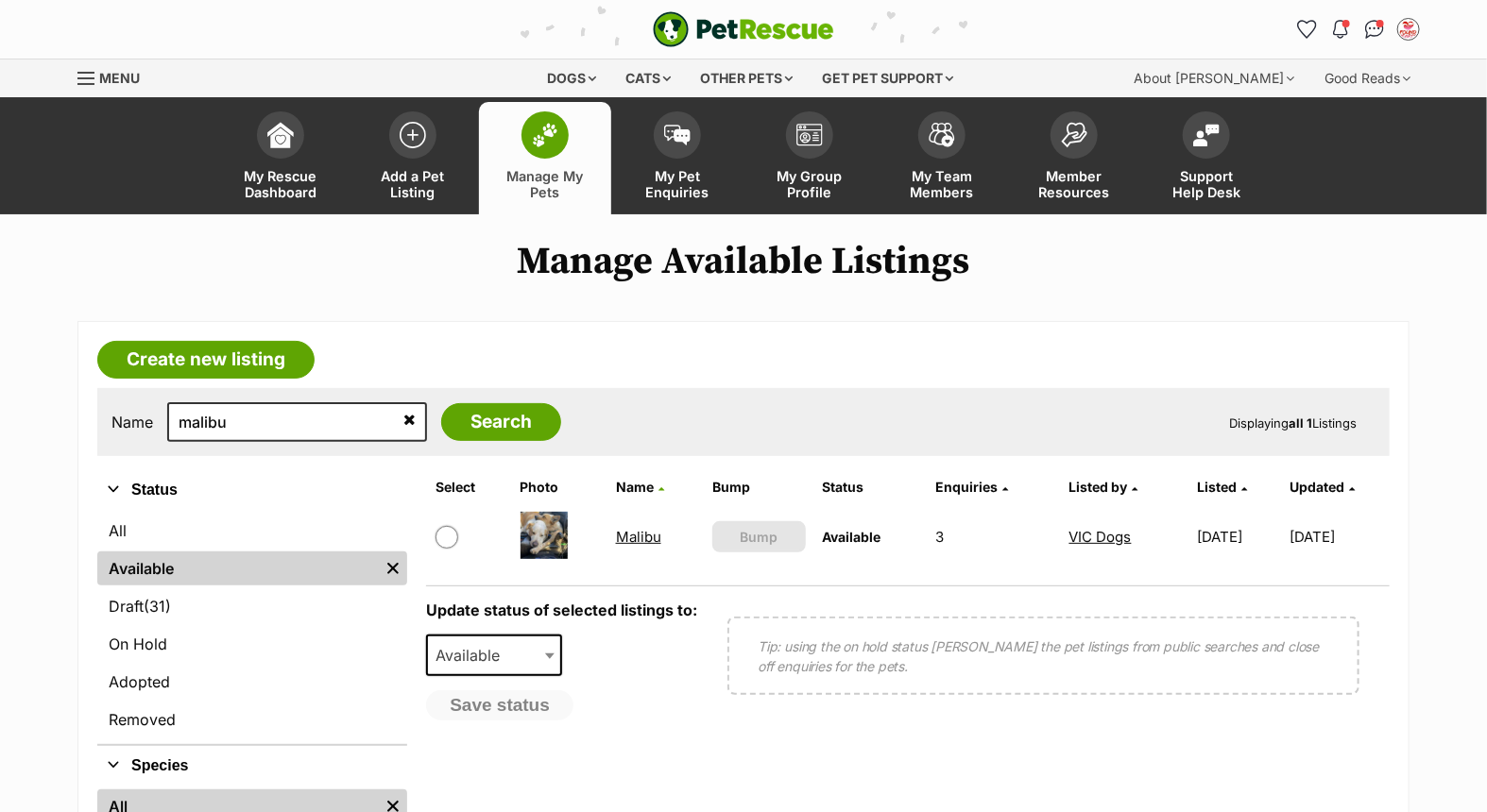
click at [634, 529] on link "Malibu" at bounding box center [638, 537] width 45 height 18
